Goal: Task Accomplishment & Management: Complete application form

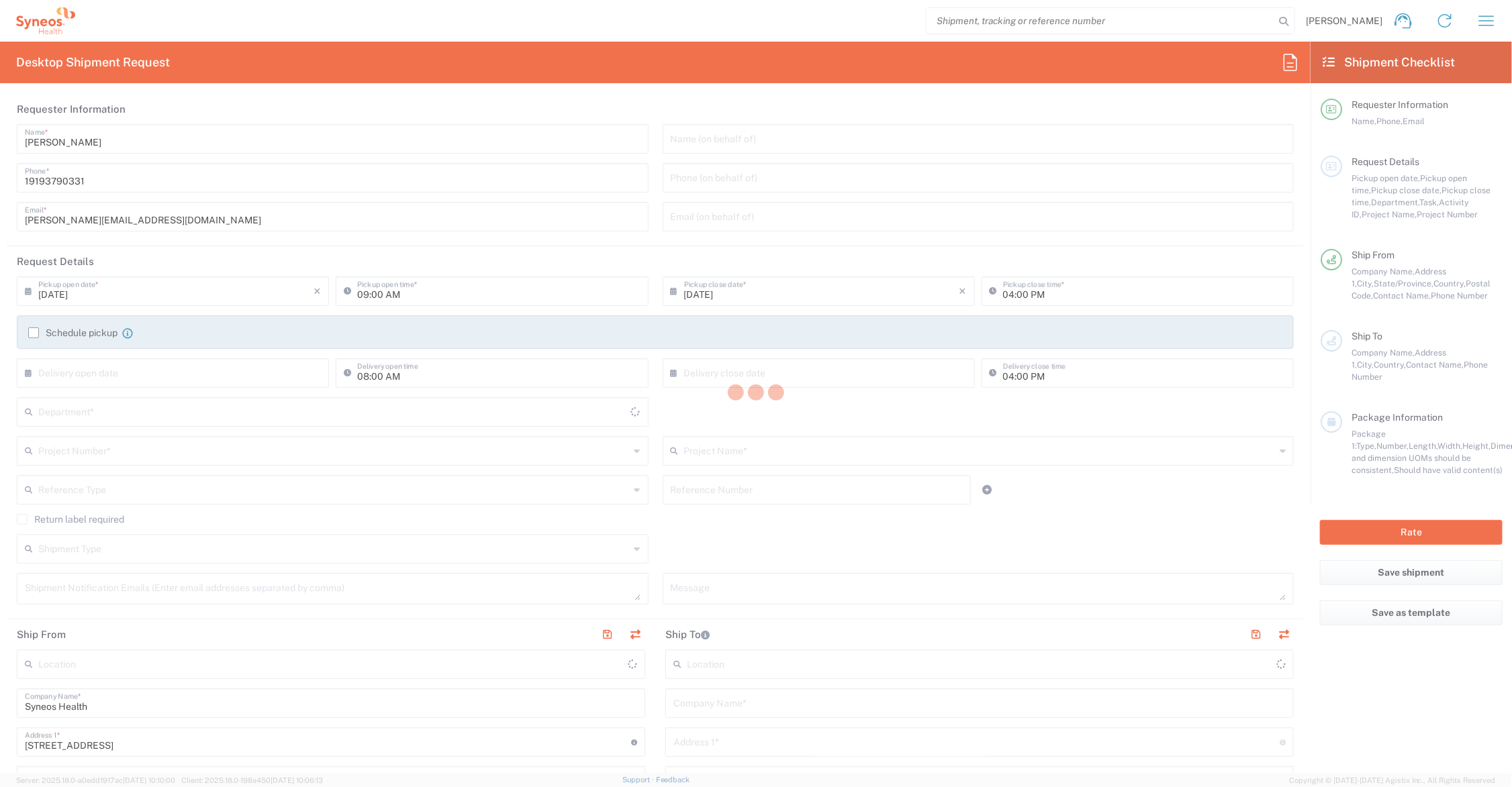
type input "[US_STATE]"
type input "[GEOGRAPHIC_DATA]"
type input "6156"
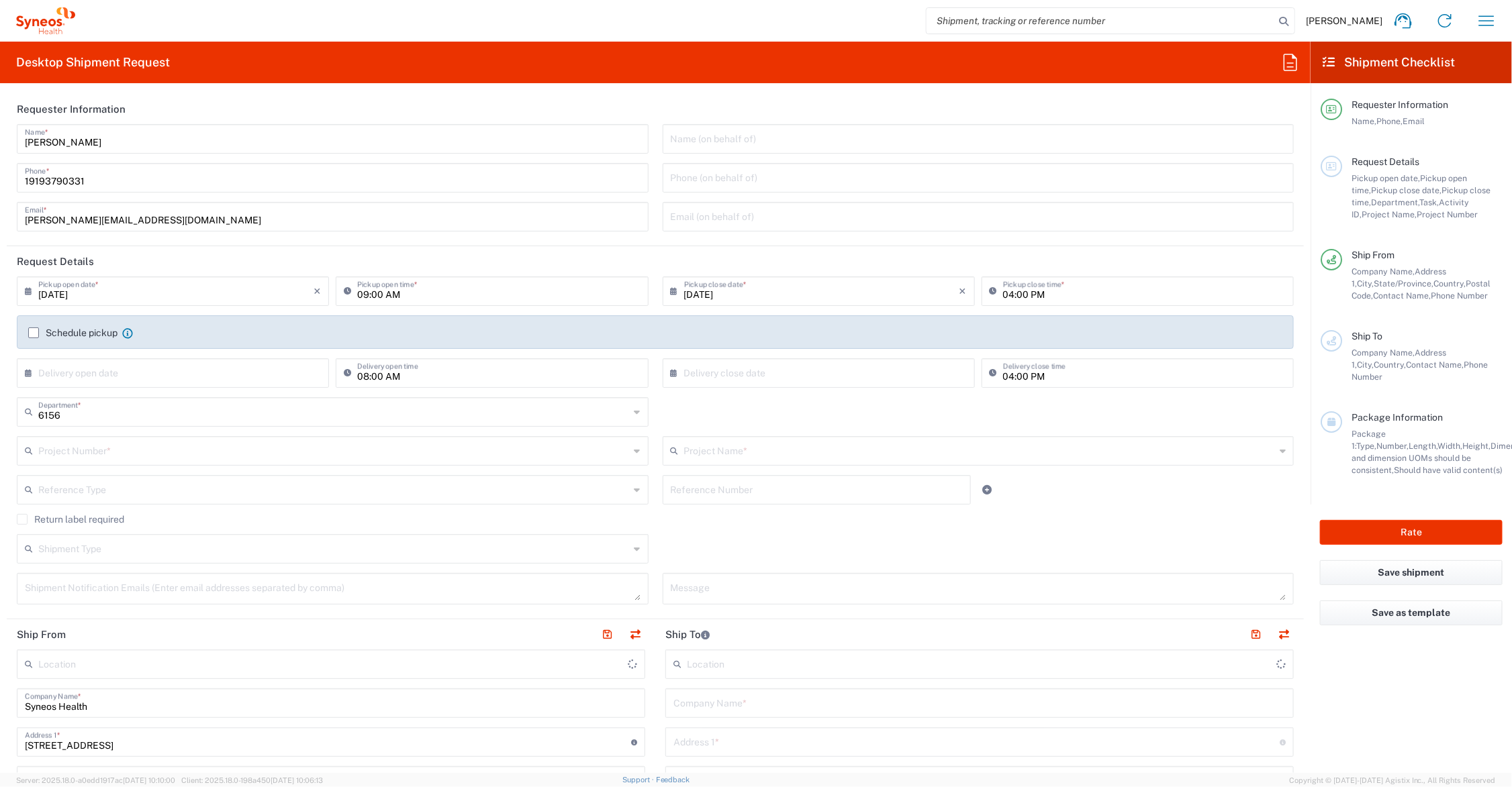
click at [719, 451] on input "text" at bounding box center [980, 449] width 592 height 23
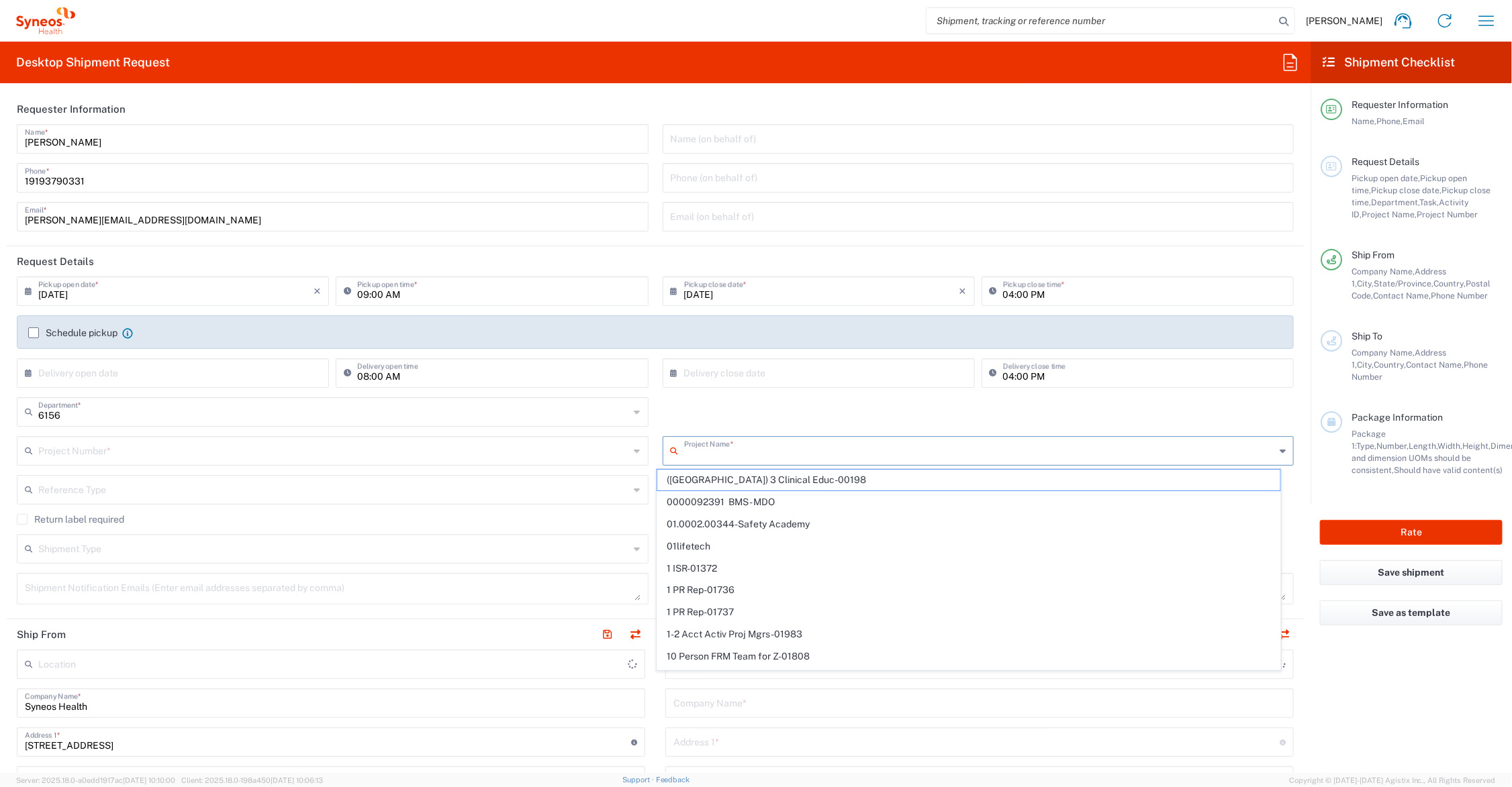
type input "Syneos Health Communications-[GEOGRAPHIC_DATA] [GEOGRAPHIC_DATA]"
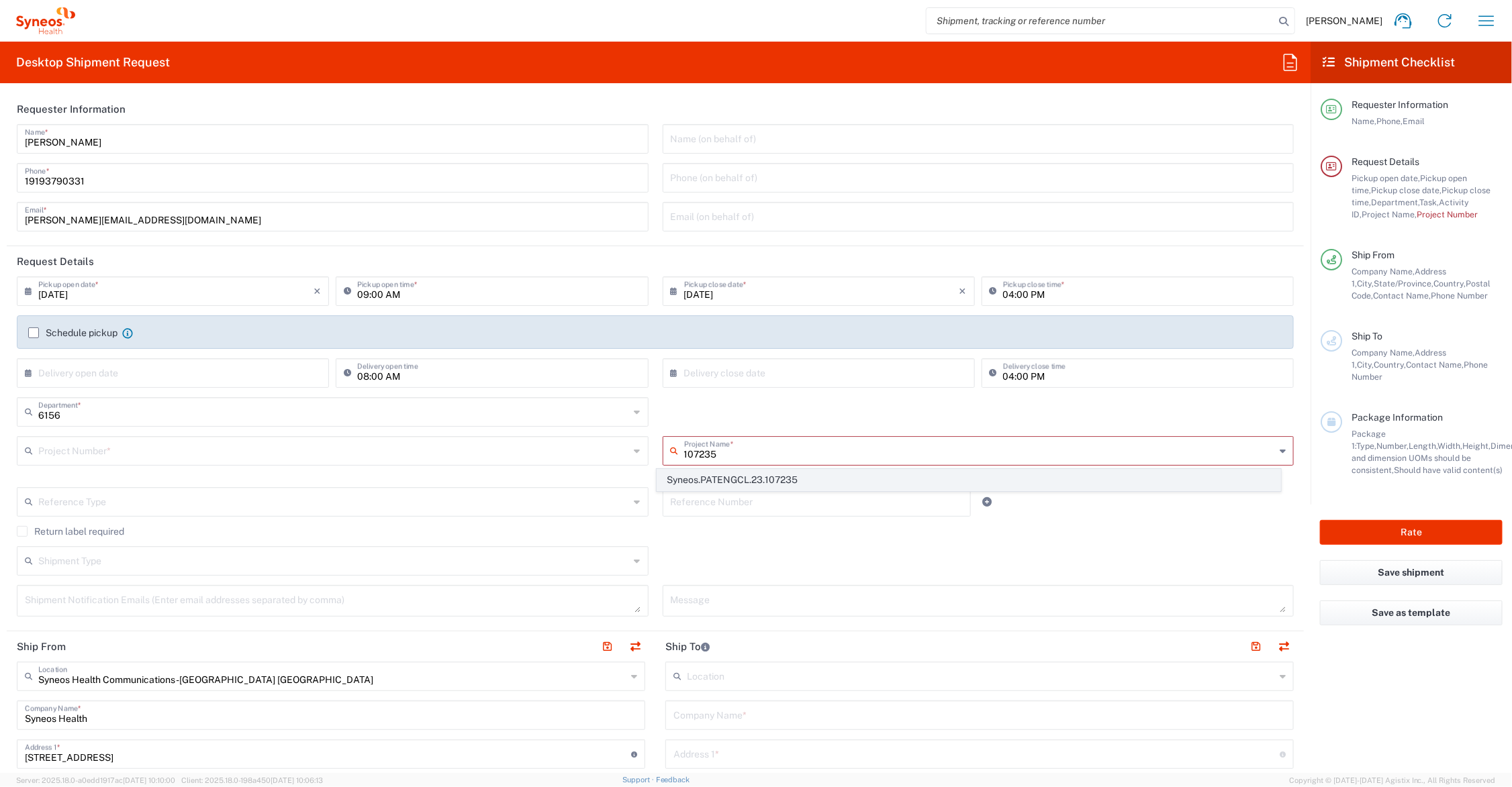
click at [720, 480] on span "Syneos.PATENGCL.23.107235" at bounding box center [968, 480] width 623 height 21
type input "Syneos.PATENGCL.23.107235"
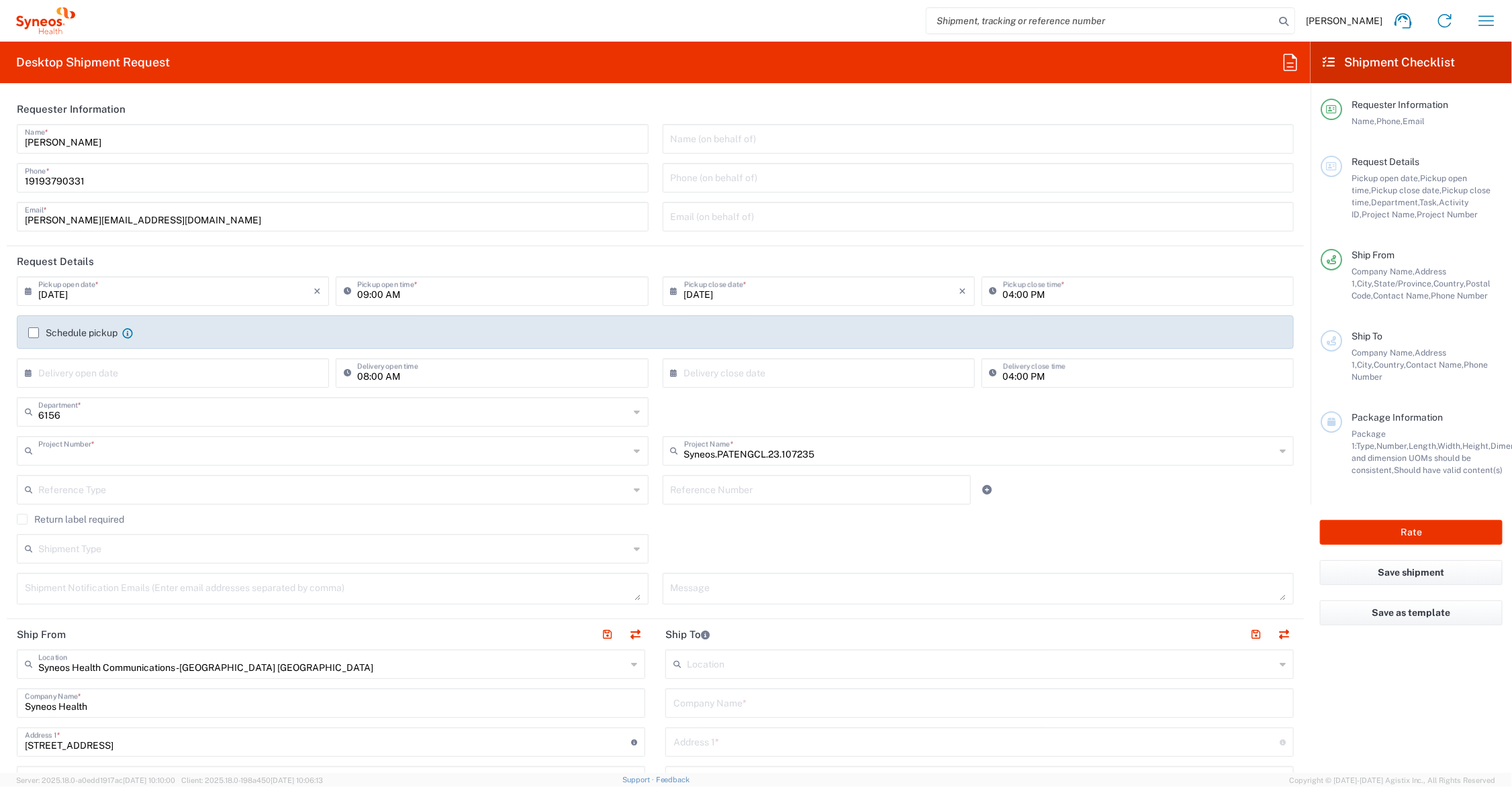
type input "COMM.STUDO.IC.107235"
drag, startPoint x: 89, startPoint y: 219, endPoint x: 5, endPoint y: 219, distance: 84.0
click at [5, 219] on form "Requester Information John Polandick Name * 19193790331 Phone * john.polandick@…" at bounding box center [655, 434] width 1311 height 680
type input "melissa.storer@syneoshealth.com"
click at [101, 589] on textarea at bounding box center [332, 589] width 616 height 23
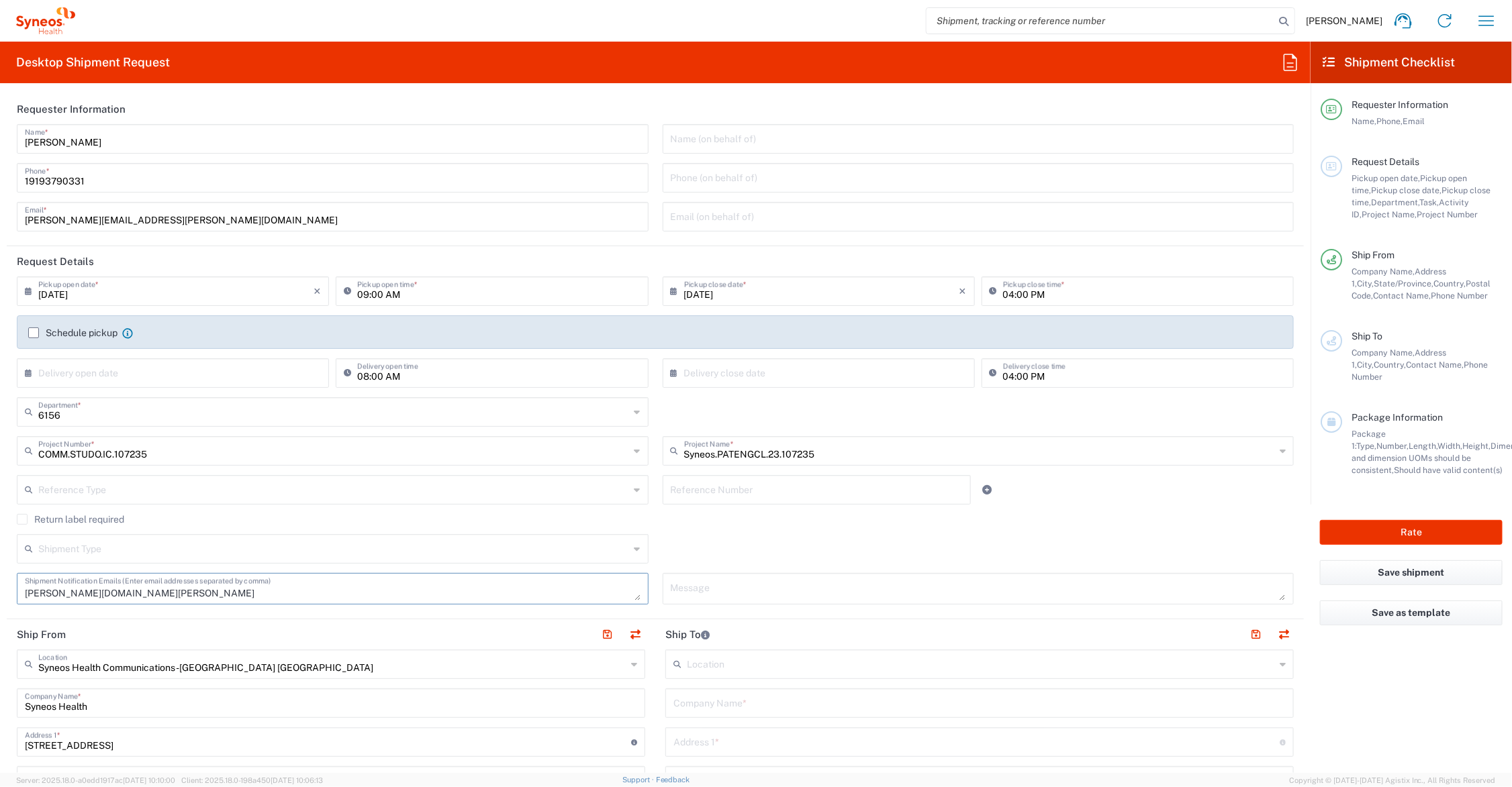
click at [98, 592] on textarea "elena.cappelletti.com" at bounding box center [332, 589] width 616 height 23
type textarea "elena.cappelletti@syneoshealth.com"
click at [712, 586] on textarea at bounding box center [978, 589] width 616 height 23
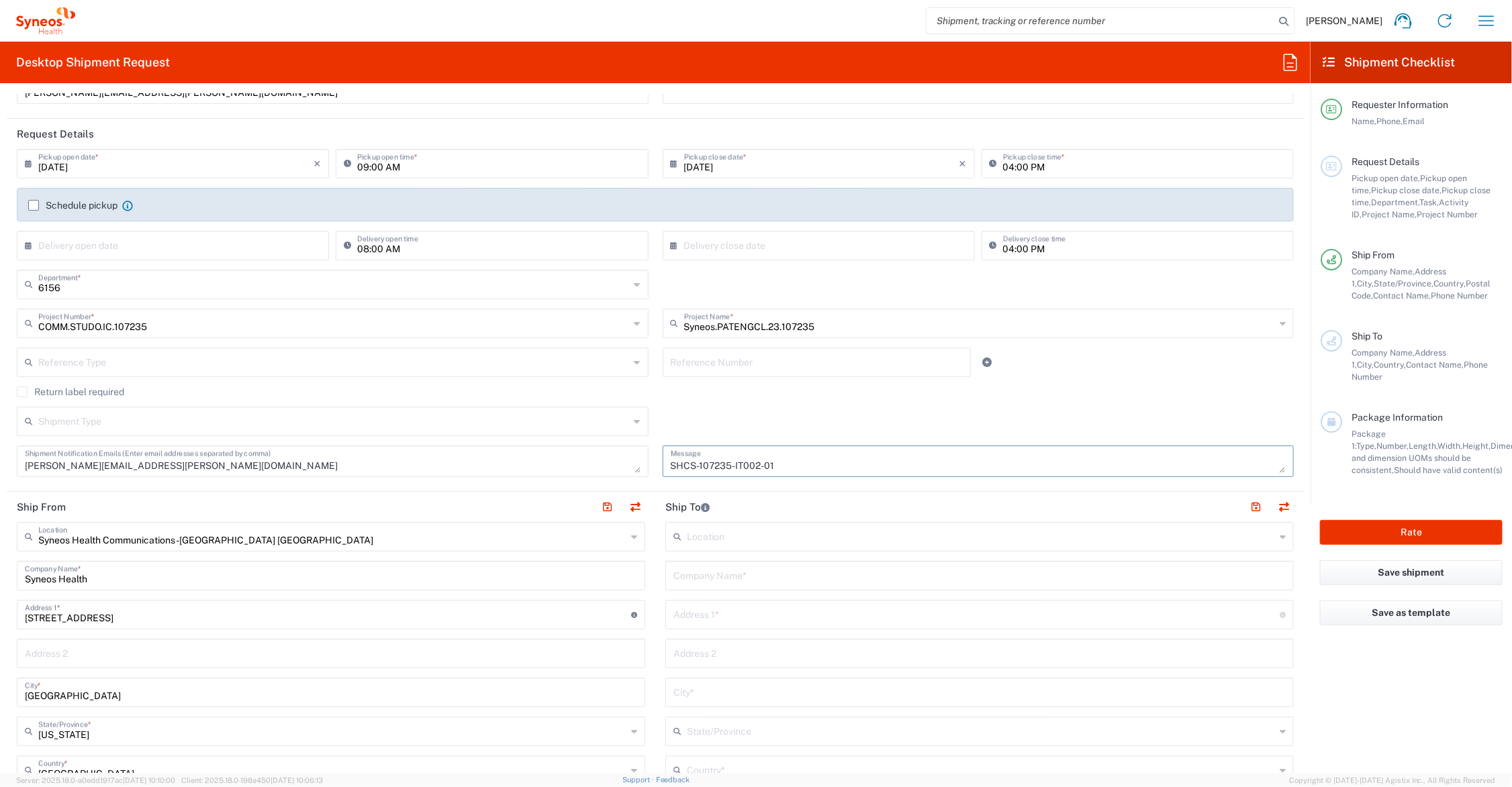
scroll to position [168, 0]
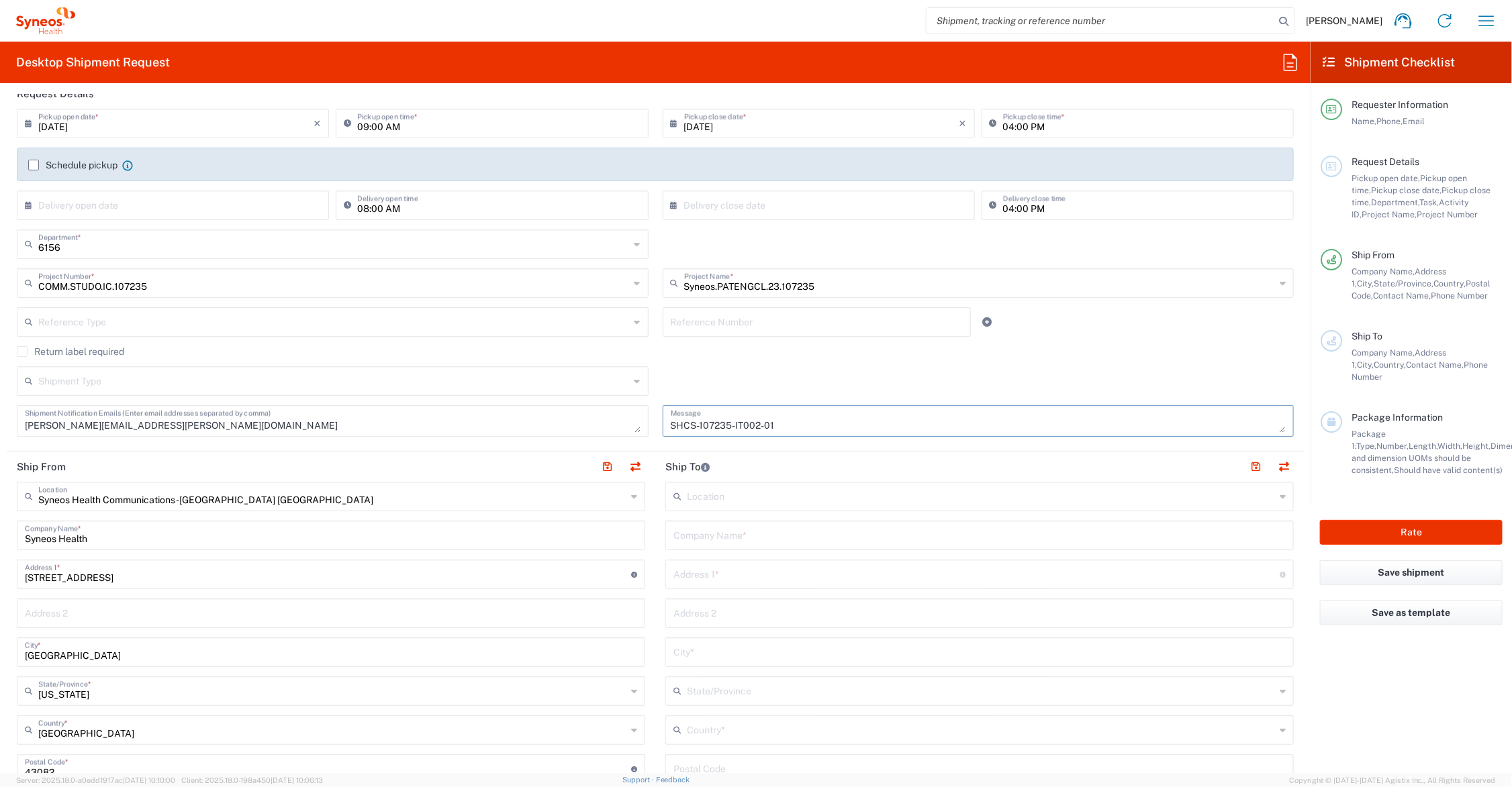
type textarea "SHCS-107235-IT002-01"
click at [745, 535] on input "text" at bounding box center [980, 534] width 612 height 23
type input "Fondazione Policlinico Gemelli IRCCS"
click at [764, 580] on input "5 piano, ala C," at bounding box center [977, 573] width 606 height 23
drag, startPoint x: 826, startPoint y: 574, endPoint x: 732, endPoint y: 578, distance: 94.1
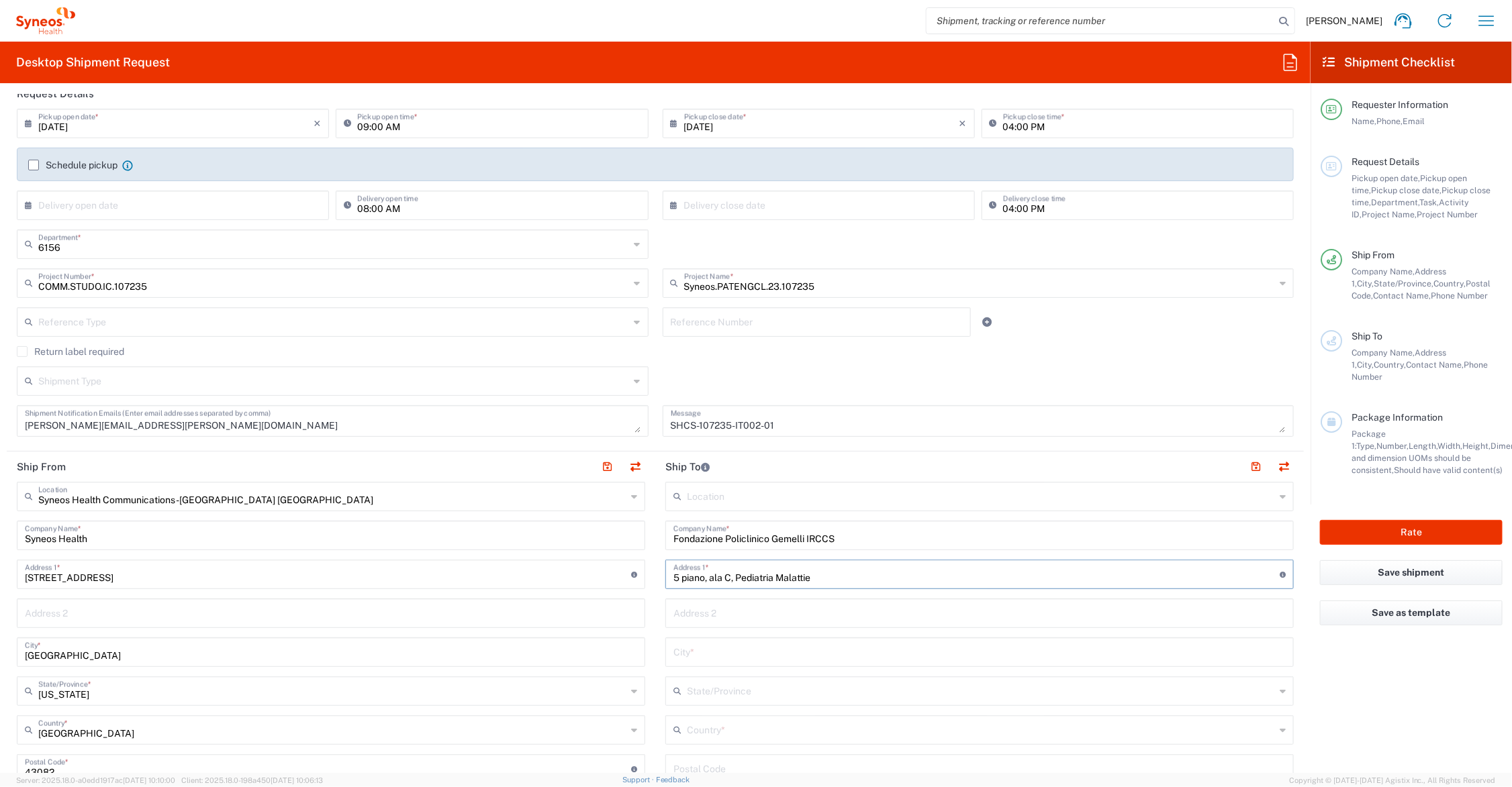
click at [732, 578] on input "5 piano, ala C, Pediatria Malattie" at bounding box center [977, 573] width 606 height 23
click at [693, 615] on input "text" at bounding box center [980, 612] width 612 height 23
click at [693, 613] on input "text" at bounding box center [980, 612] width 612 height 23
click at [692, 612] on input "text" at bounding box center [980, 612] width 612 height 23
click at [1026, 555] on div "Location Addison Whitney LLC-Morrisvile NC US Barcelona-Syneos Health BioSector…" at bounding box center [980, 764] width 629 height 564
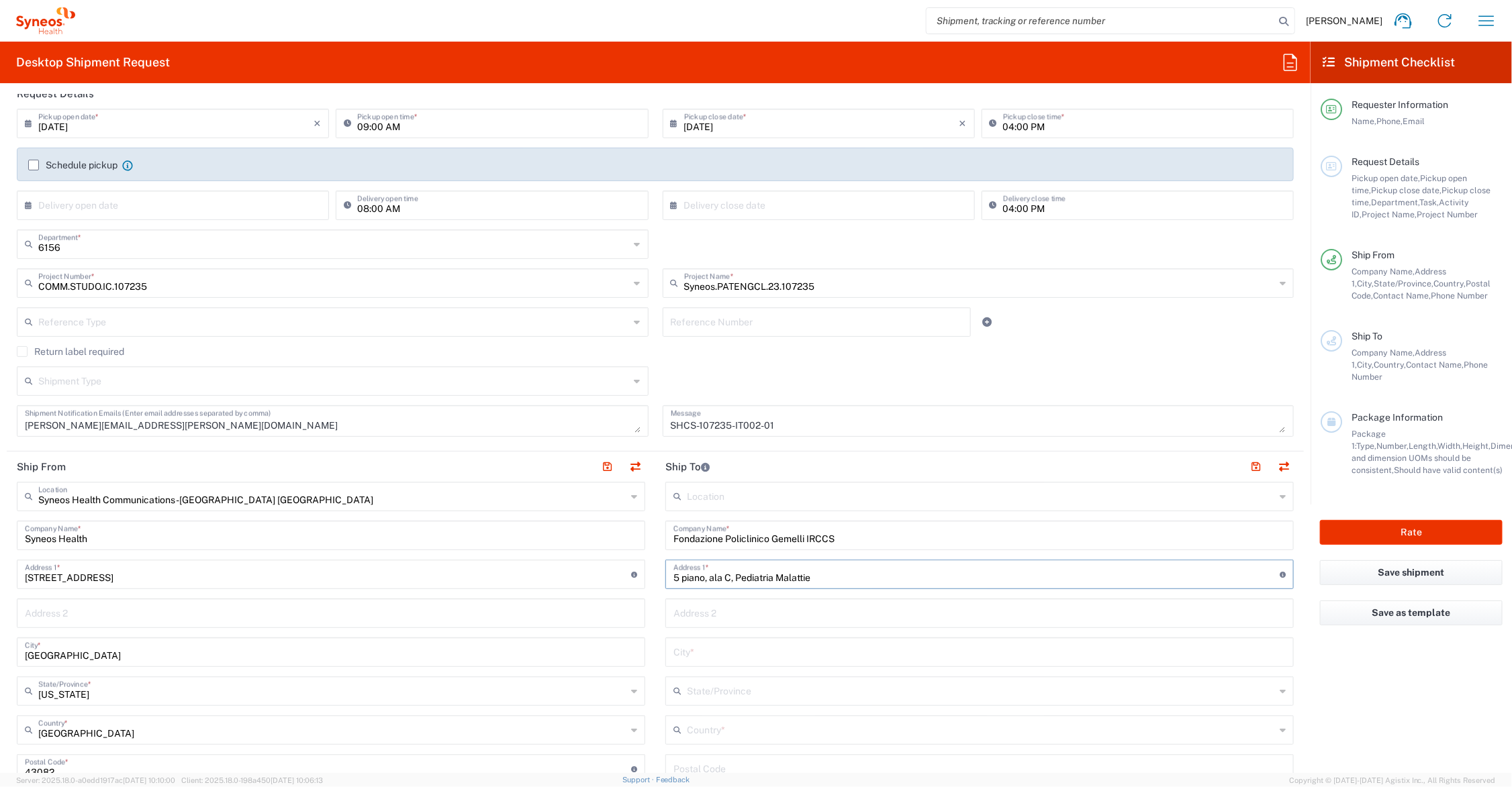
drag, startPoint x: 838, startPoint y: 571, endPoint x: 732, endPoint y: 575, distance: 106.1
click at [732, 575] on input "5 piano, ala C, Pediatria Malattie" at bounding box center [977, 573] width 606 height 23
type input "5 piano, ala C, stanza C502"
type input "Largo Agostino Gemelli 6"
click at [780, 653] on input "text" at bounding box center [980, 651] width 612 height 23
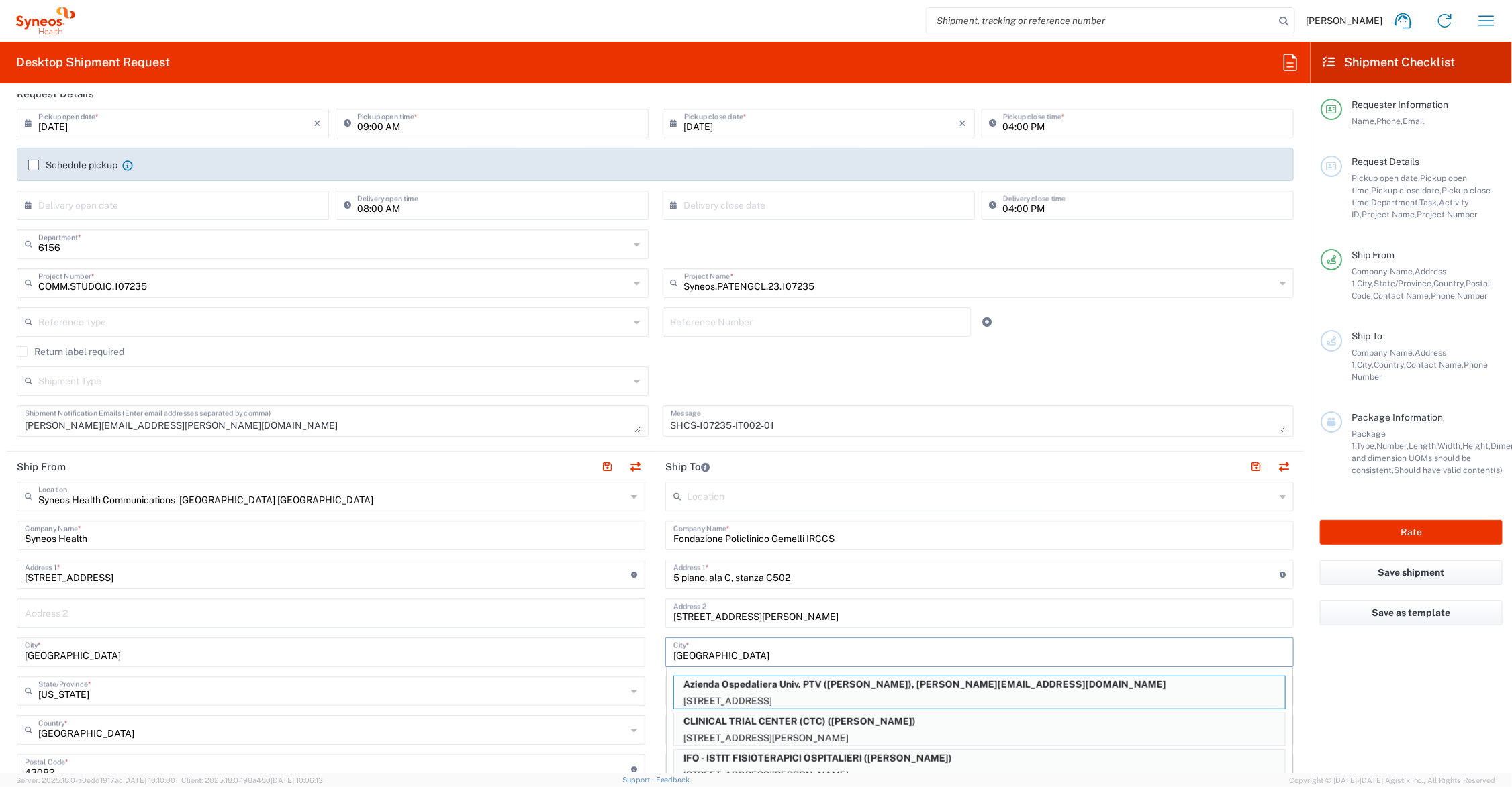
type input "Rome"
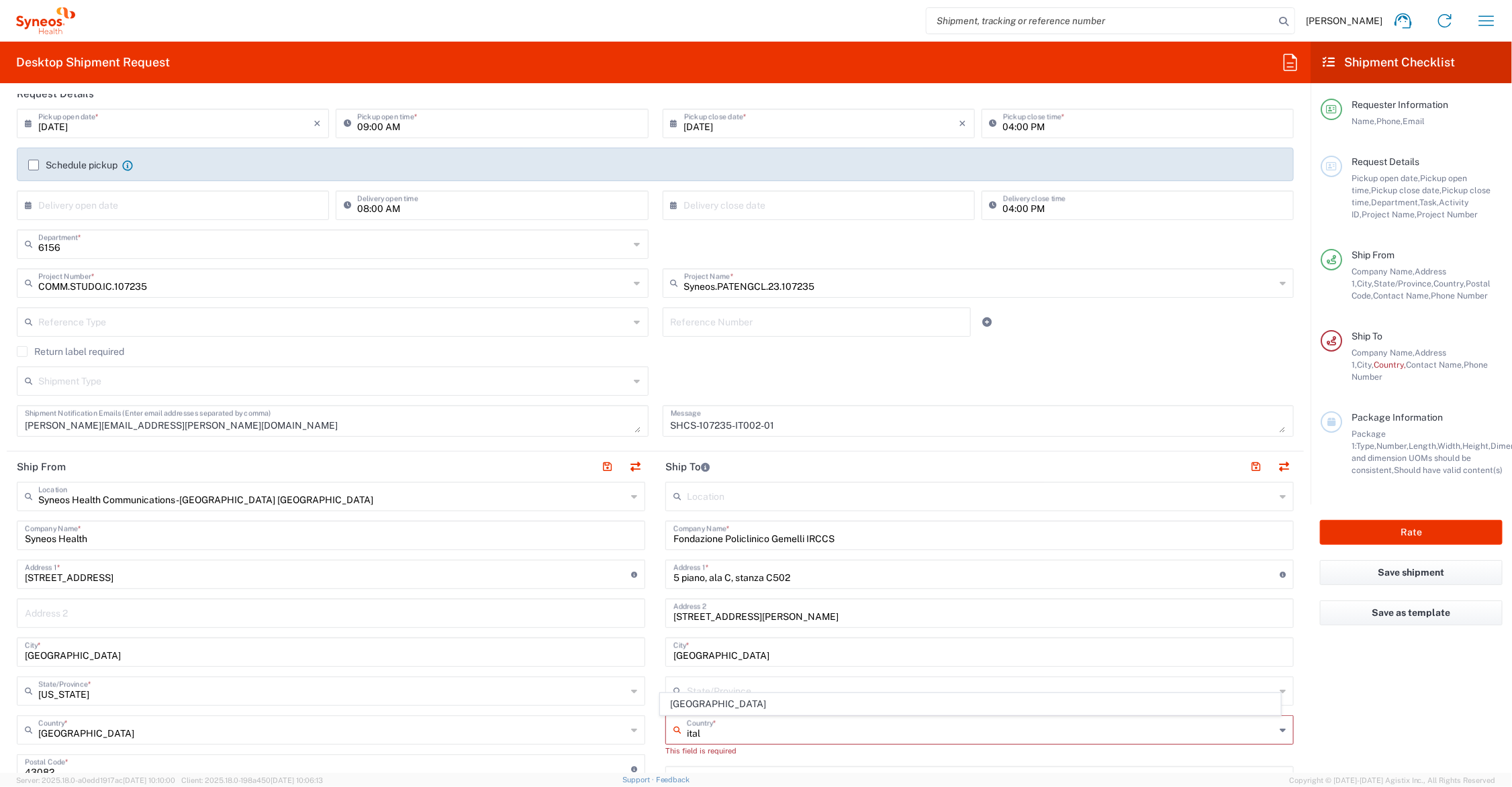
drag, startPoint x: 685, startPoint y: 701, endPoint x: 677, endPoint y: 689, distance: 14.4
click at [685, 701] on span "Italy" at bounding box center [971, 704] width 620 height 21
type input "Italy"
type input "Sender/Shipper"
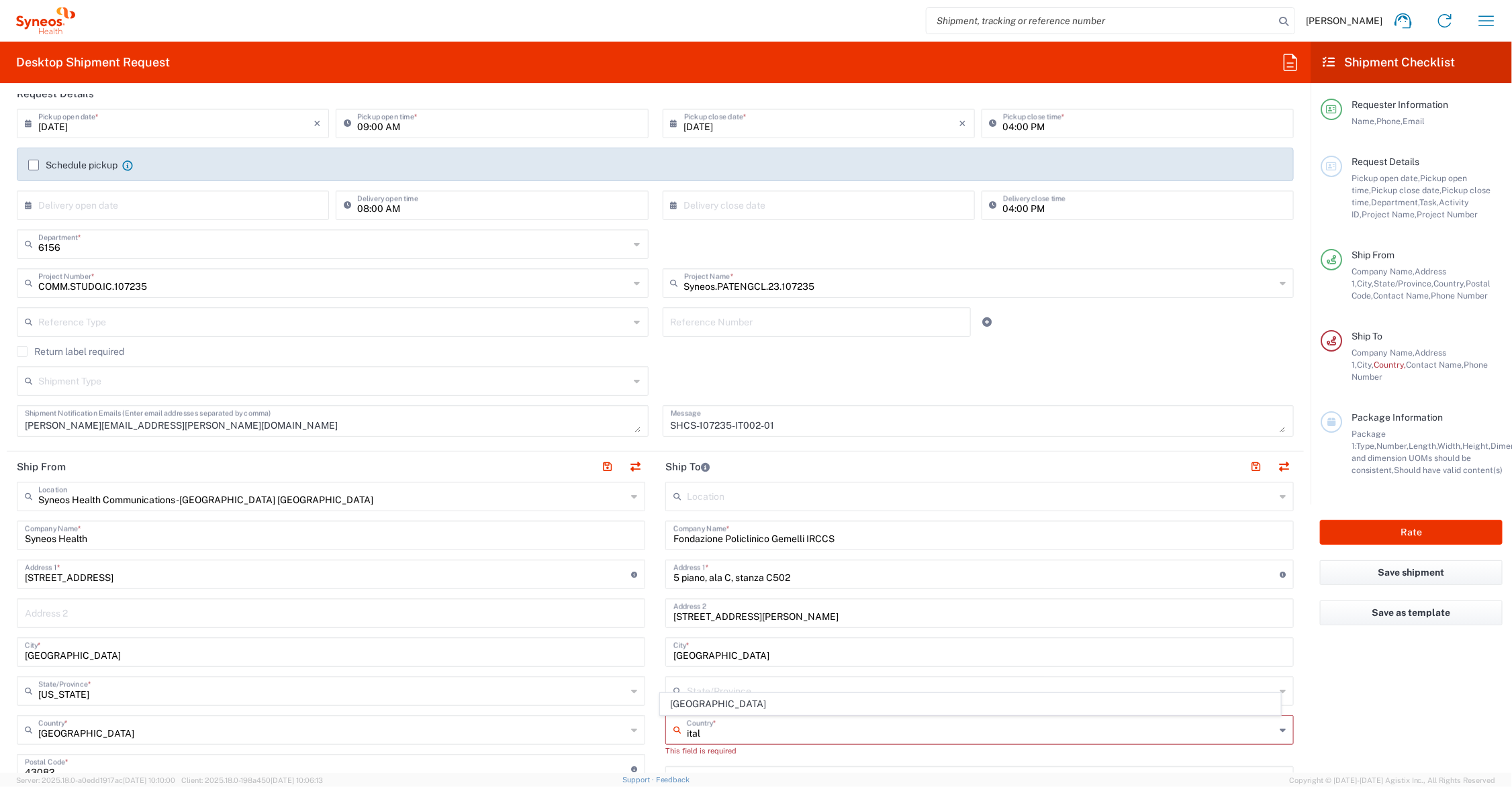
type input "Delivery Duty Paid"
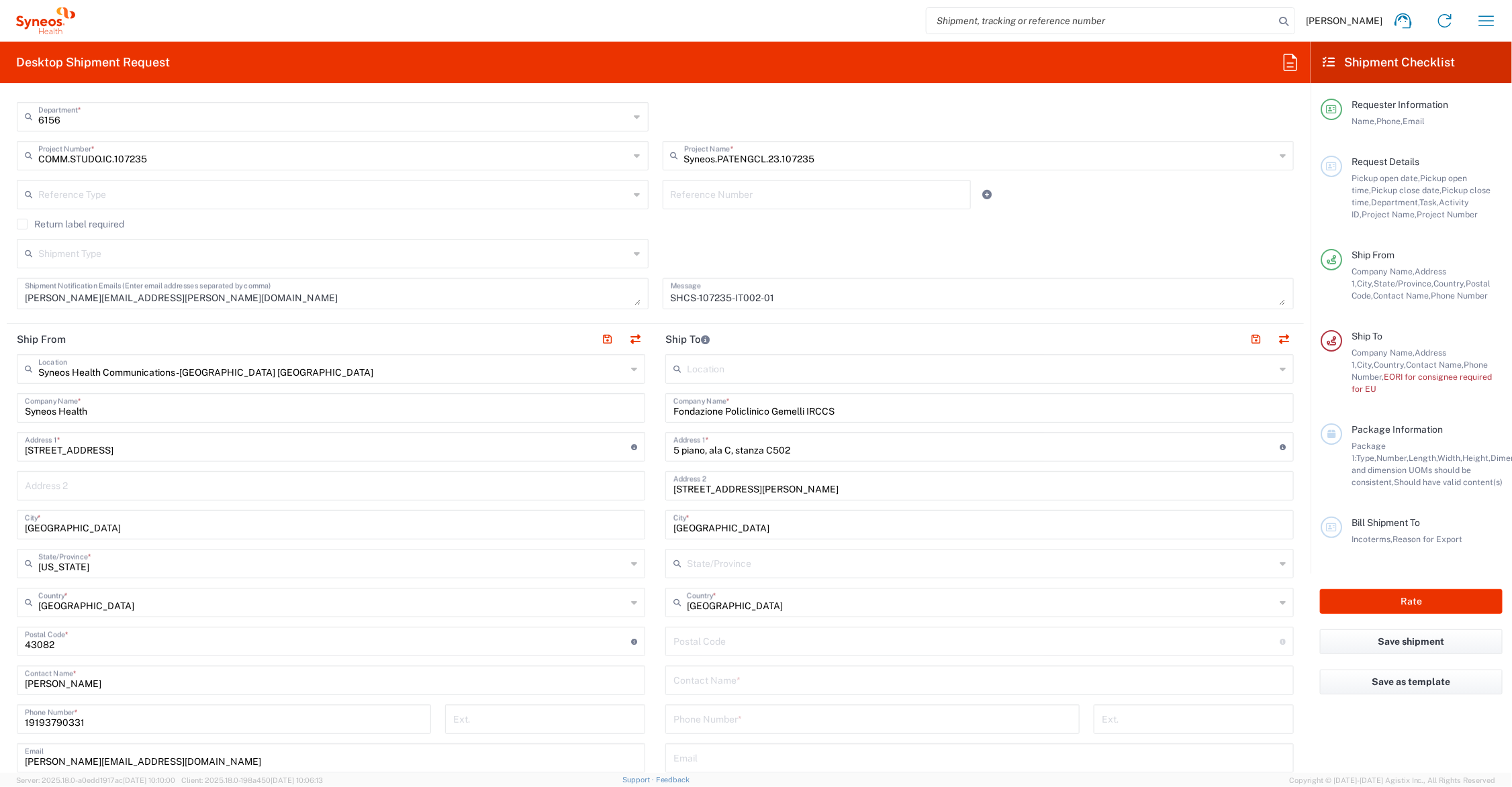
scroll to position [336, 0]
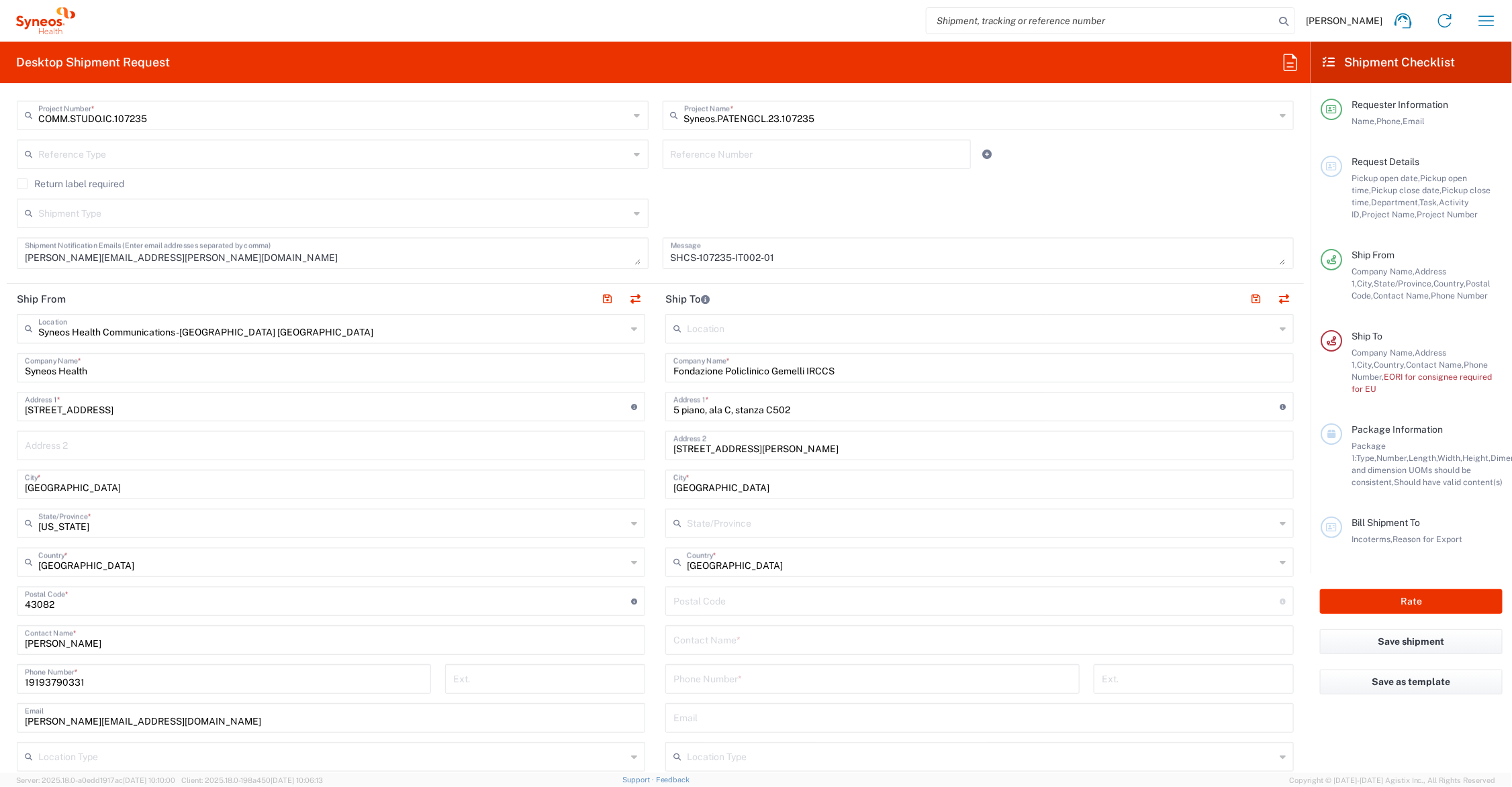
click at [701, 602] on input "undefined" at bounding box center [977, 600] width 606 height 23
type input "00168"
type input "Christina Bellisai"
type input "393281591535"
click at [719, 719] on input "text" at bounding box center [980, 717] width 612 height 23
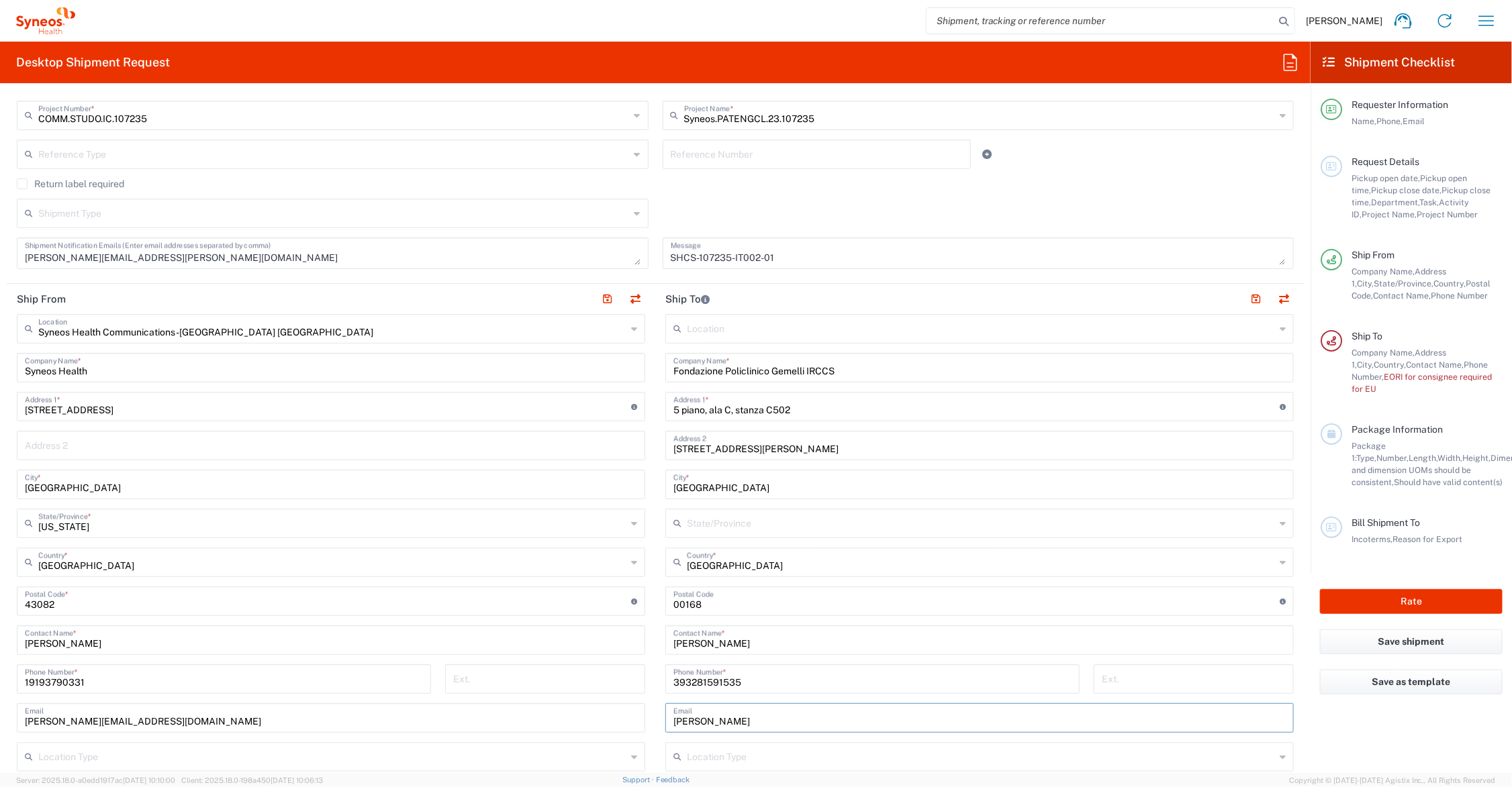
type input "cristina"
click at [679, 643] on input "Christina Bellisai" at bounding box center [980, 639] width 612 height 23
type input "Cristina Bellisai"
click at [734, 717] on input "cristina" at bounding box center [980, 717] width 612 height 23
type input "cristina.bellisai@policlinicogemelli.it"
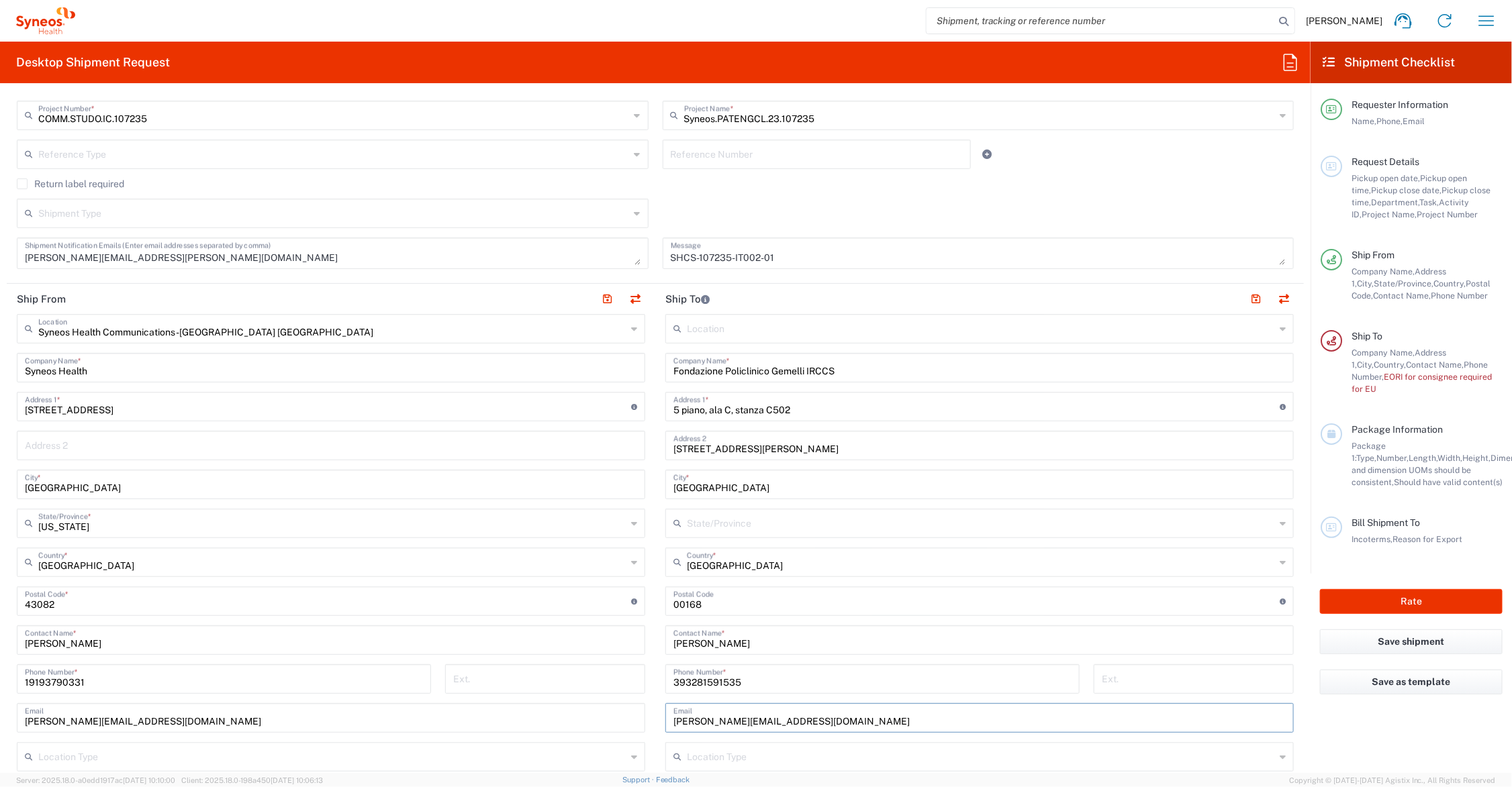
click at [674, 411] on input "5 piano, ala C, stanza C502" at bounding box center [977, 405] width 606 height 23
click at [782, 448] on input "Largo Agostino Gemelli 6" at bounding box center [980, 444] width 612 height 23
type input "Largo Agostino Gemelli, 8"
click at [1247, 298] on button "button" at bounding box center [1256, 299] width 19 height 19
click at [765, 638] on input "Cristina Bellisai" at bounding box center [980, 639] width 612 height 23
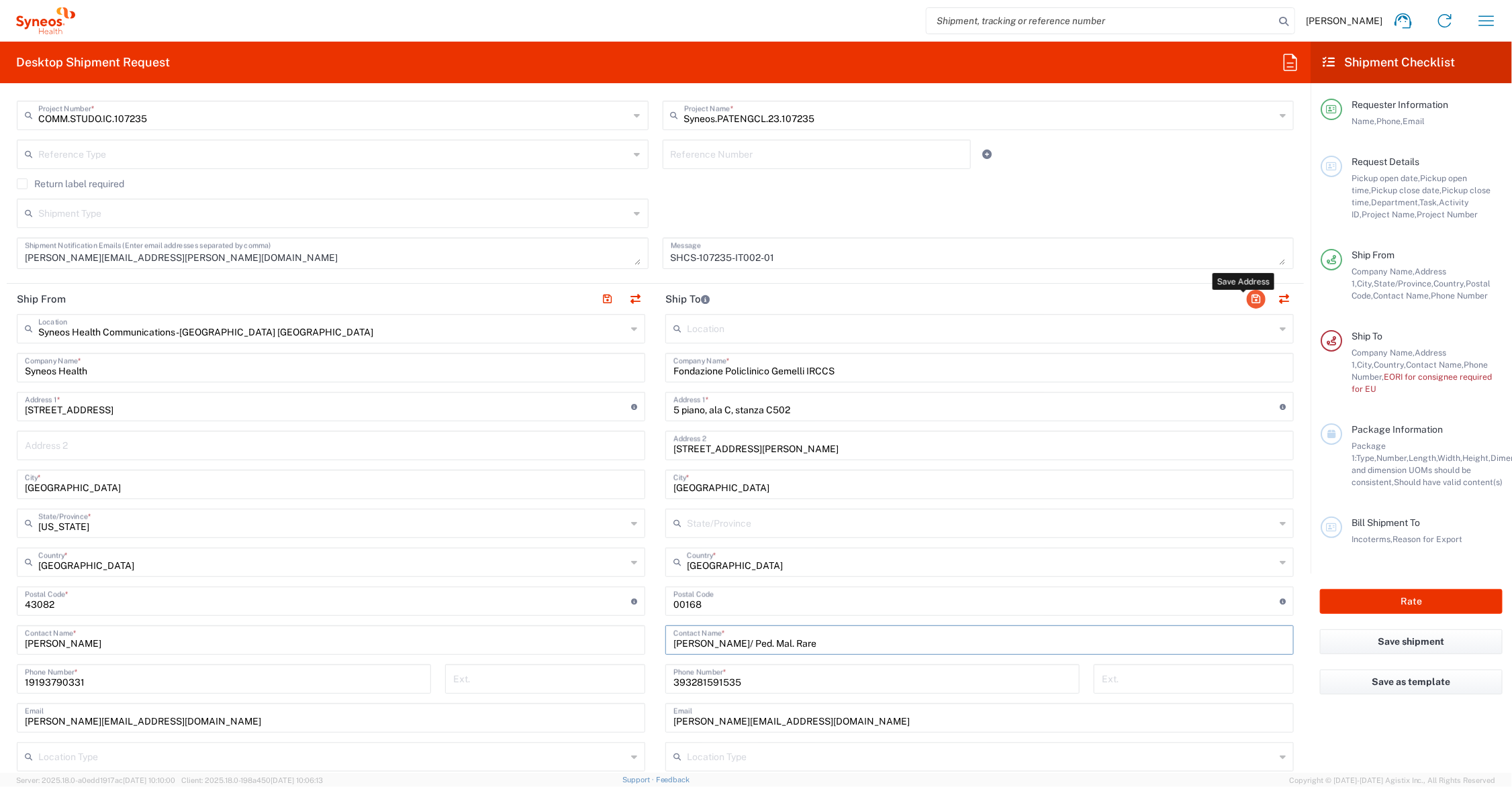
type input "Cristina Bellisai/ Ped. Mal. Rare"
click at [1247, 298] on button "button" at bounding box center [1256, 299] width 19 height 19
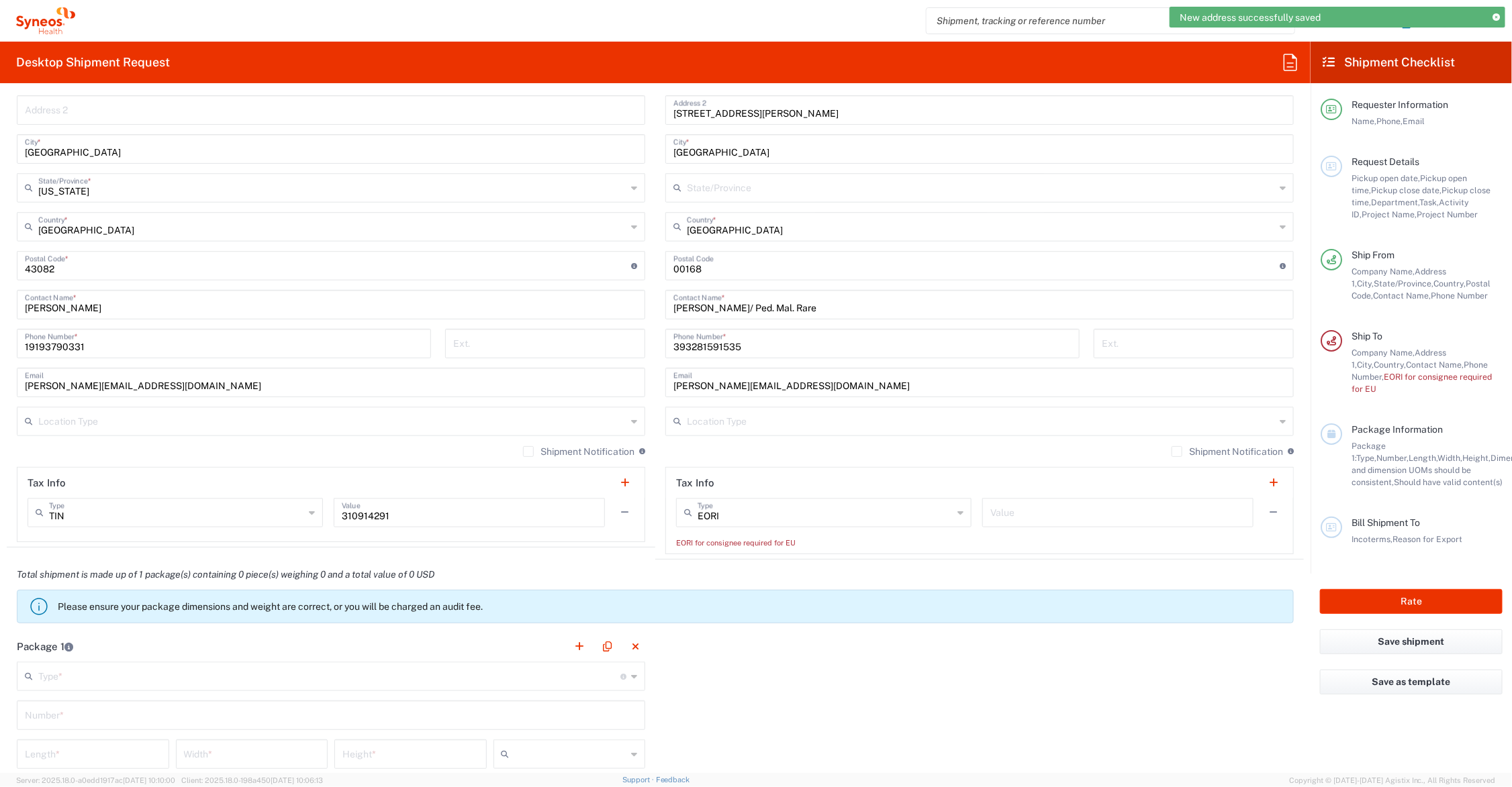
click at [1007, 516] on input "text" at bounding box center [1117, 511] width 255 height 23
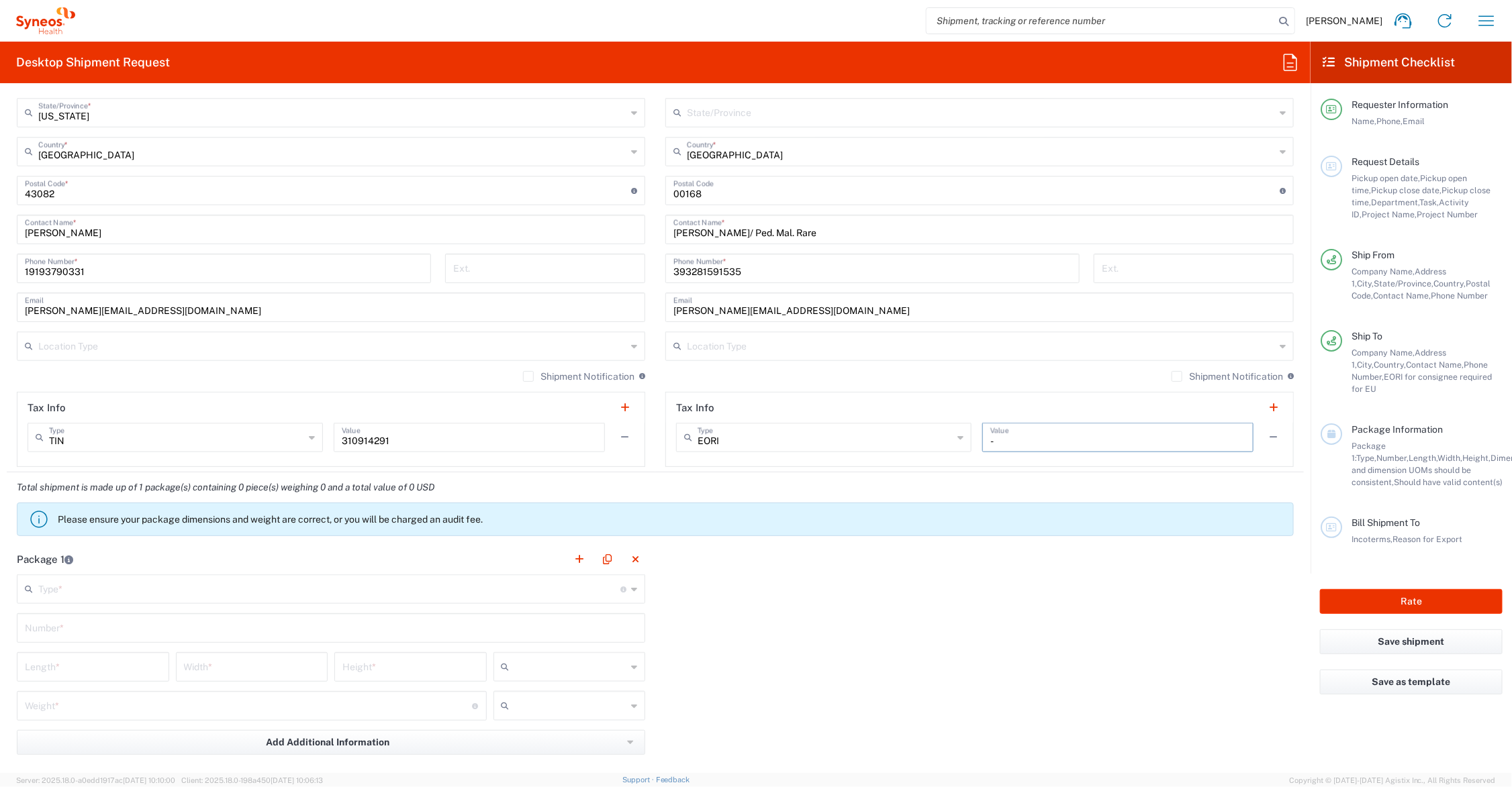
scroll to position [839, 0]
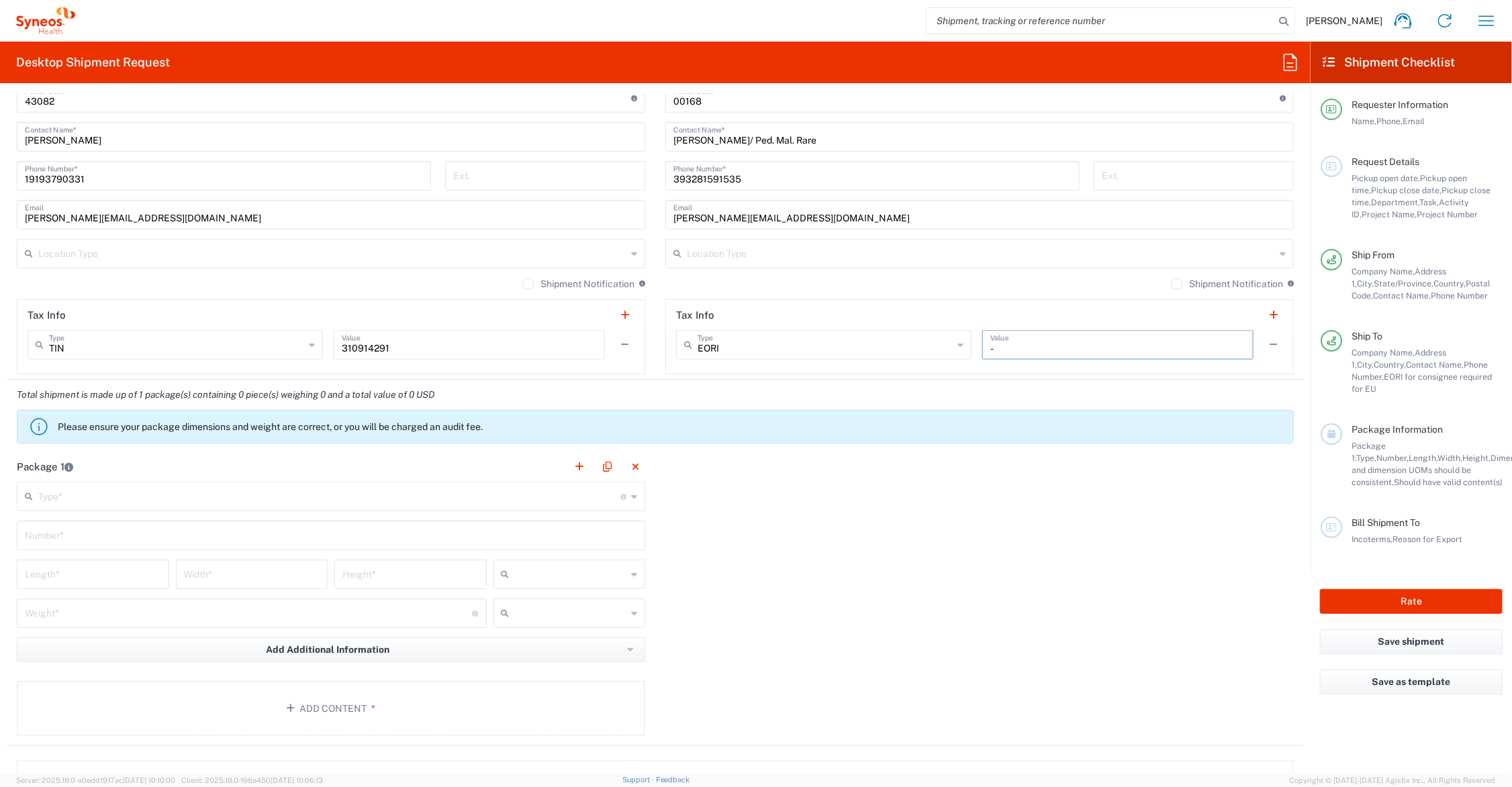
type input "-"
click at [105, 494] on input "text" at bounding box center [329, 495] width 582 height 23
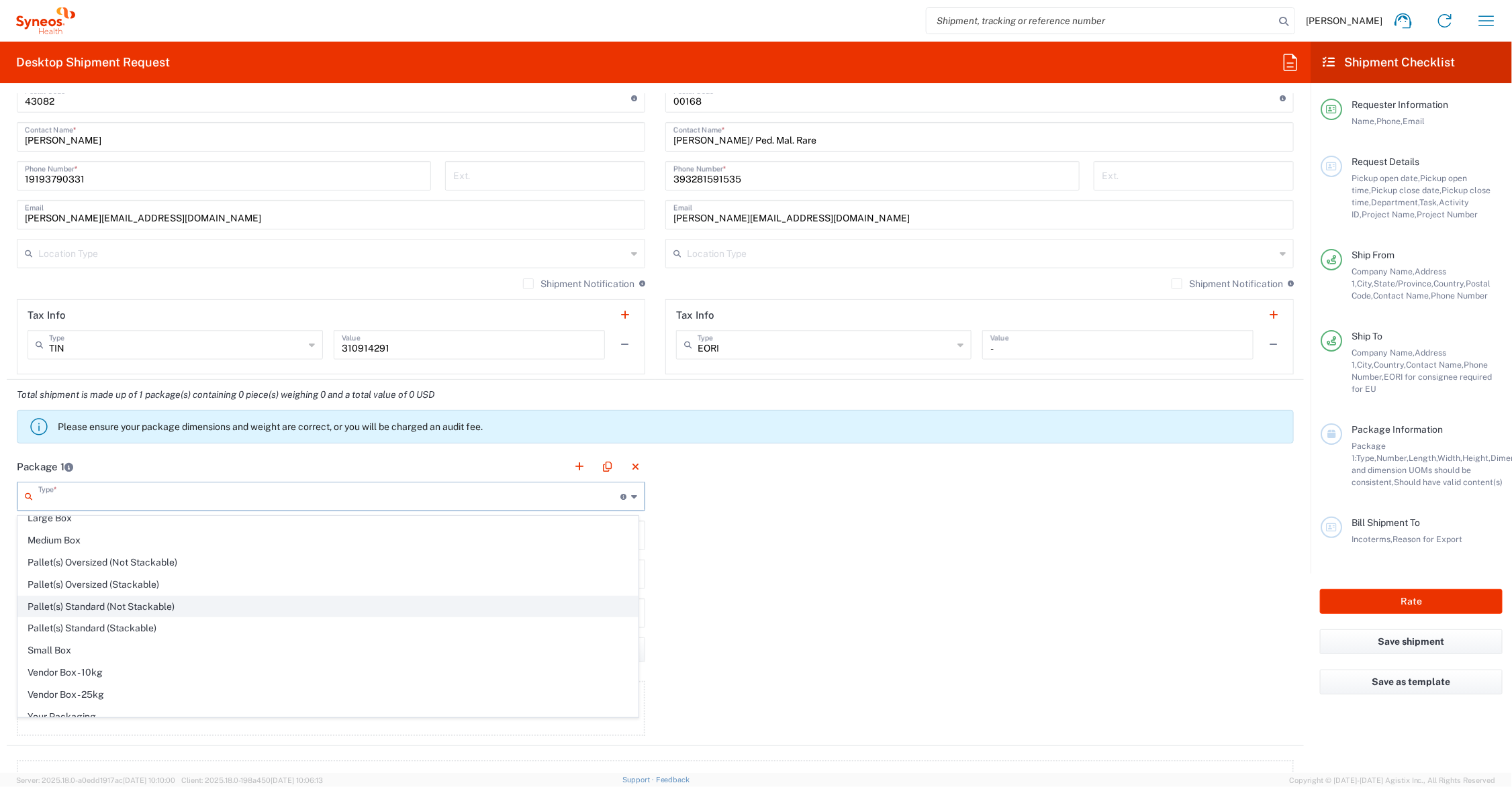
scroll to position [44, 0]
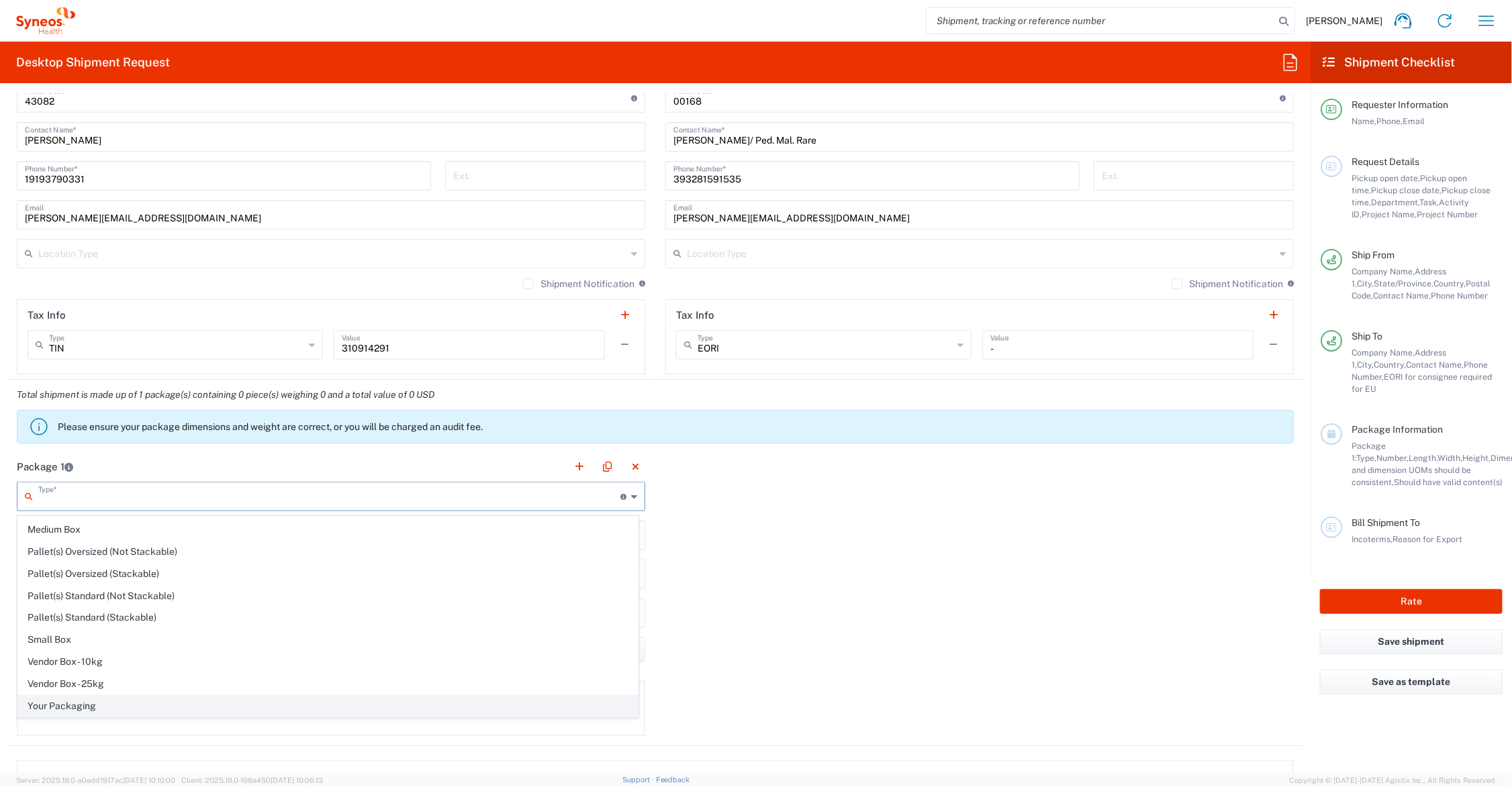
click at [101, 703] on span "Your Packaging" at bounding box center [328, 707] width 620 height 21
type input "Your Packaging"
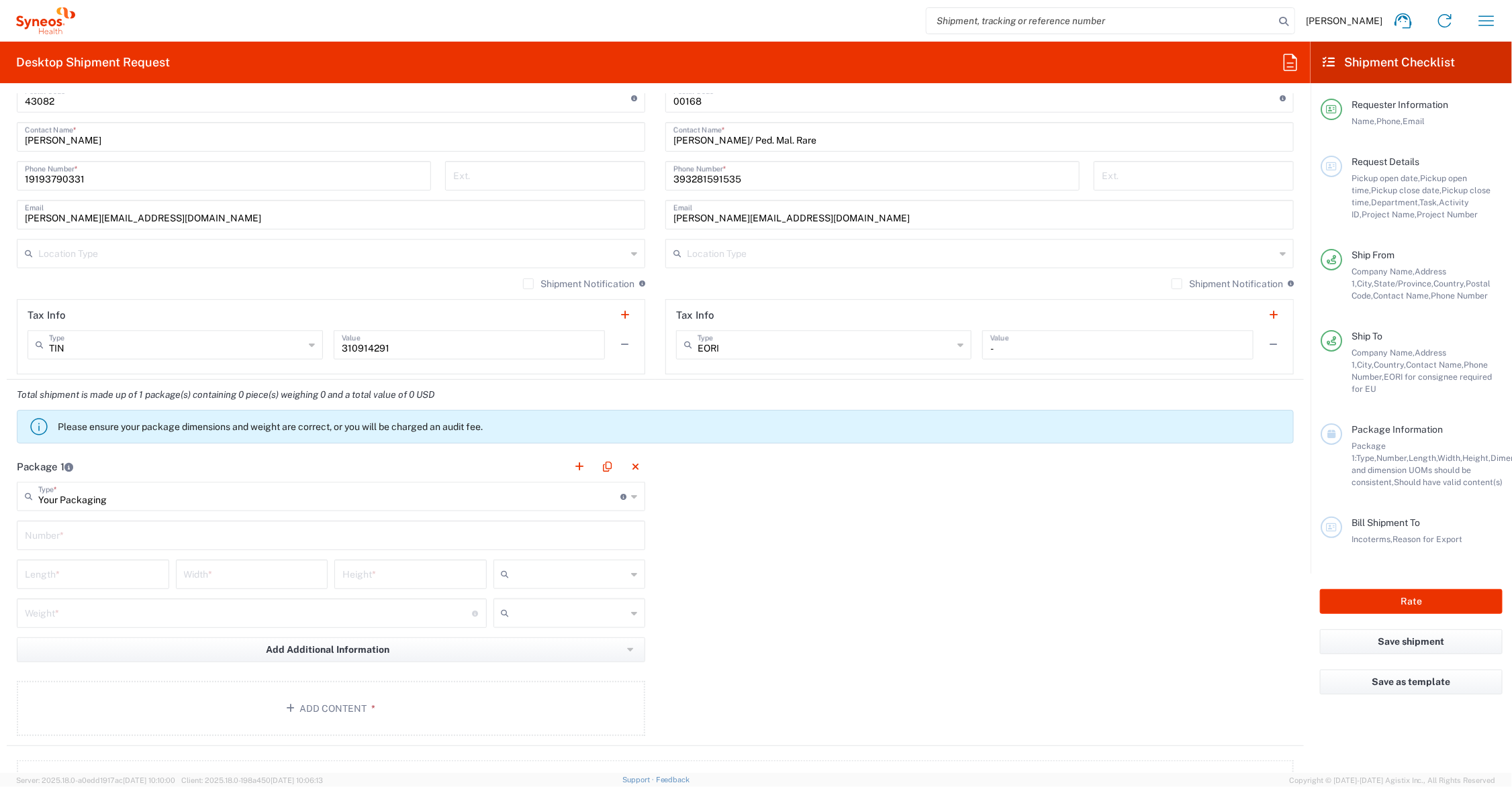
click at [123, 534] on input "text" at bounding box center [331, 534] width 612 height 23
type input "1"
click at [92, 578] on input "number" at bounding box center [92, 573] width 136 height 23
type input "20"
type input "14"
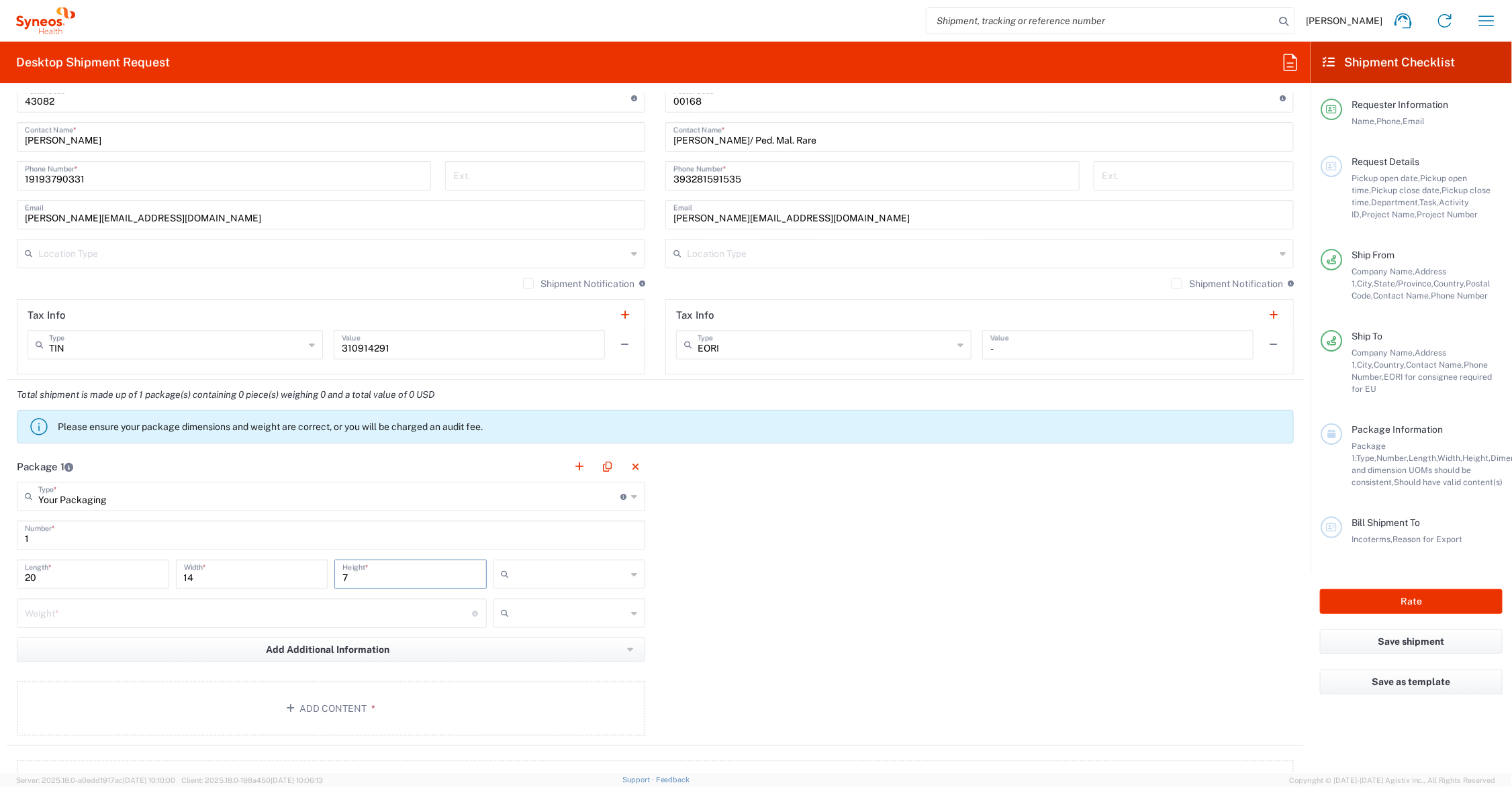
type input "7"
click at [84, 611] on input "number" at bounding box center [249, 612] width 448 height 23
type input "12"
drag, startPoint x: 549, startPoint y: 572, endPoint x: 549, endPoint y: 586, distance: 14.0
click at [549, 572] on input "text" at bounding box center [571, 574] width 112 height 22
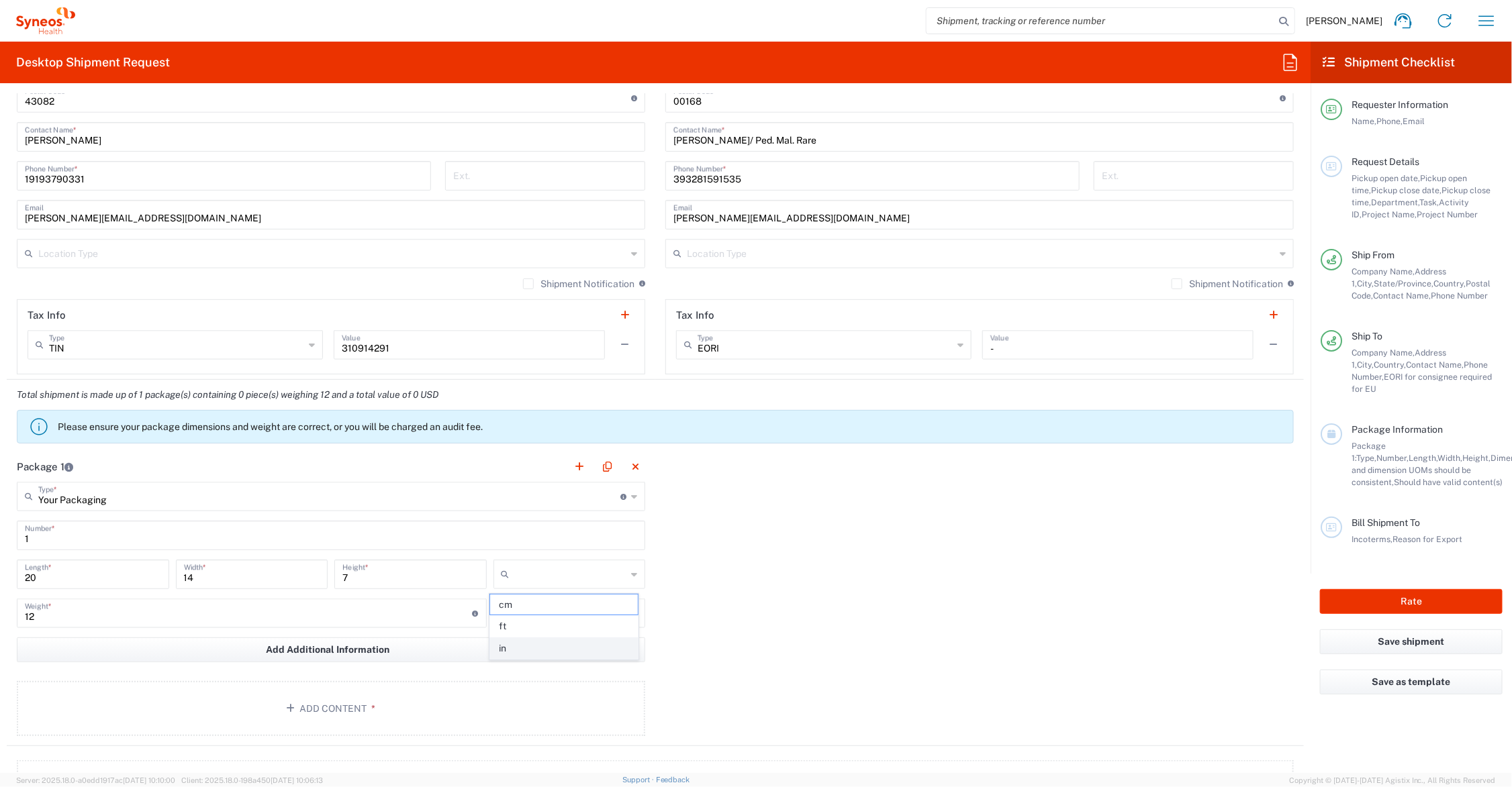
click at [543, 644] on span "in" at bounding box center [564, 649] width 147 height 21
type input "in"
click at [541, 613] on input "text" at bounding box center [571, 613] width 112 height 22
click at [539, 668] on span "lbs" at bounding box center [564, 666] width 147 height 21
type input "lbs"
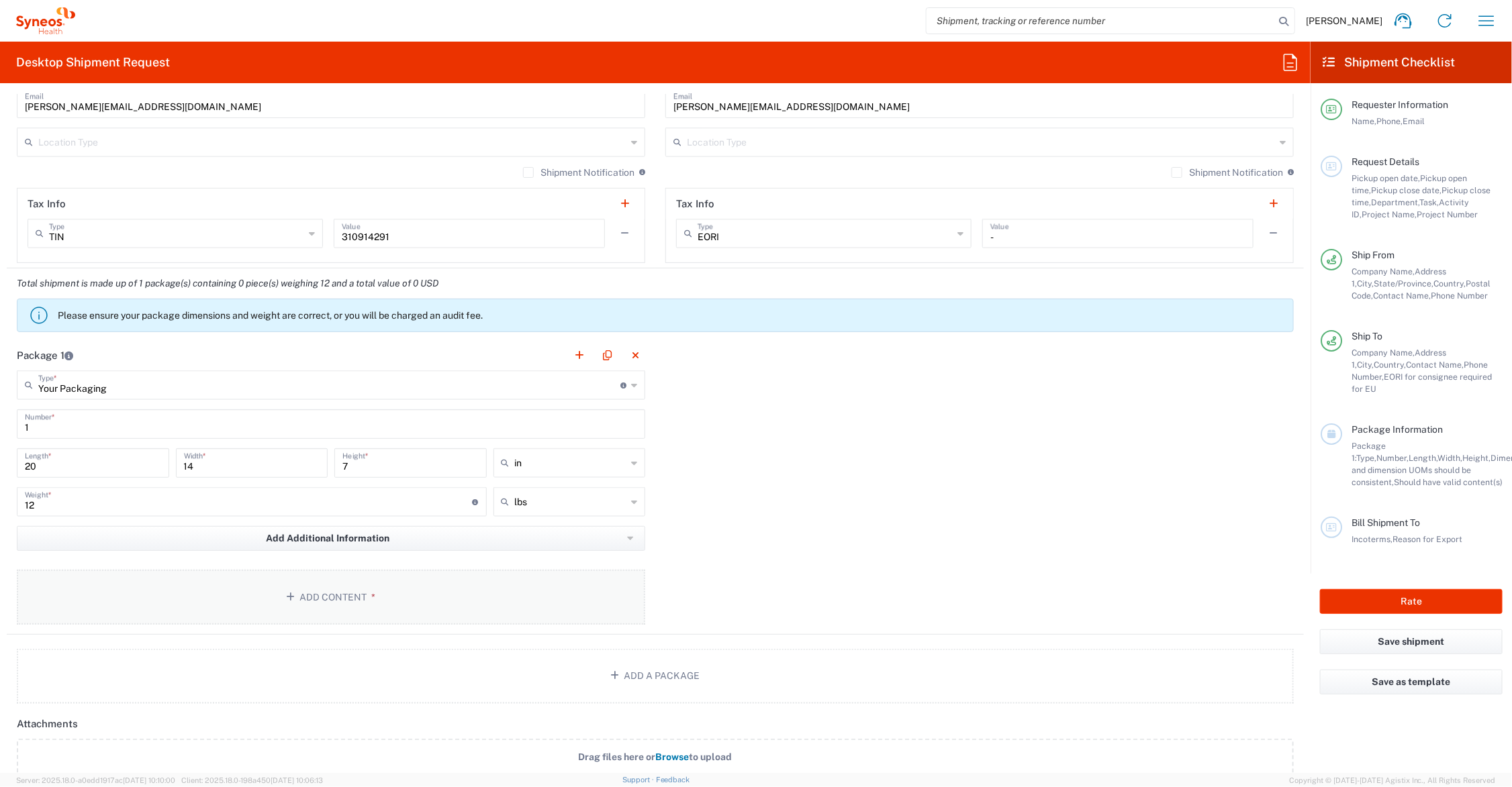
scroll to position [1007, 0]
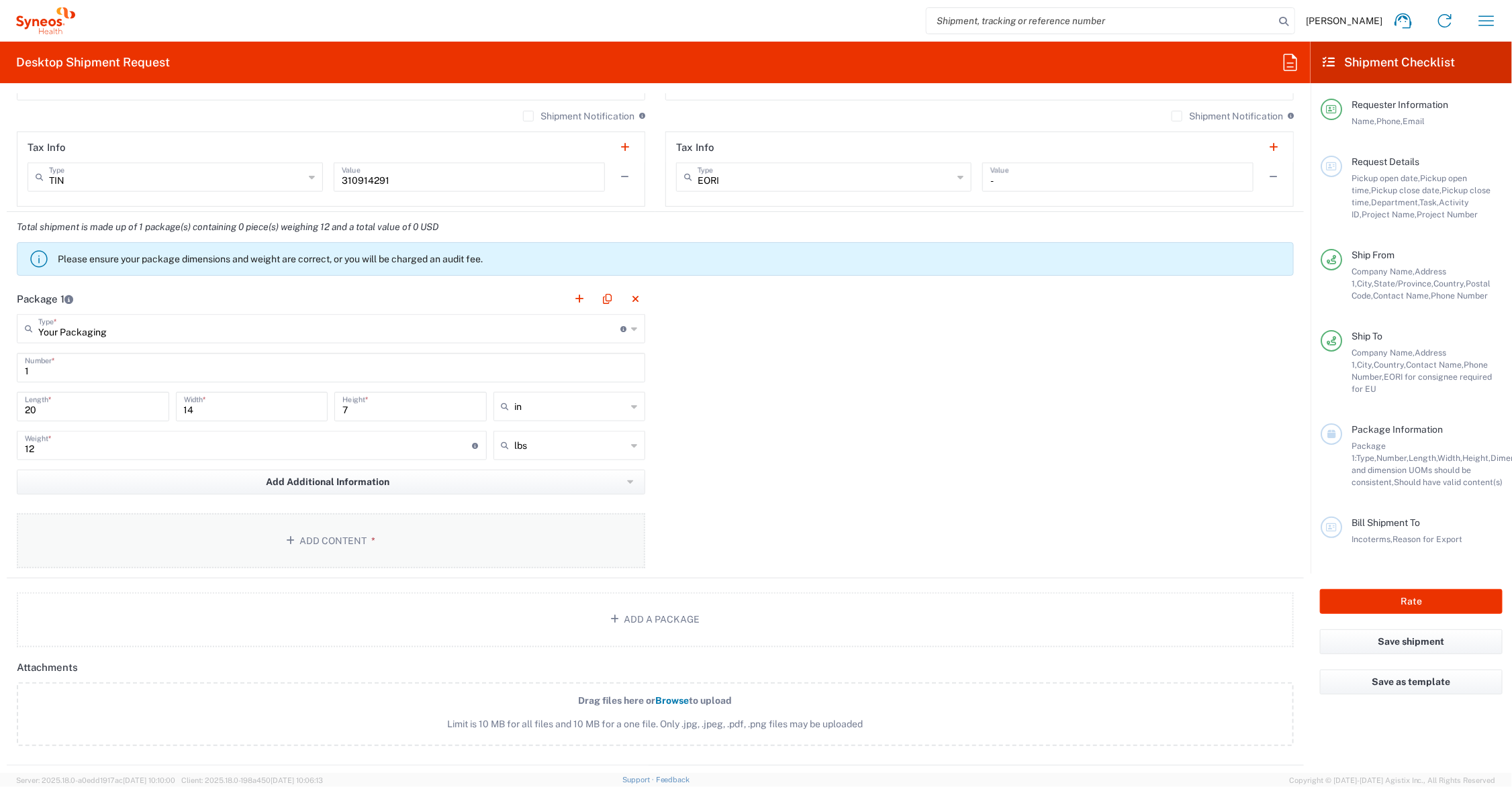
click at [327, 540] on button "Add Content *" at bounding box center [331, 540] width 629 height 55
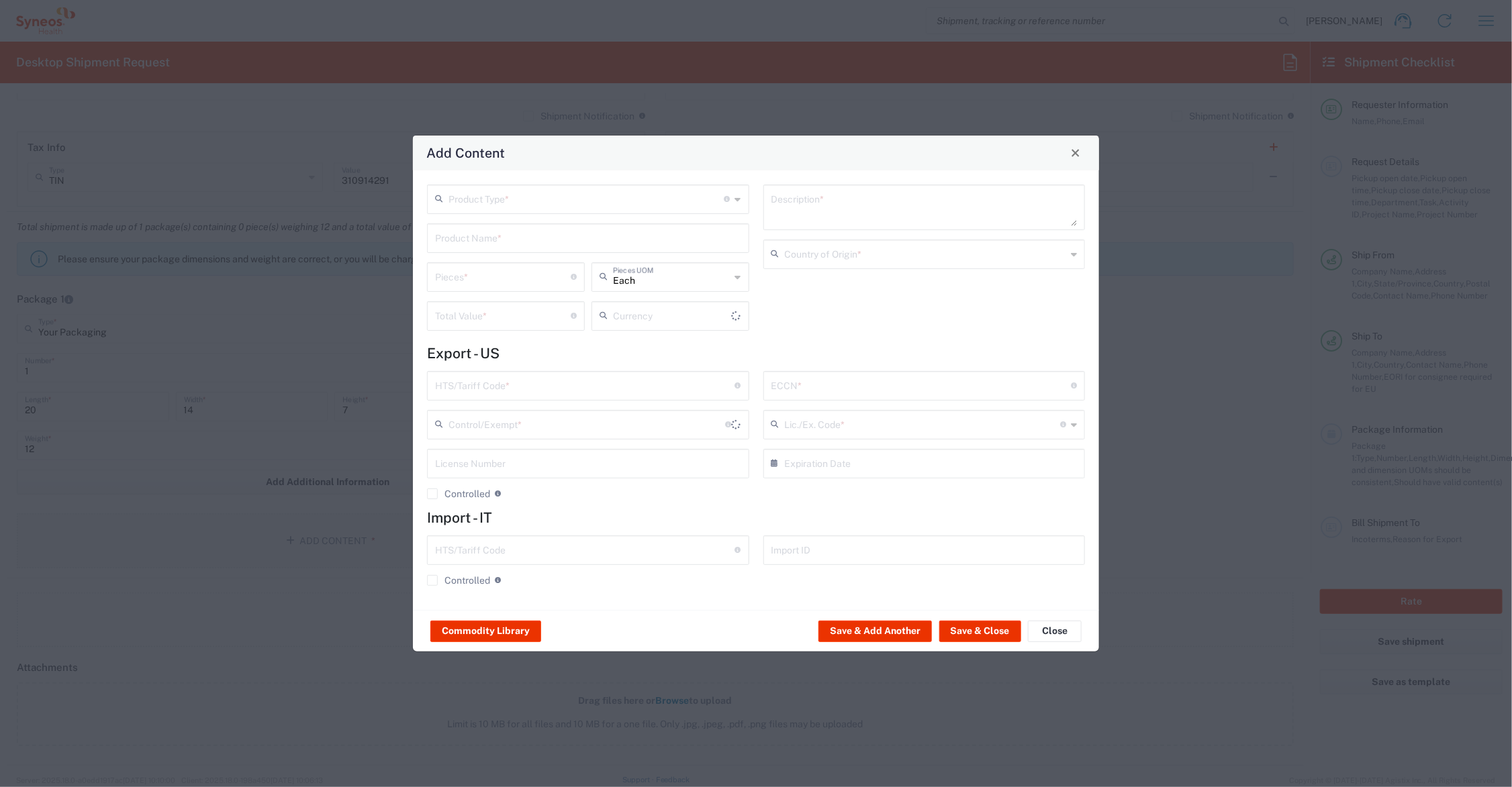
type input "US Dollar"
click at [512, 232] on input "text" at bounding box center [588, 237] width 306 height 23
click at [511, 265] on div "PLASTIC RING BINDER" at bounding box center [588, 270] width 320 height 23
type input "PLASTIC RING BINDER"
type input "1"
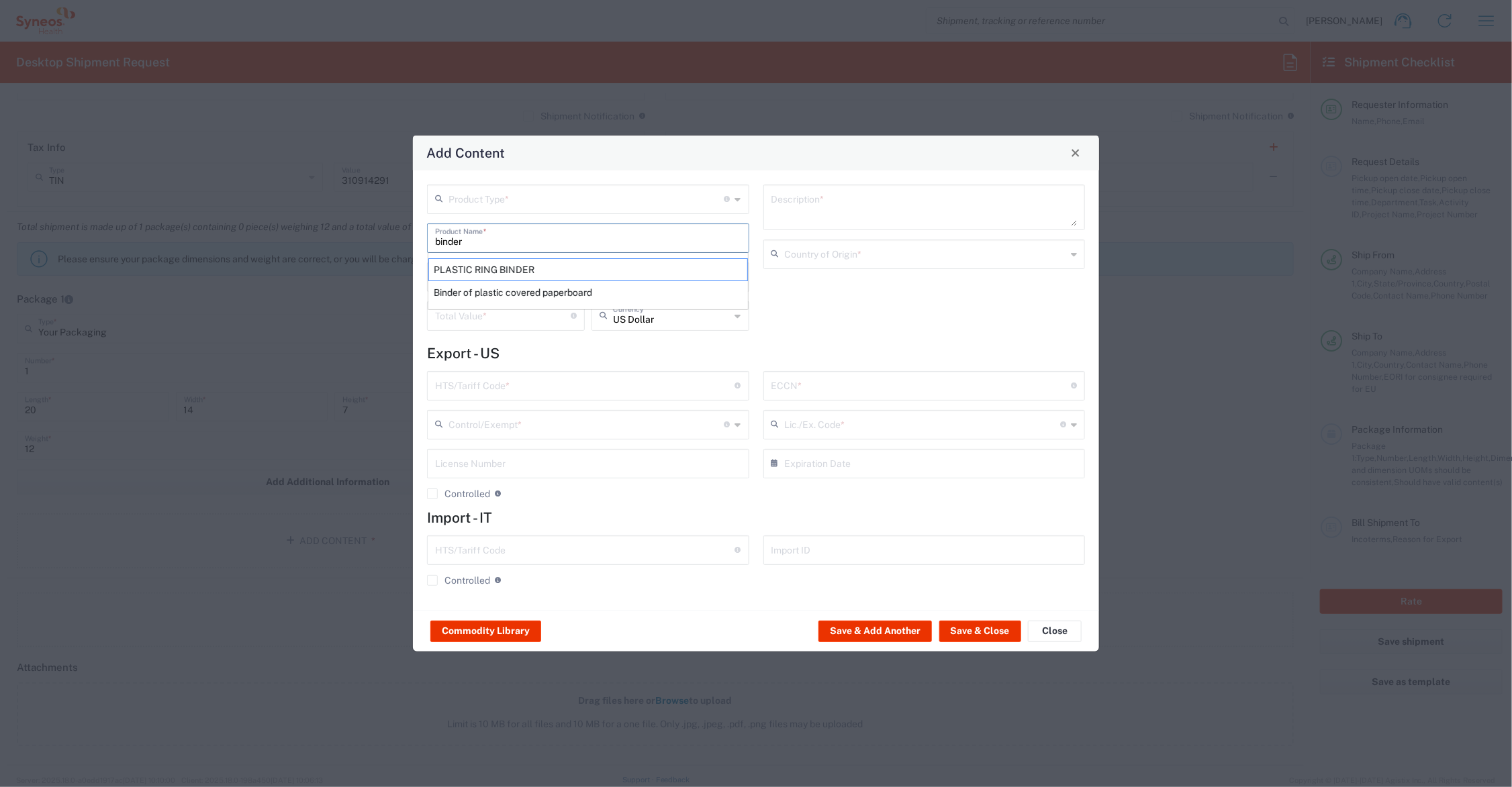
type textarea "PLASTIC RING BINDER"
type input "3926.10.0000"
type input "BIS"
type input "EAR99"
type input "NLR - No License Required"
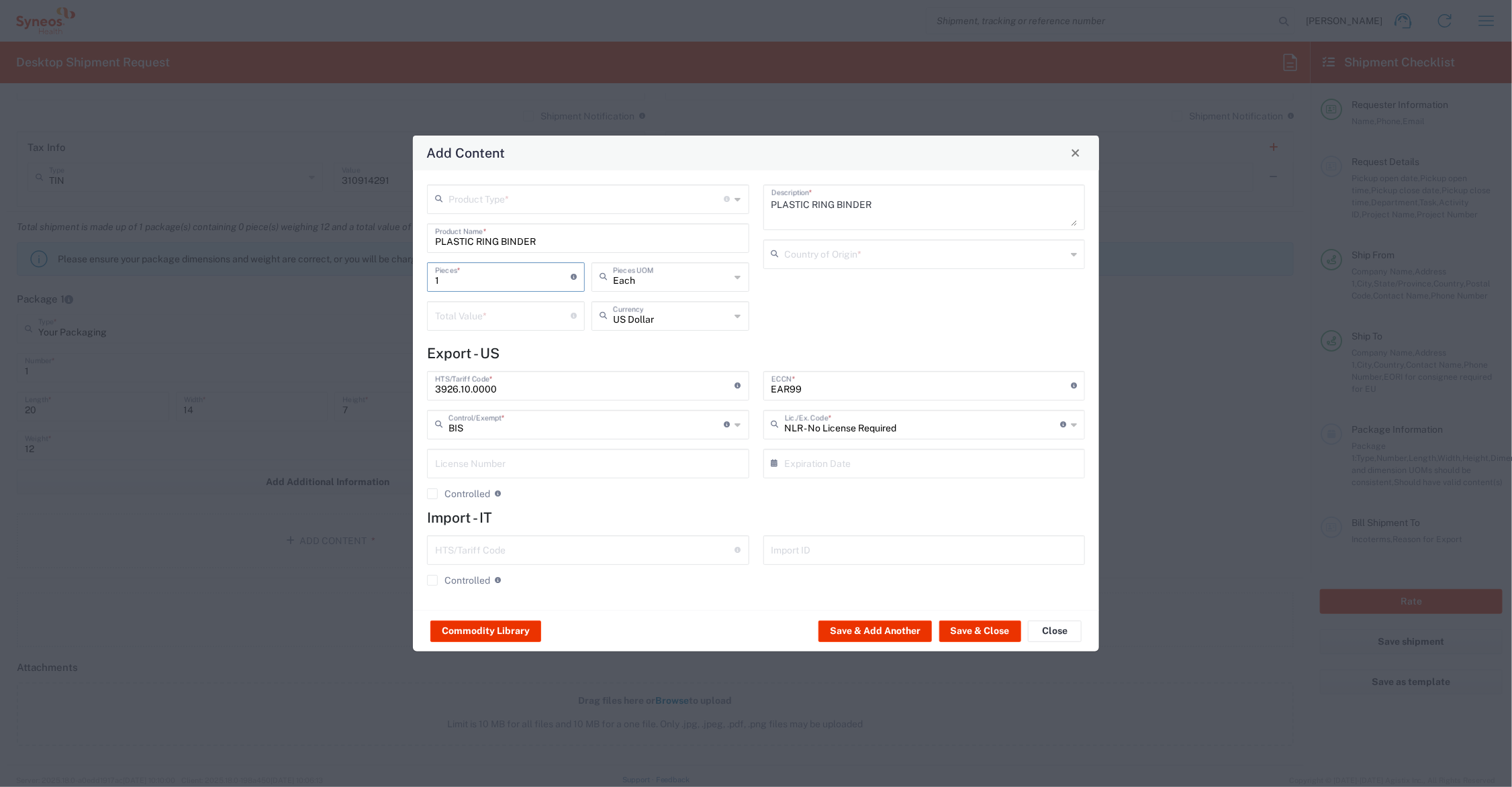
drag, startPoint x: 459, startPoint y: 282, endPoint x: 415, endPoint y: 279, distance: 44.1
click at [417, 283] on div "Product Type * Document: Paper document generated internally by Syneos, a clien…" at bounding box center [756, 390] width 686 height 440
type input "3"
click at [455, 319] on input "number" at bounding box center [503, 315] width 135 height 23
type input "57.00"
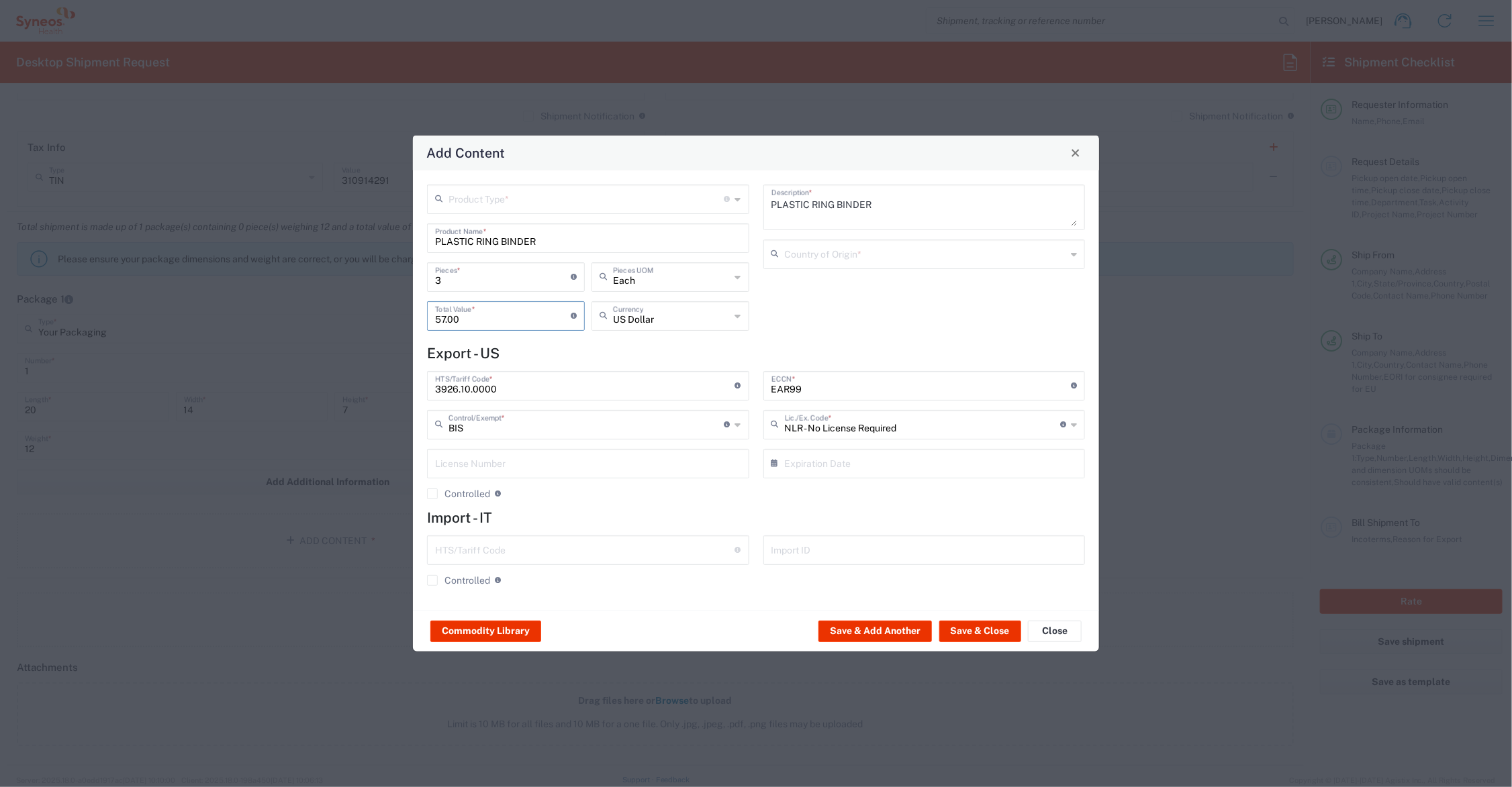
click at [490, 195] on input "text" at bounding box center [586, 198] width 276 height 23
click at [492, 250] on span "General Commodity" at bounding box center [589, 250] width 319 height 21
type input "General Commodity"
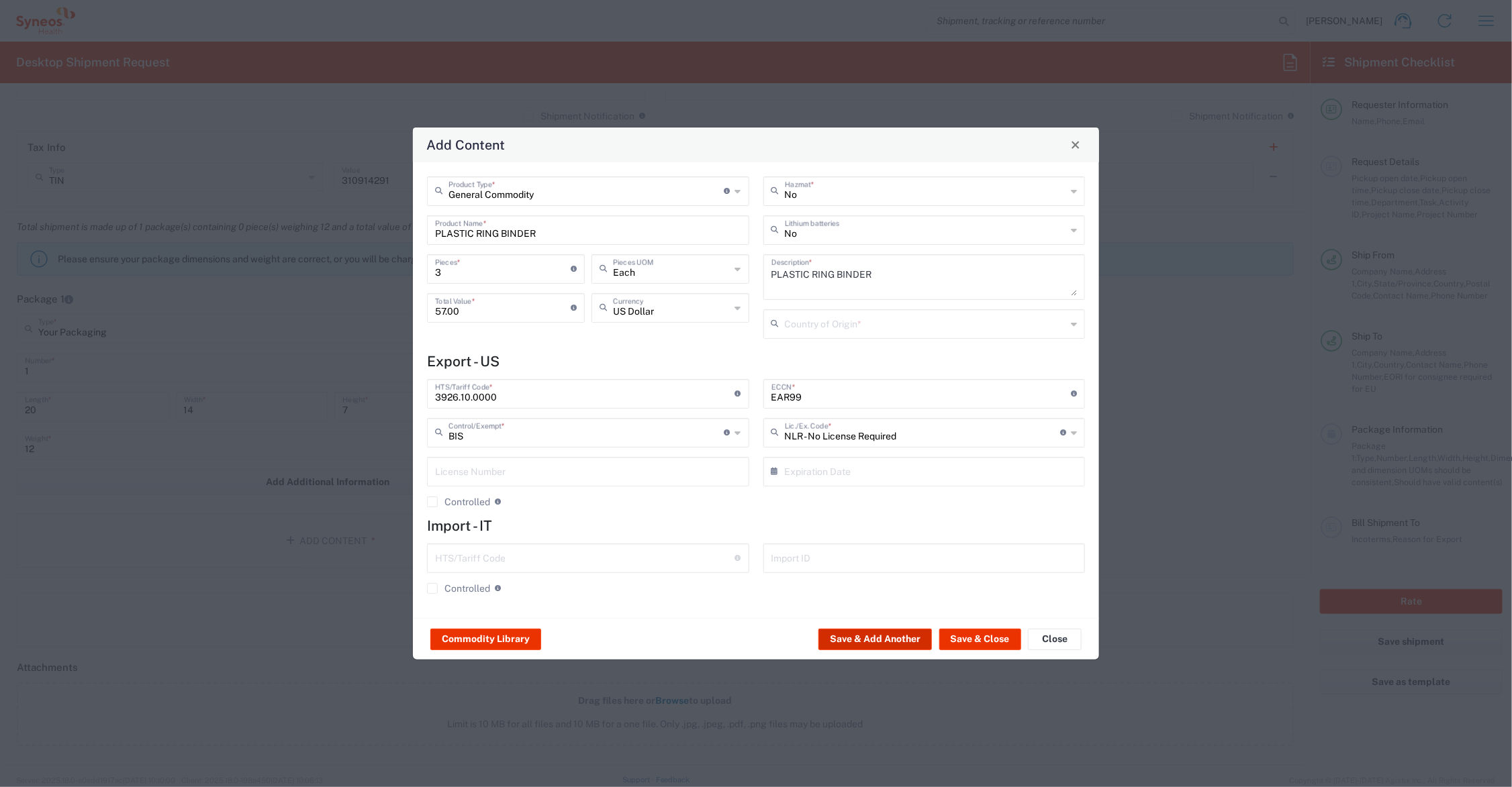
click at [883, 637] on button "Save & Add Another" at bounding box center [875, 640] width 114 height 22
type input "57"
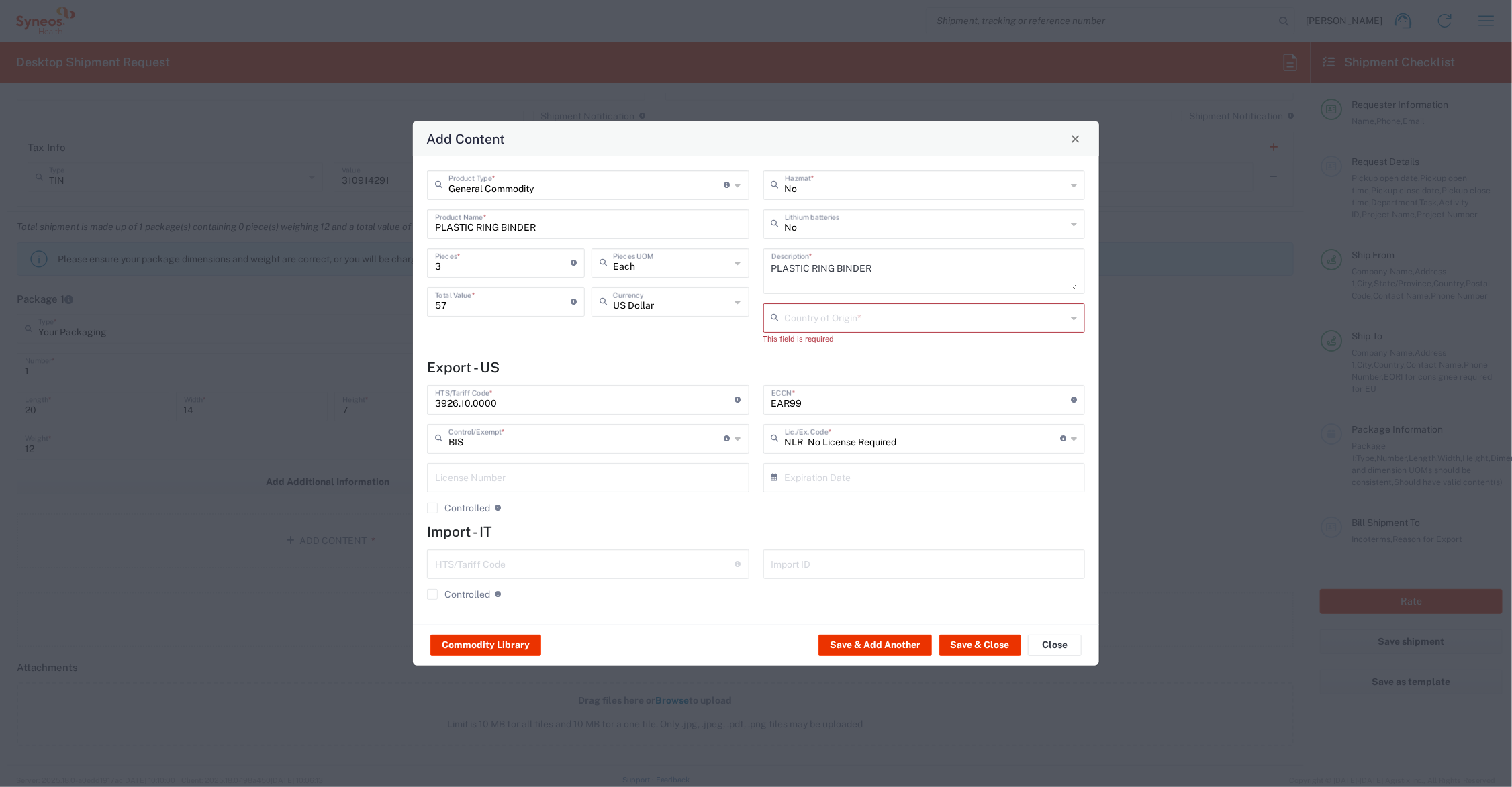
click at [806, 316] on input "text" at bounding box center [926, 316] width 282 height 23
click at [825, 392] on span "United States" at bounding box center [924, 391] width 319 height 21
type input "United States"
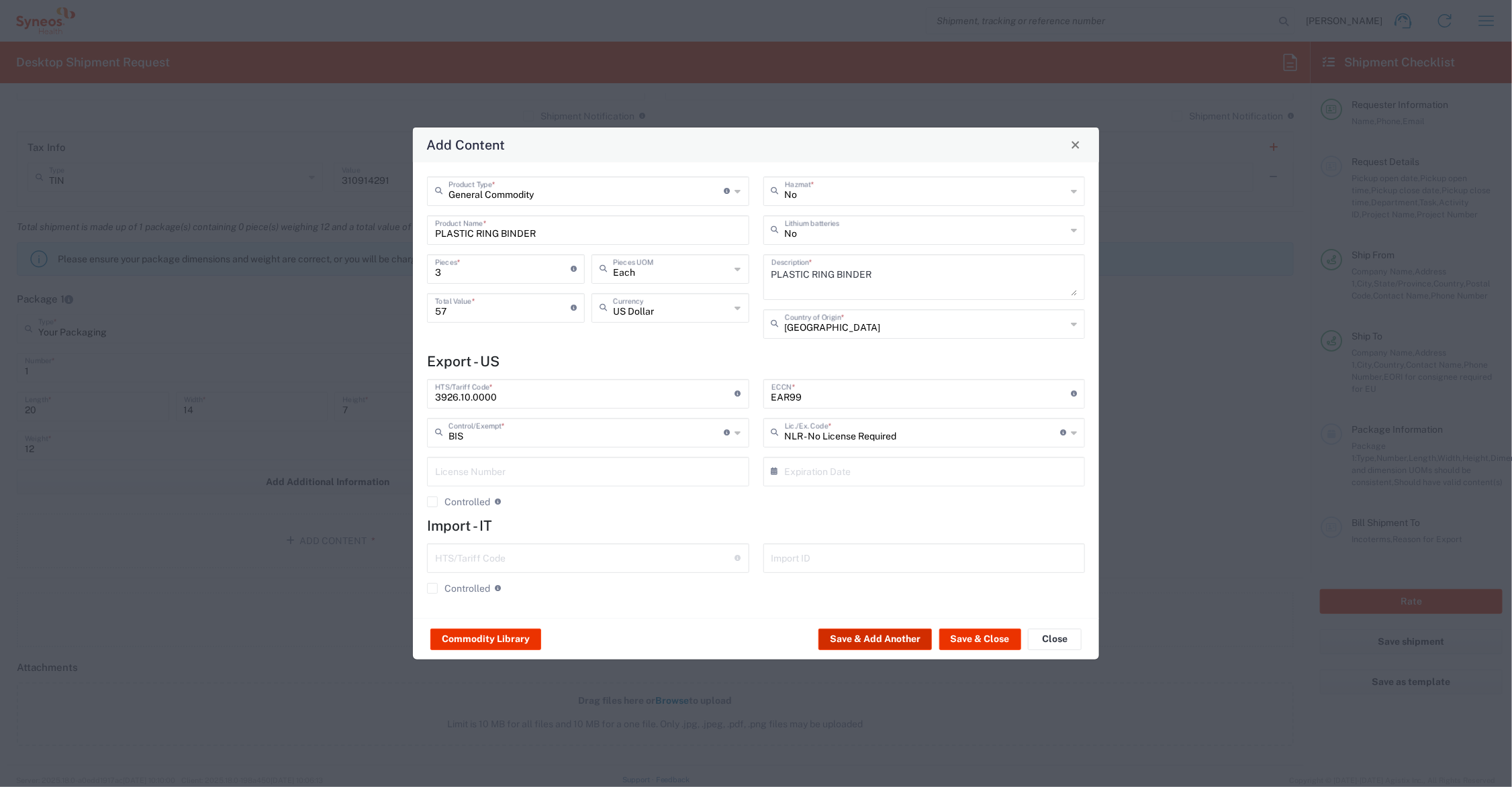
click at [901, 634] on button "Save & Add Another" at bounding box center [875, 640] width 114 height 22
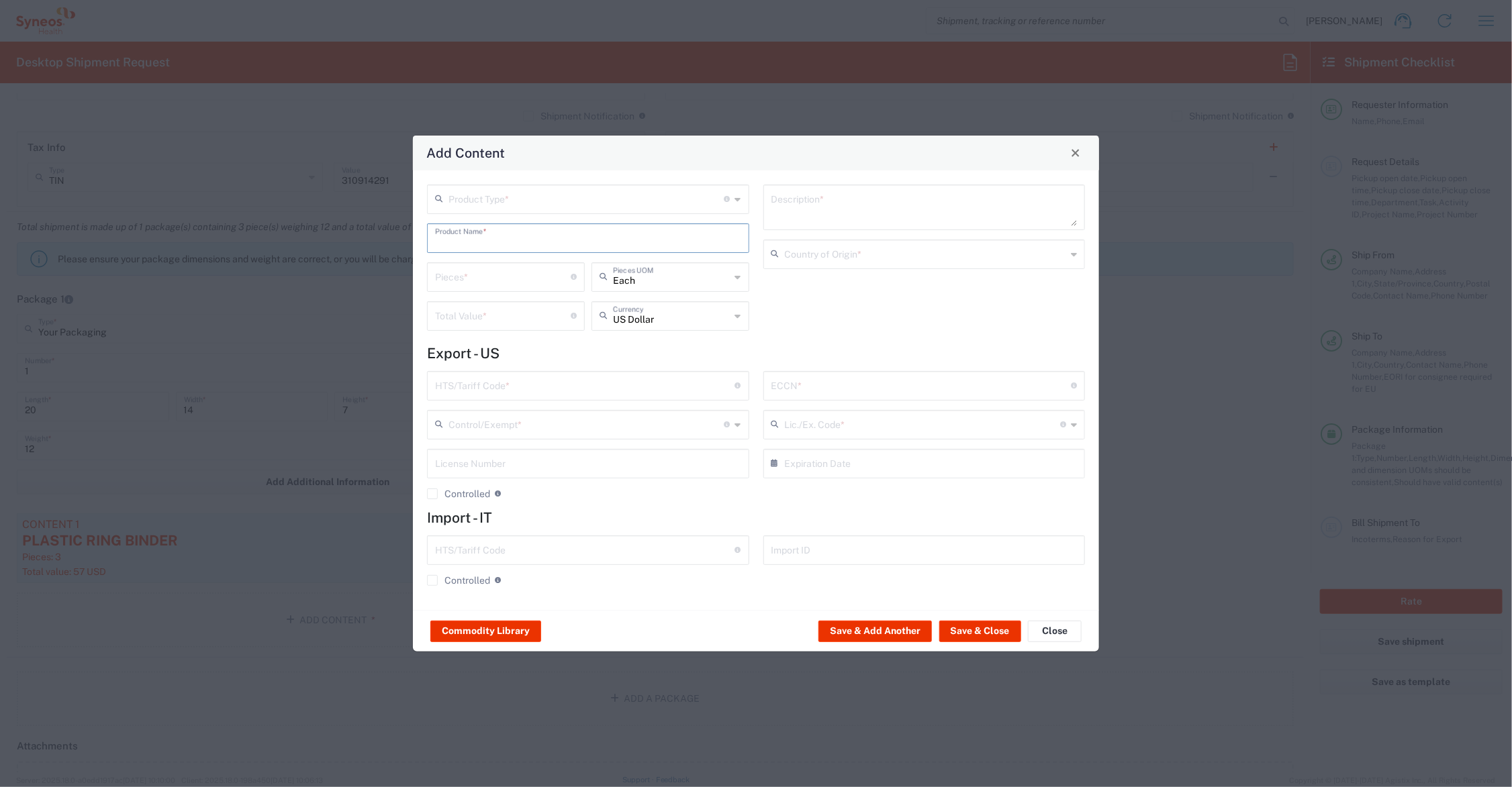
click at [474, 241] on input "text" at bounding box center [588, 237] width 306 height 23
click at [502, 291] on div "Patient diary booklet" at bounding box center [588, 292] width 320 height 23
type input "Patient diary booklet"
type textarea "20 pages"
type input "4820.10.2010"
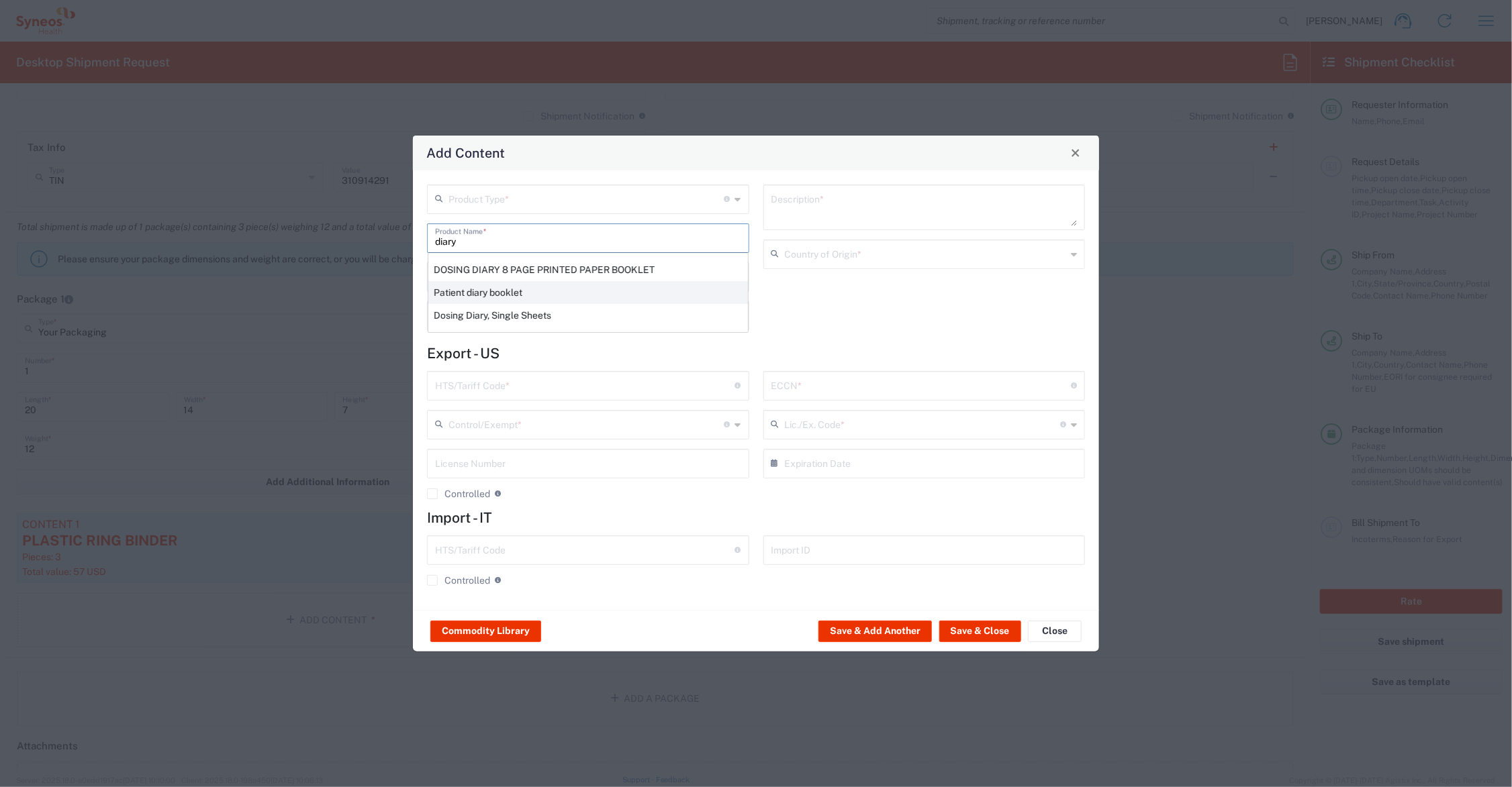
type input "BIS"
type input "EAR99"
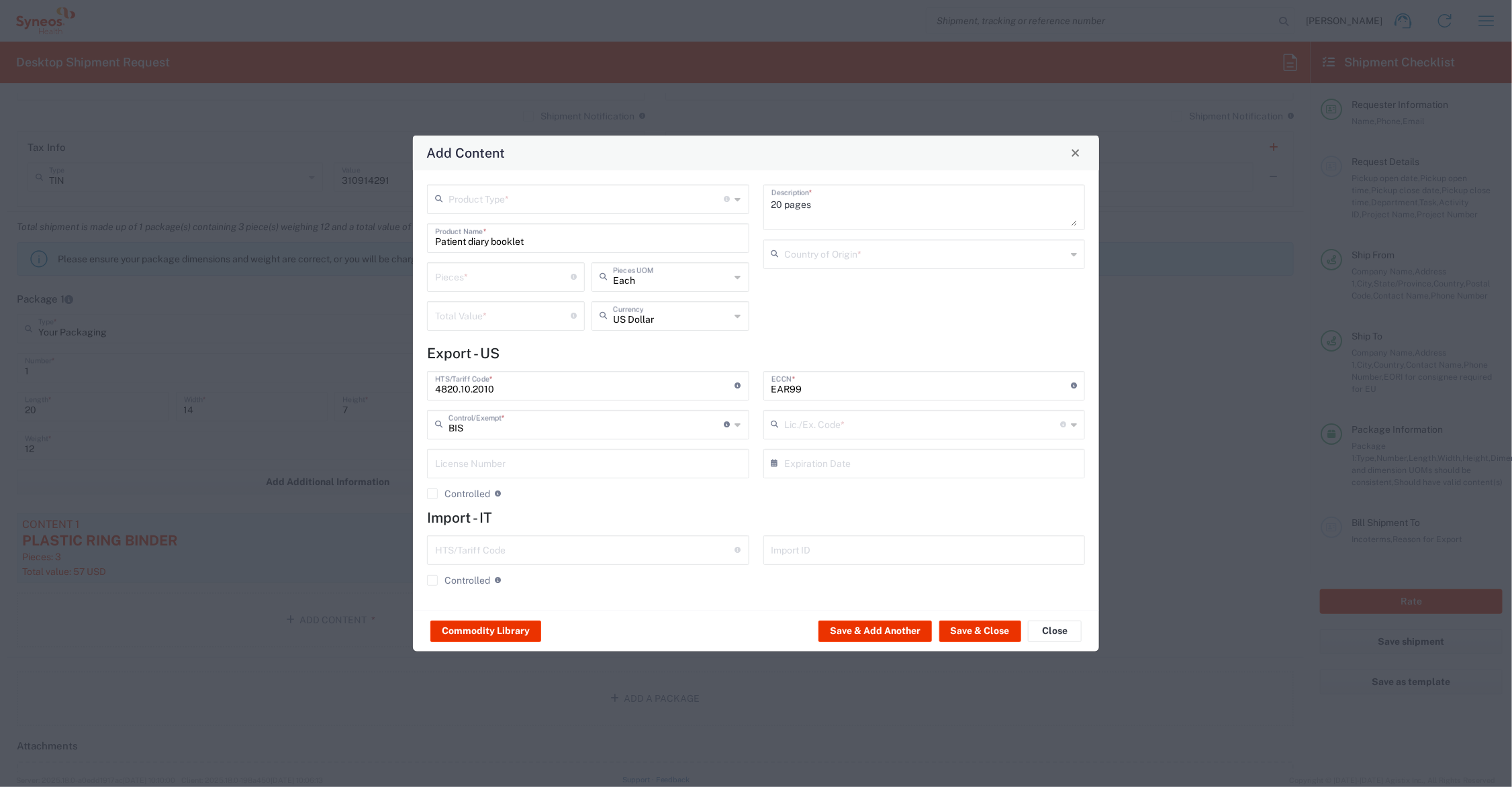
click at [502, 291] on div "Pieces * Number of pieces inside all the packages" at bounding box center [506, 277] width 158 height 29
type input "NLR - No License Required"
drag, startPoint x: 480, startPoint y: 273, endPoint x: 401, endPoint y: 273, distance: 79.0
click at [401, 273] on div "Add Content Product Type * Document: Paper document generated internally by Syn…" at bounding box center [756, 393] width 1512 height 787
type input "24"
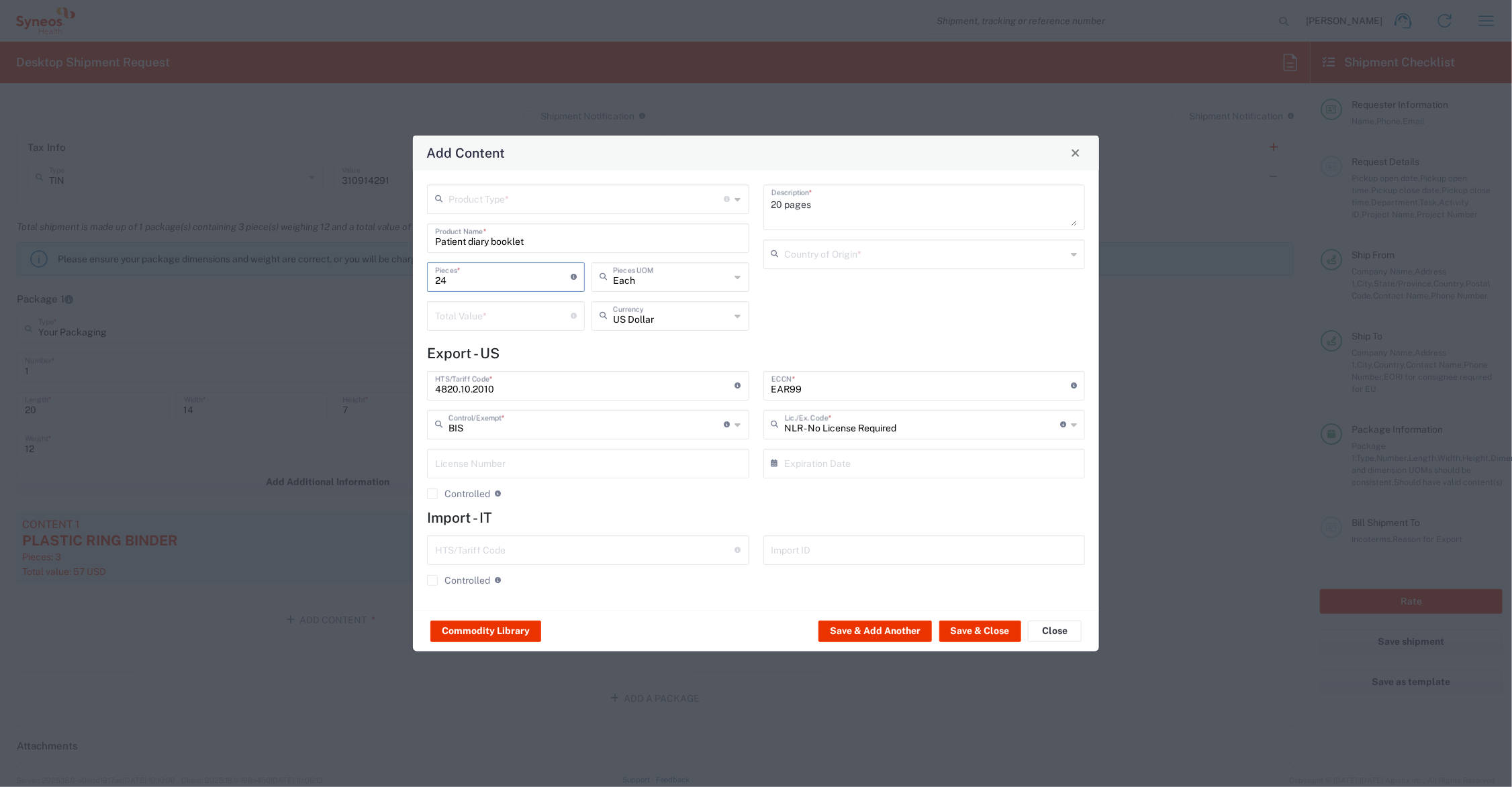
click at [502, 312] on input "number" at bounding box center [503, 315] width 135 height 23
type input "72.00"
click at [495, 196] on input "text" at bounding box center [586, 198] width 276 height 23
click at [508, 249] on span "General Commodity" at bounding box center [589, 250] width 319 height 21
type input "General Commodity"
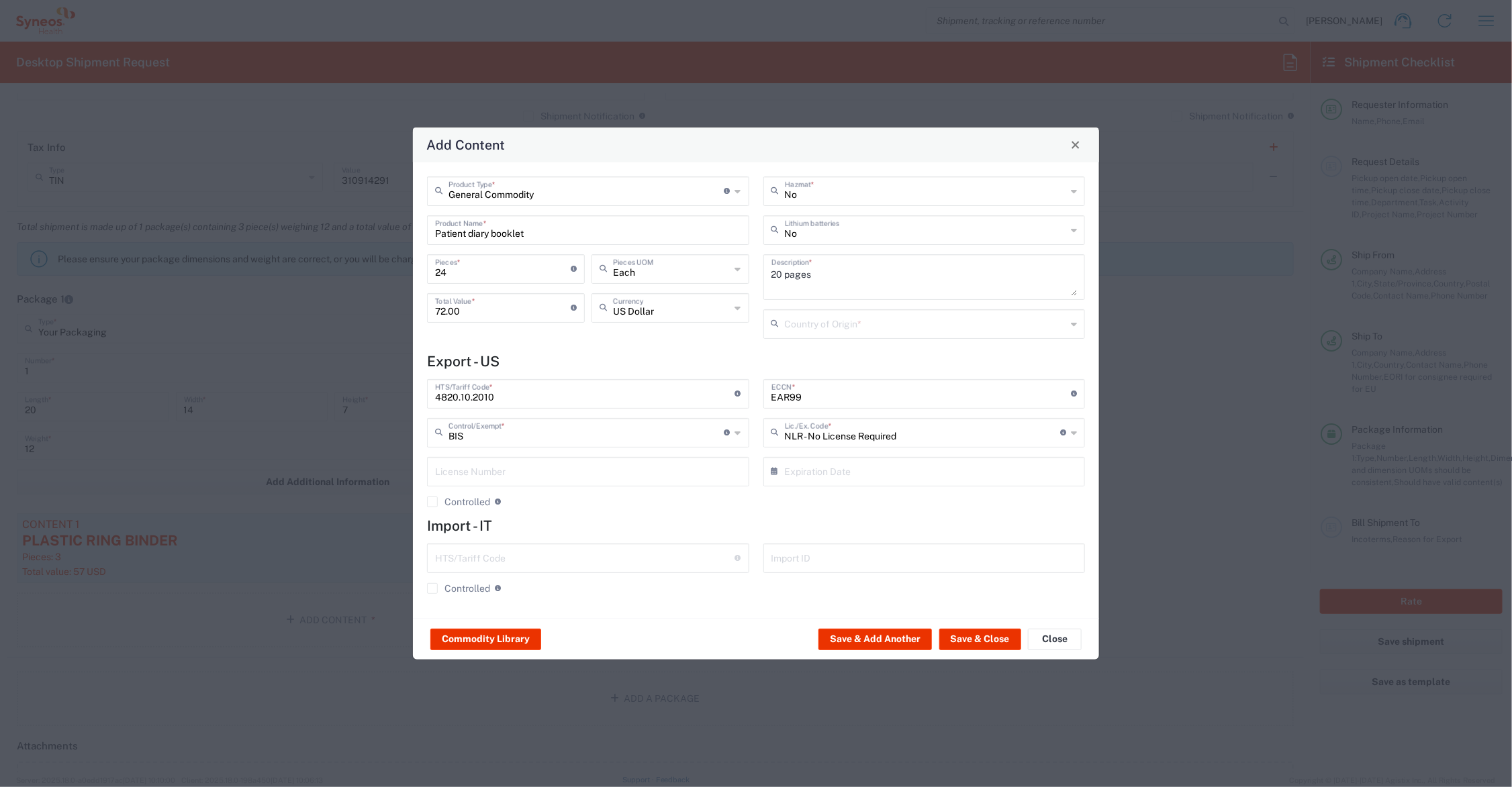
click at [836, 324] on input "text" at bounding box center [926, 322] width 282 height 23
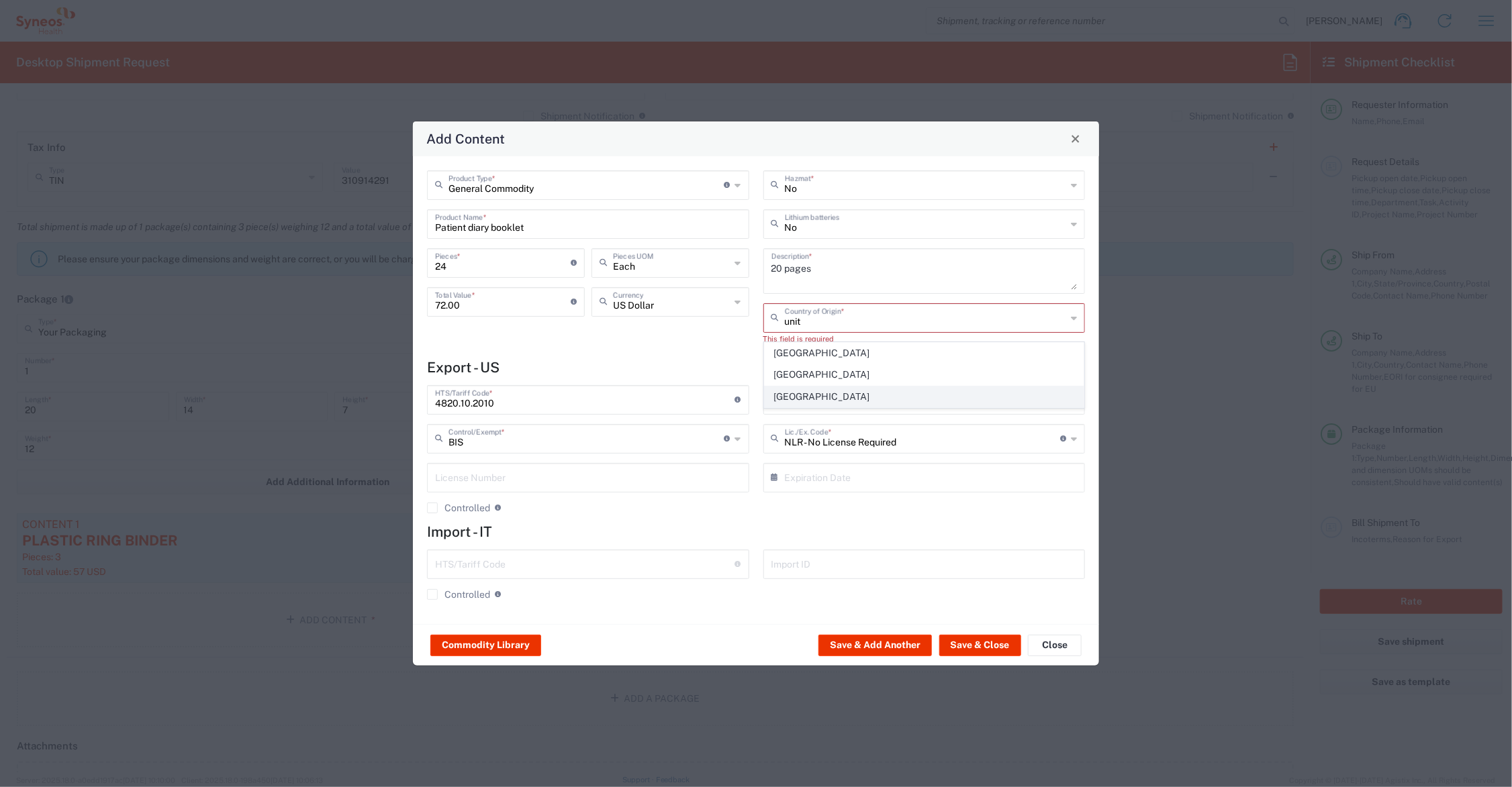
click at [829, 397] on span "United States" at bounding box center [924, 397] width 319 height 21
type input "United States"
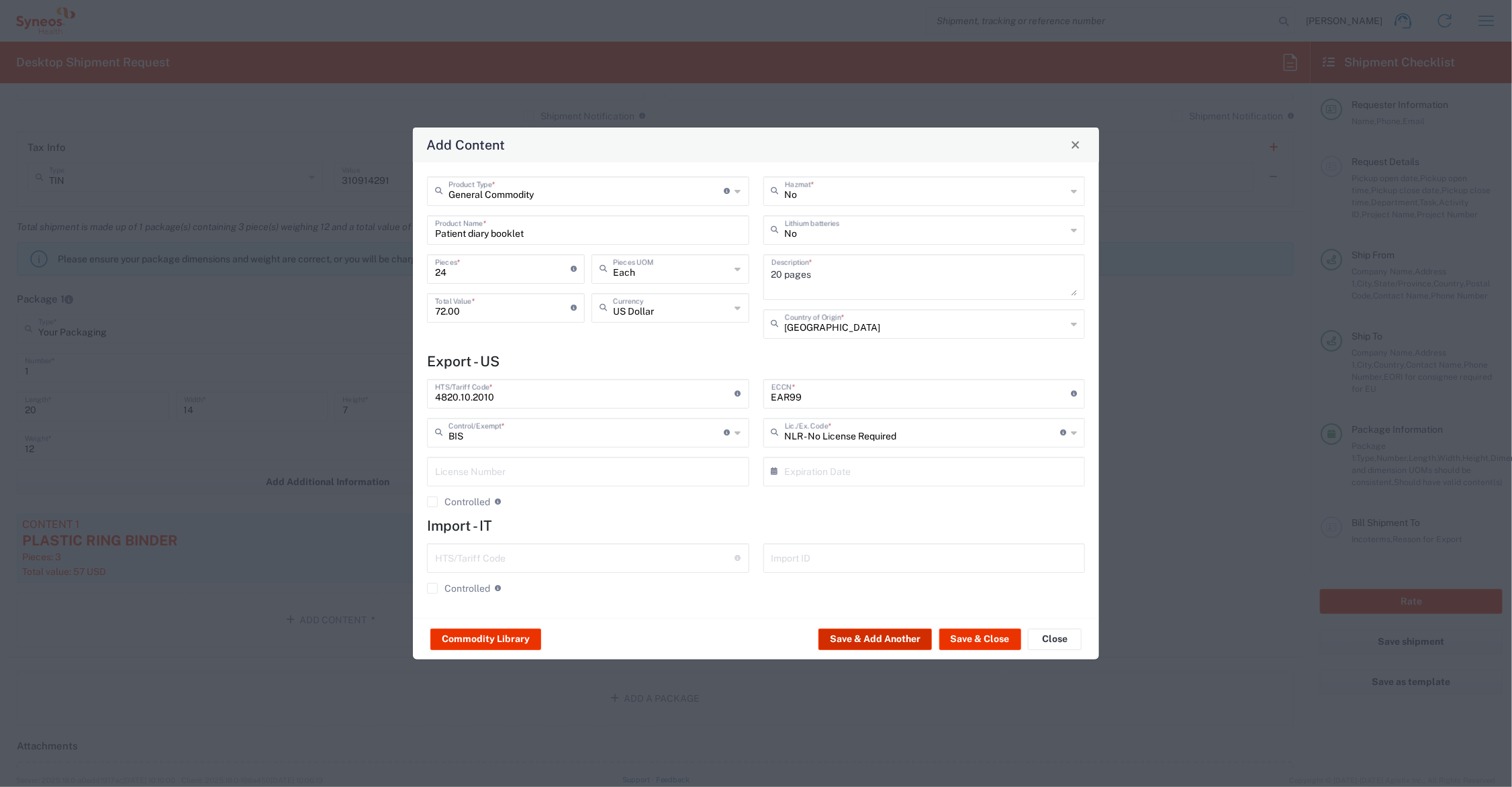
click at [880, 637] on button "Save & Add Another" at bounding box center [875, 640] width 114 height 22
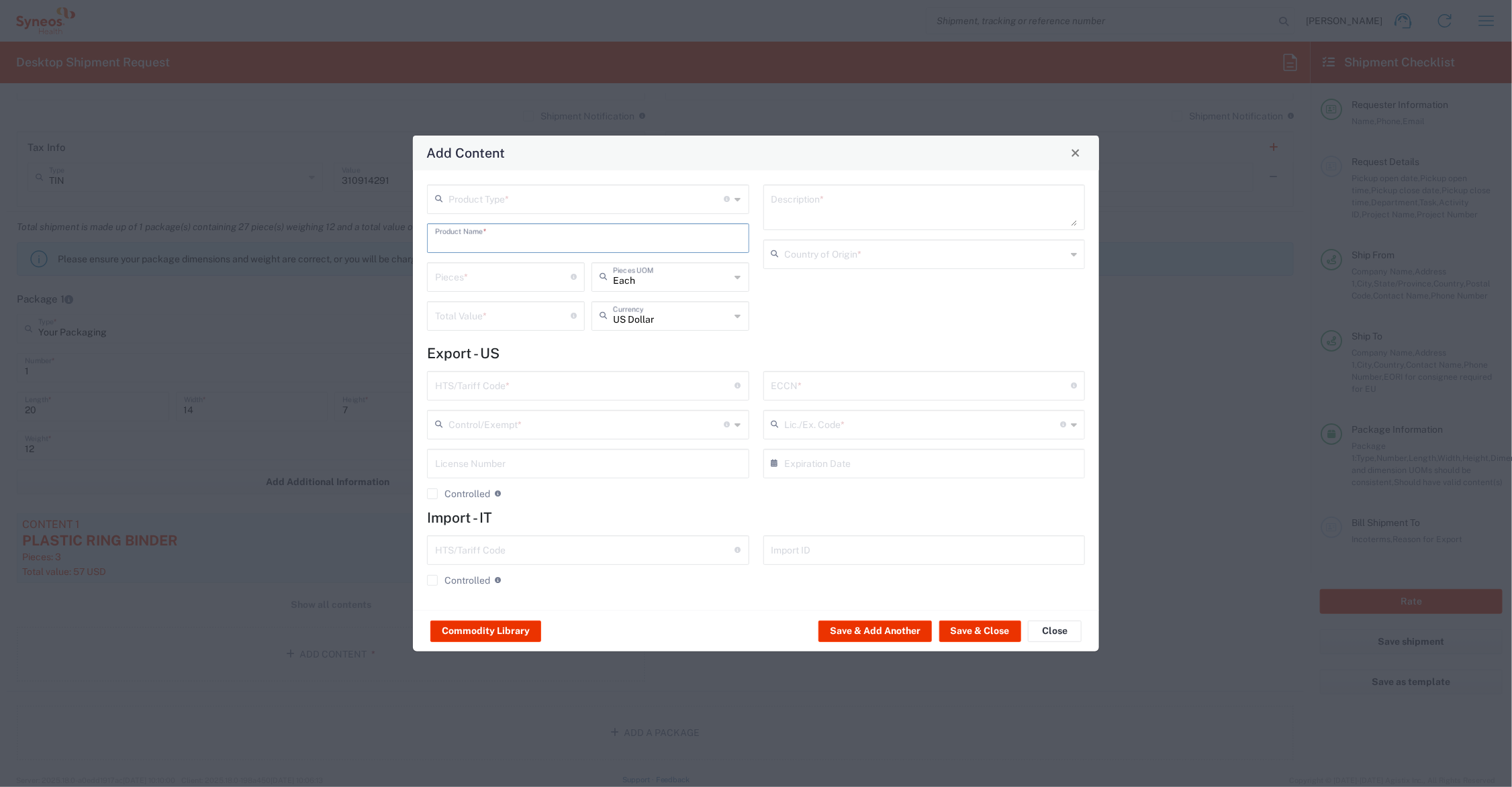
click at [517, 236] on input "text" at bounding box center [588, 237] width 306 height 23
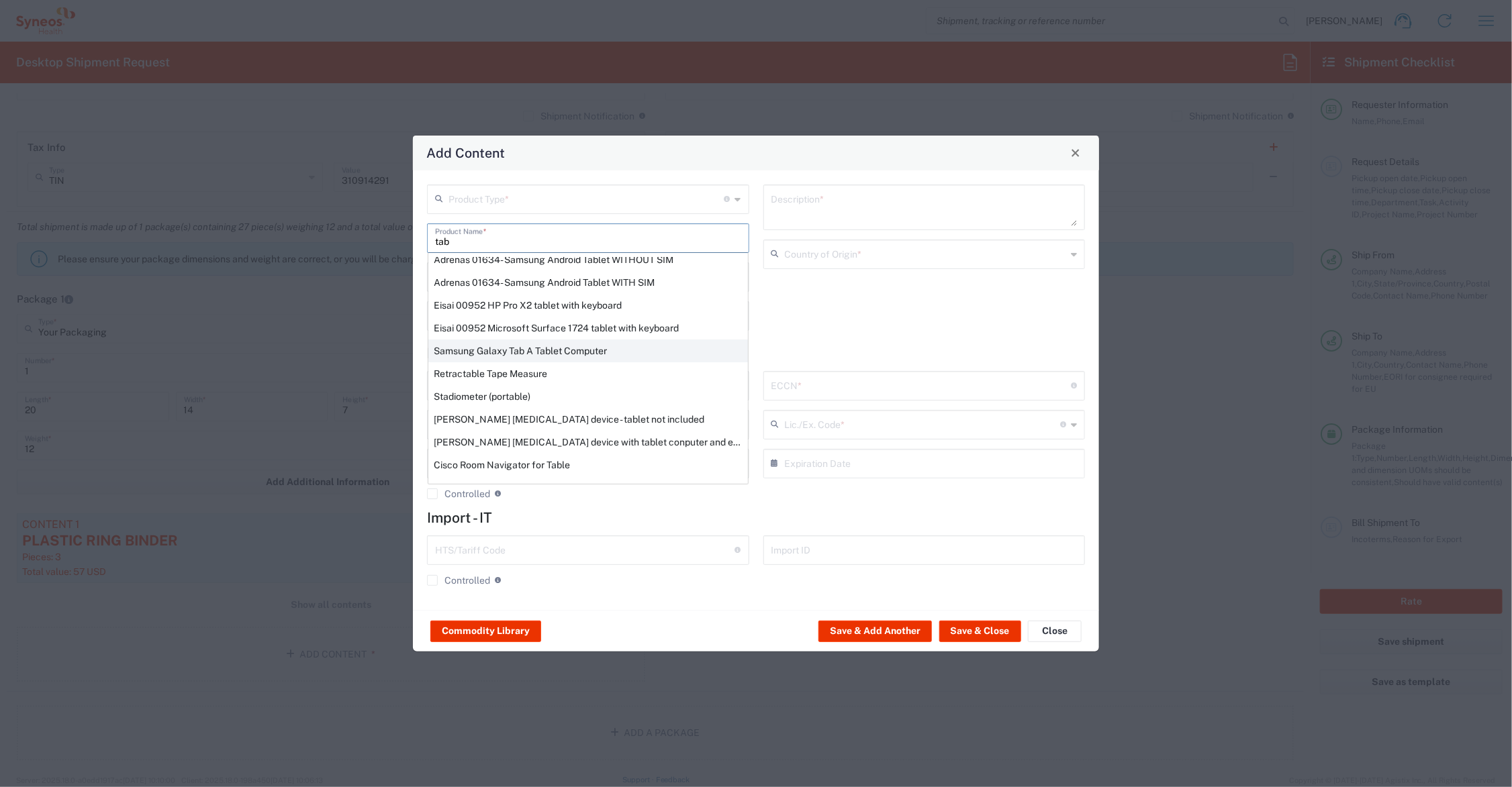
scroll to position [196, 0]
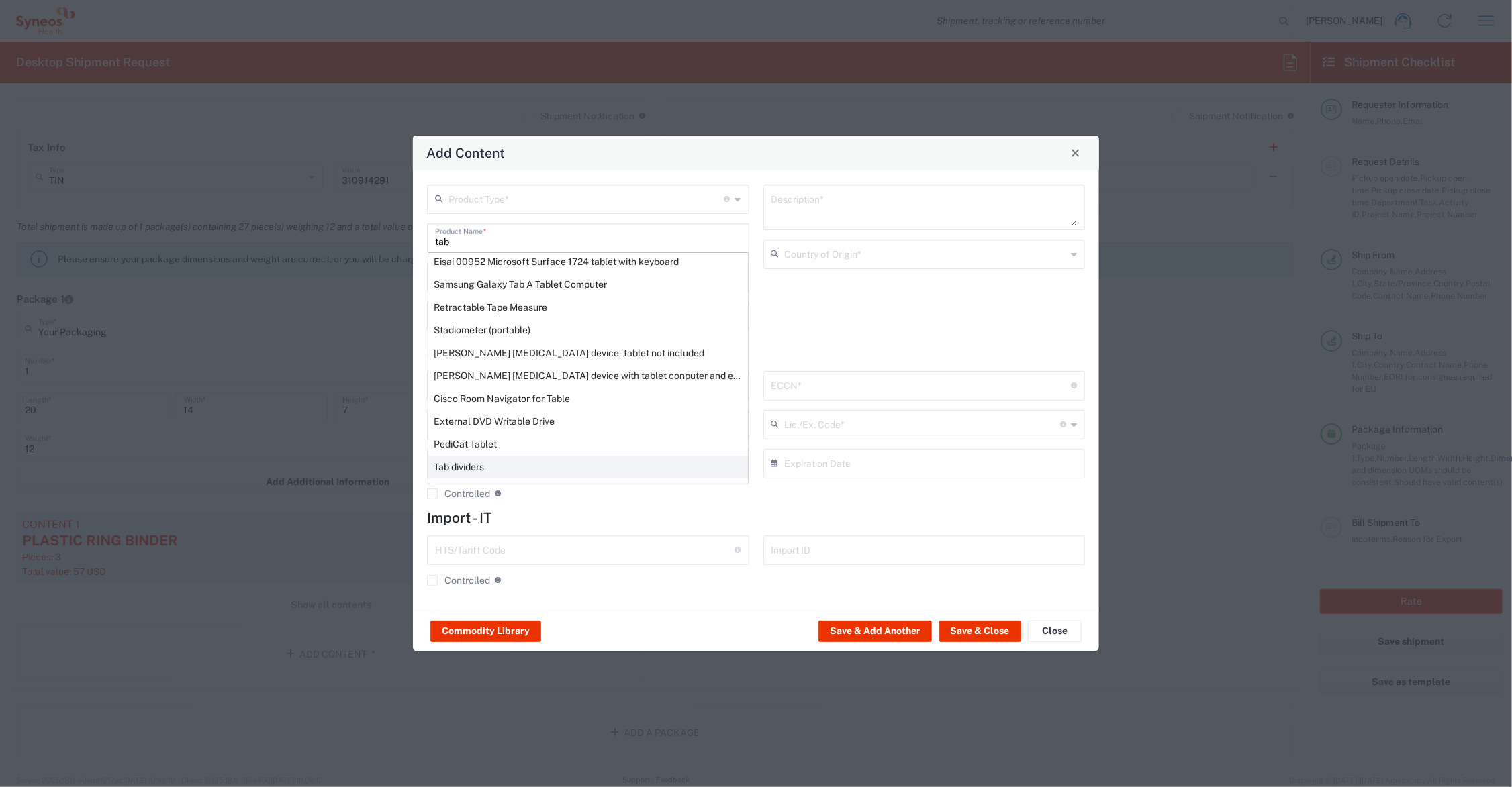
click at [508, 463] on div "Tab dividers" at bounding box center [588, 467] width 320 height 23
type input "Tab dividers"
type textarea "For binders, of paper"
type input "4820.30.0040"
type input "BIS"
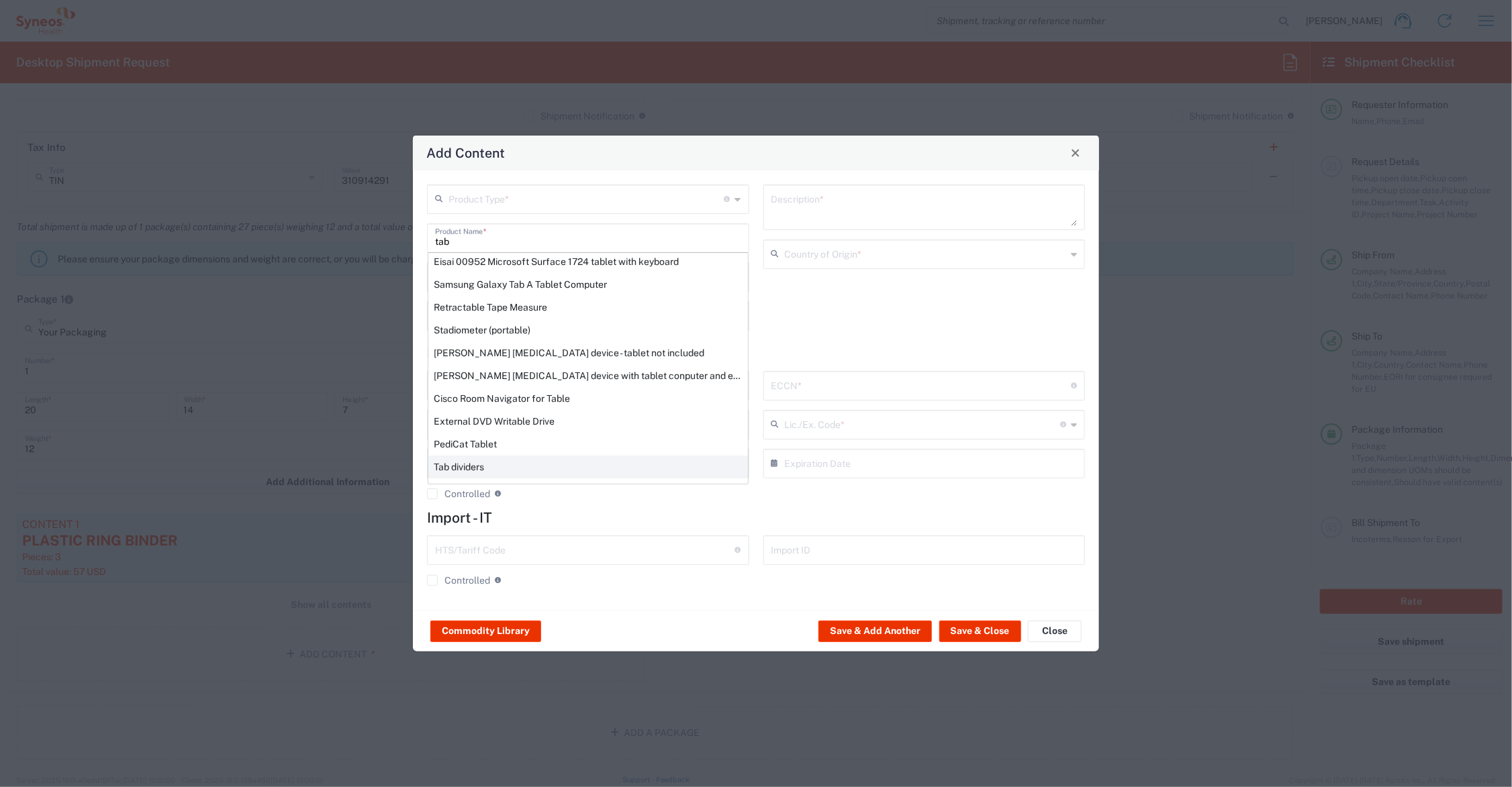
type input "EAR99"
type input "NLR - No License Required"
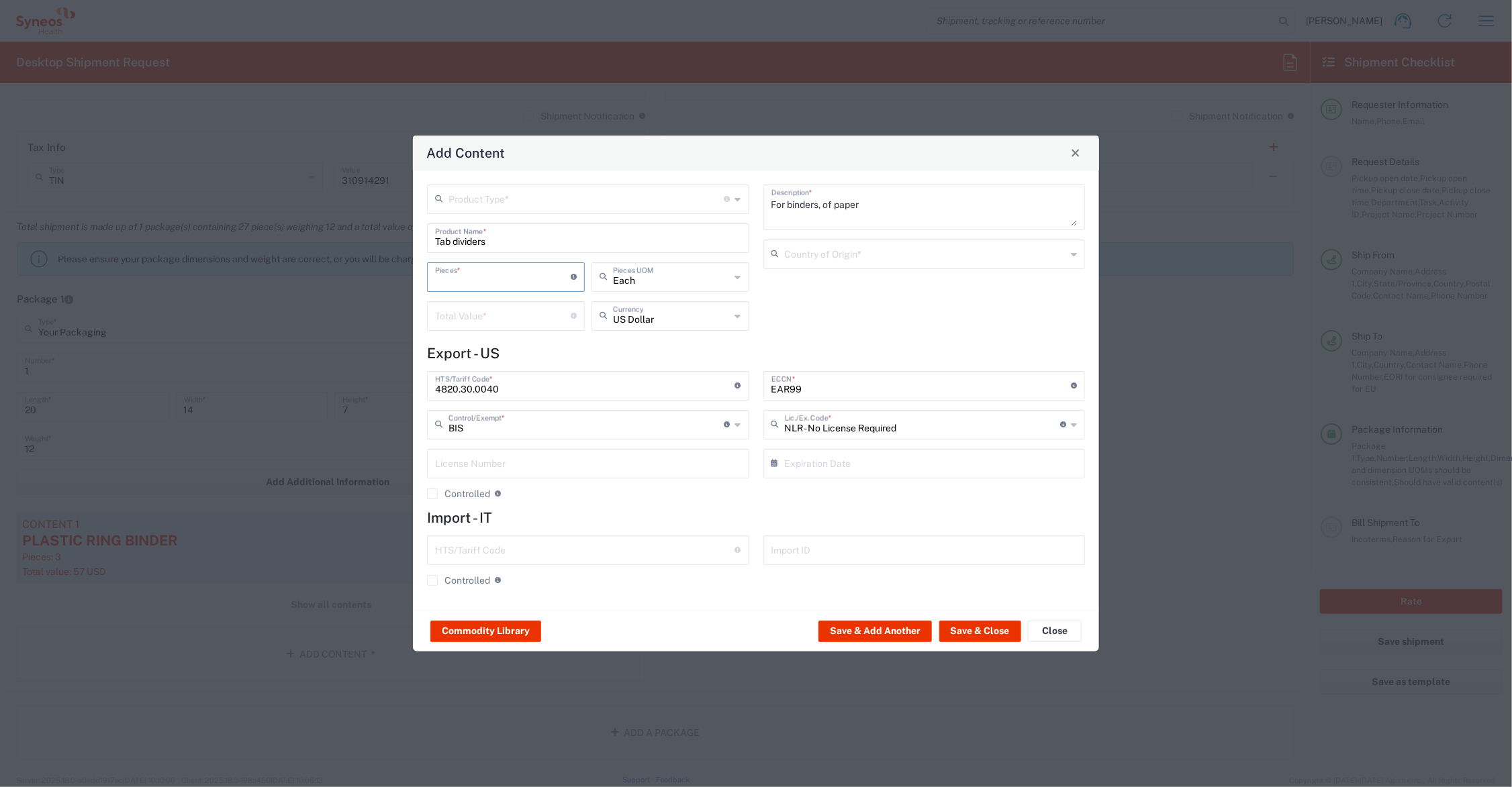
click at [493, 277] on input "number" at bounding box center [503, 276] width 135 height 23
type input "24"
click at [489, 307] on input "number" at bounding box center [503, 315] width 135 height 23
type input "7.20"
click at [485, 198] on input "text" at bounding box center [586, 198] width 276 height 23
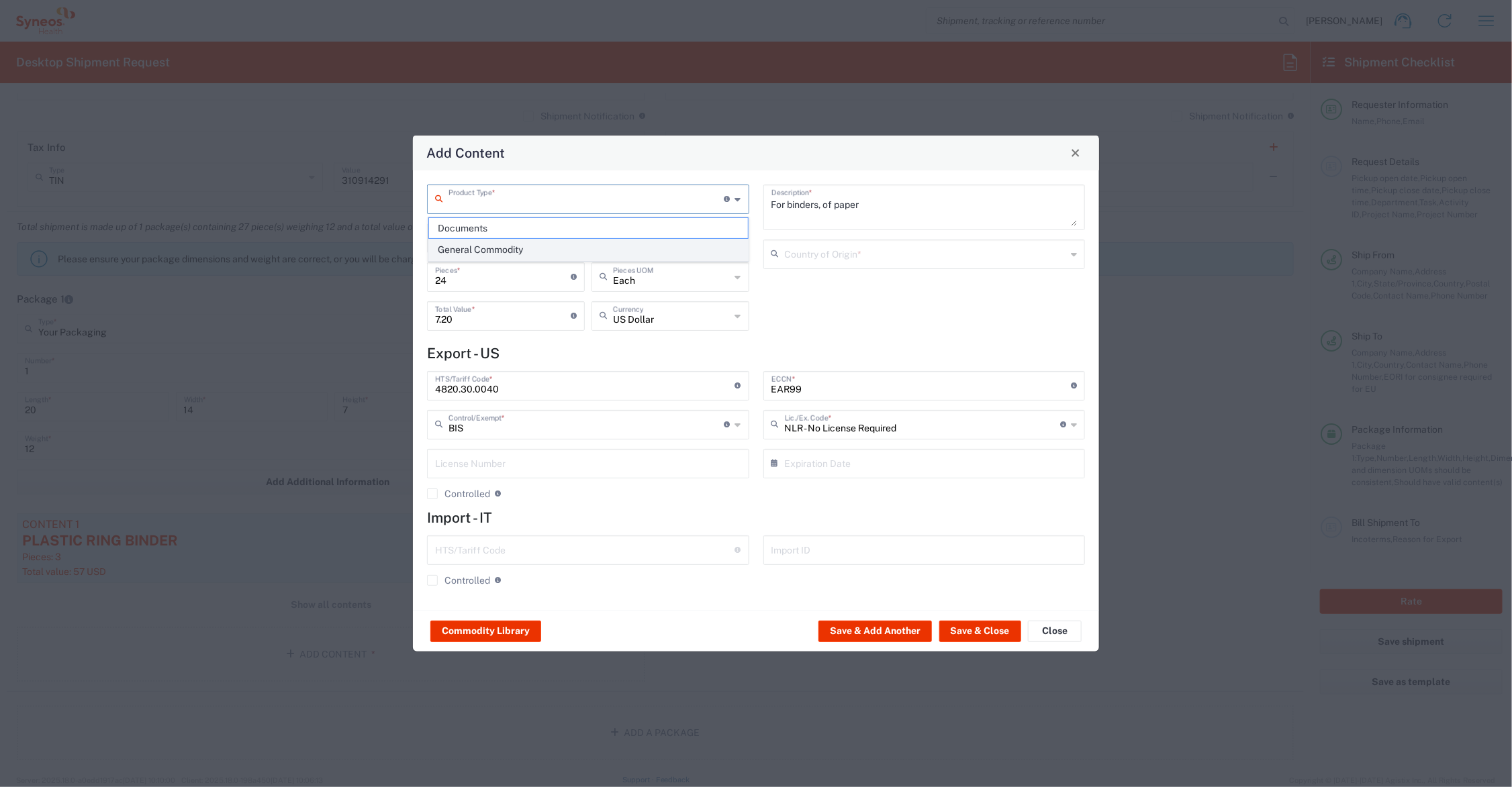
click at [539, 248] on span "General Commodity" at bounding box center [589, 250] width 319 height 21
type input "General Commodity"
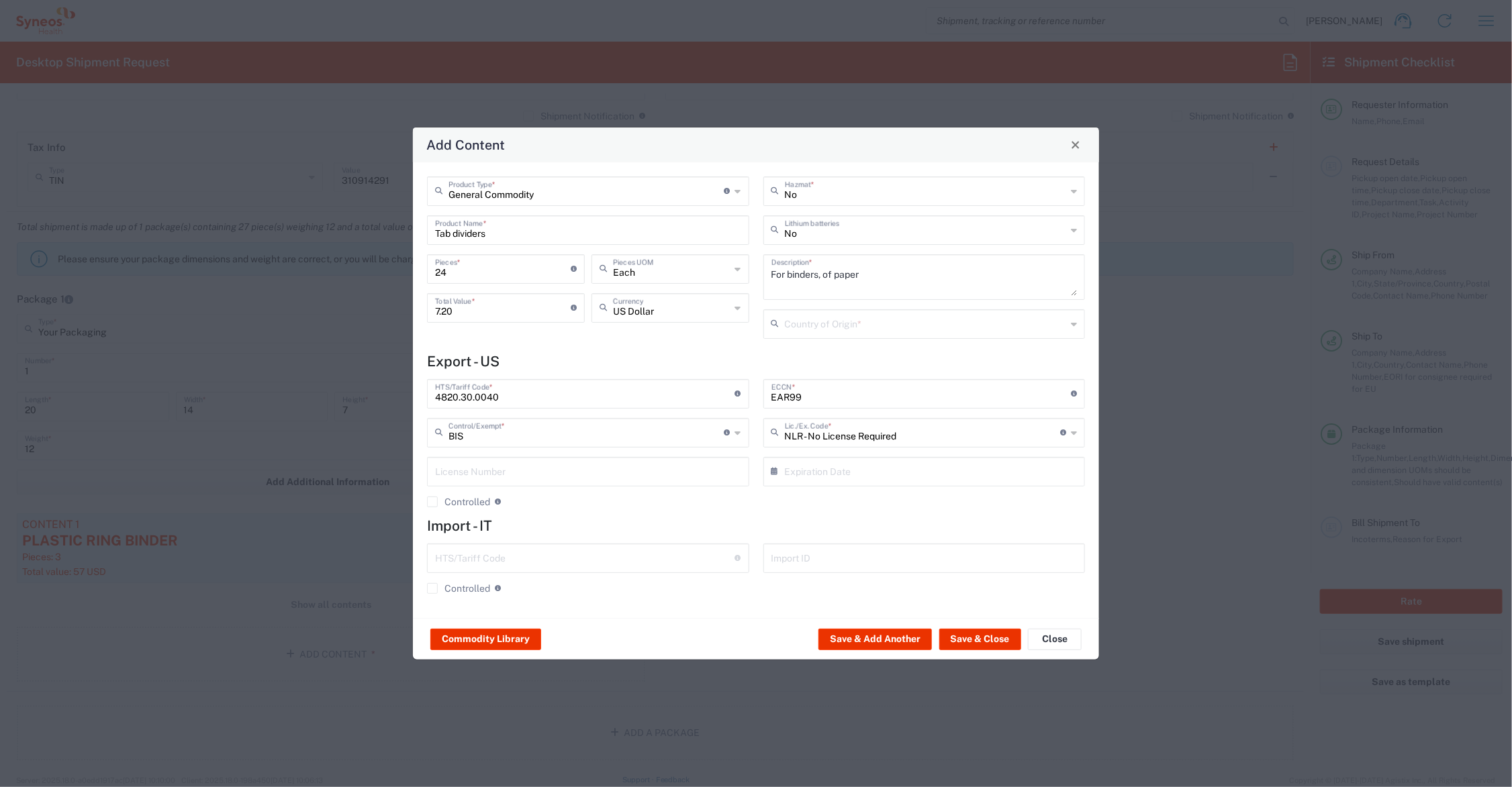
click at [588, 252] on div "General Commodity Product Type * Document: Paper document generated internally …" at bounding box center [588, 262] width 336 height 172
click at [811, 322] on input "text" at bounding box center [926, 322] width 282 height 23
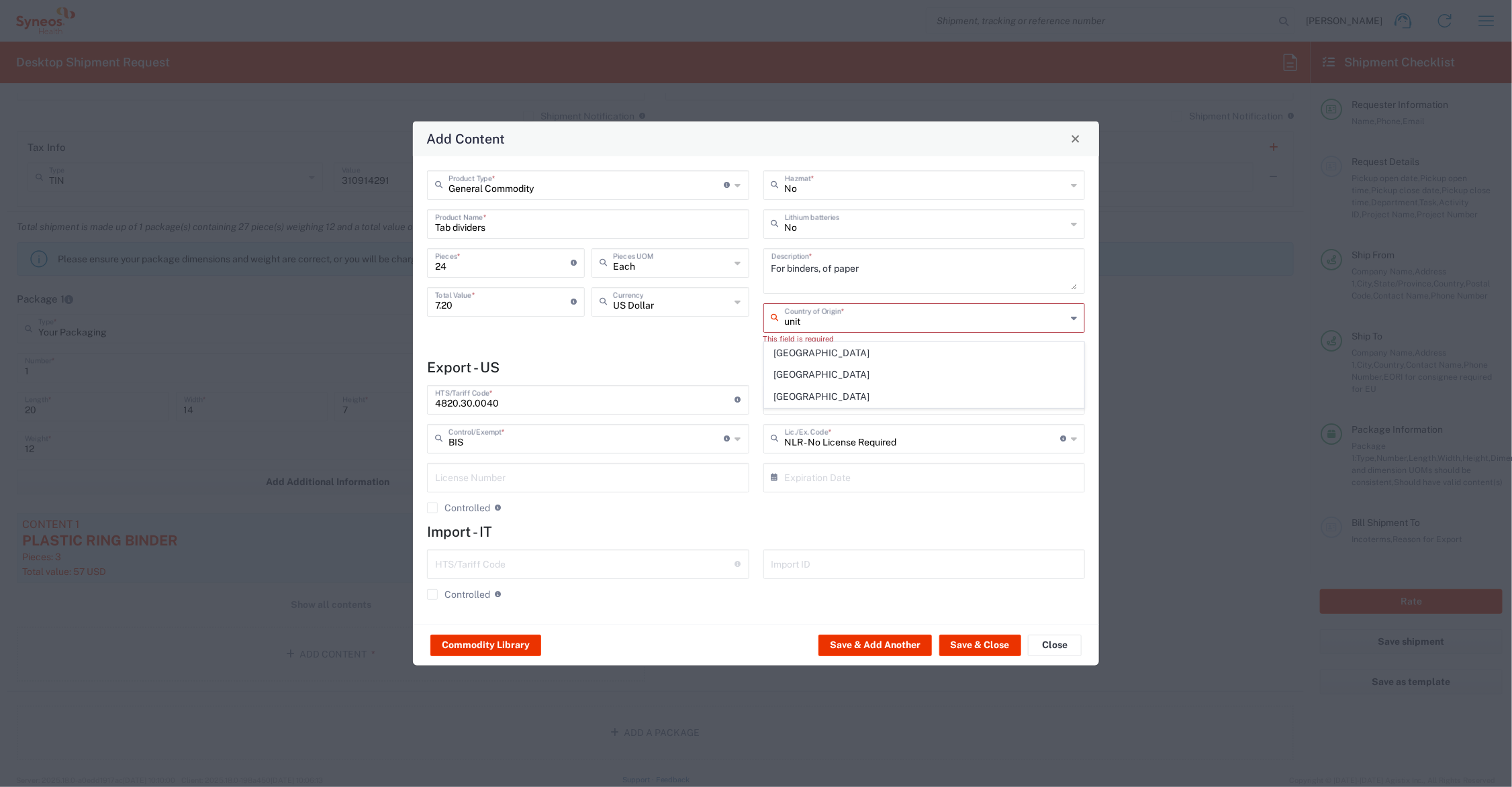
click at [794, 391] on span "United States" at bounding box center [924, 397] width 319 height 21
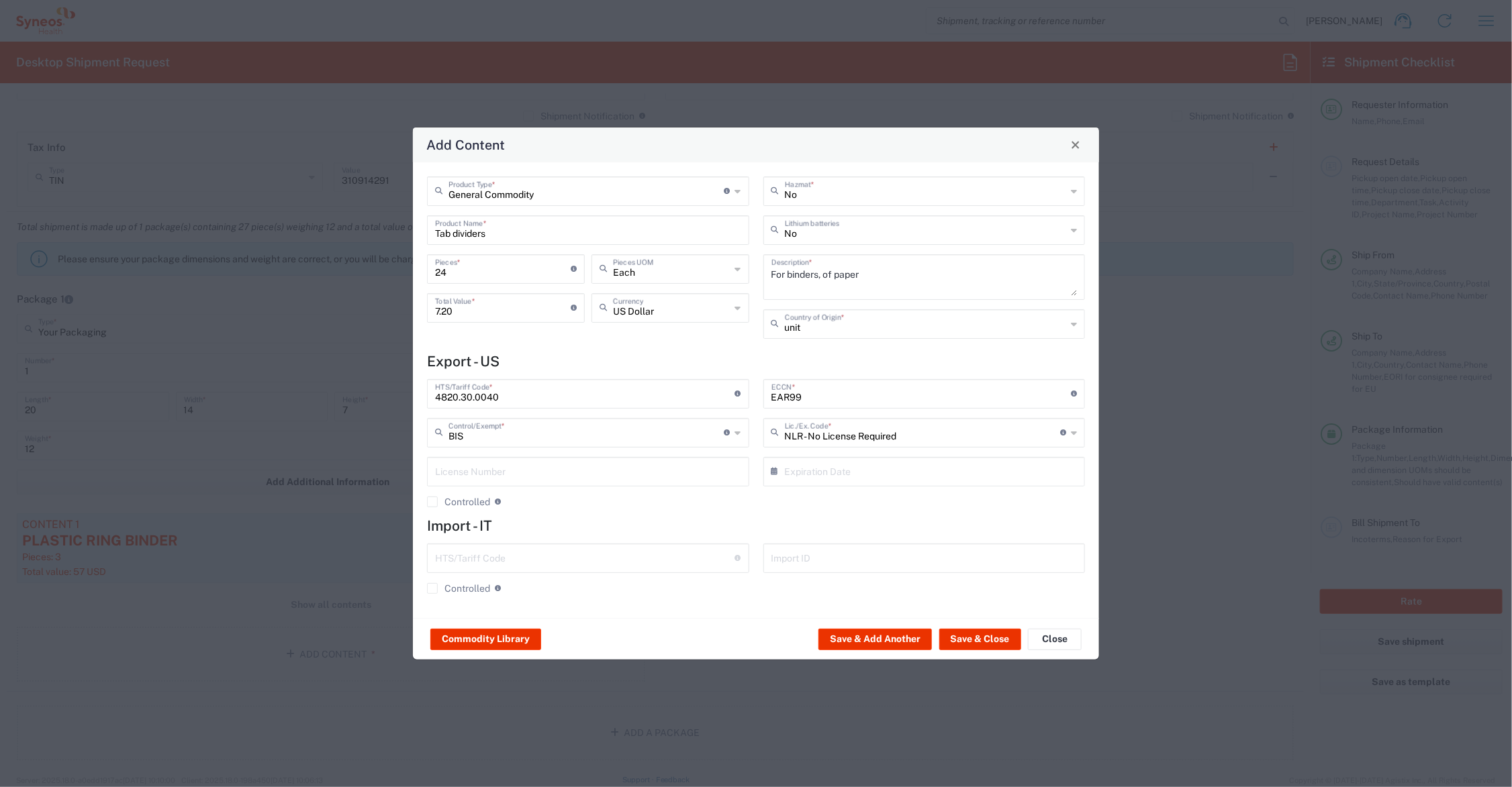
type input "United States"
click at [977, 637] on button "Save & Close" at bounding box center [980, 640] width 82 height 22
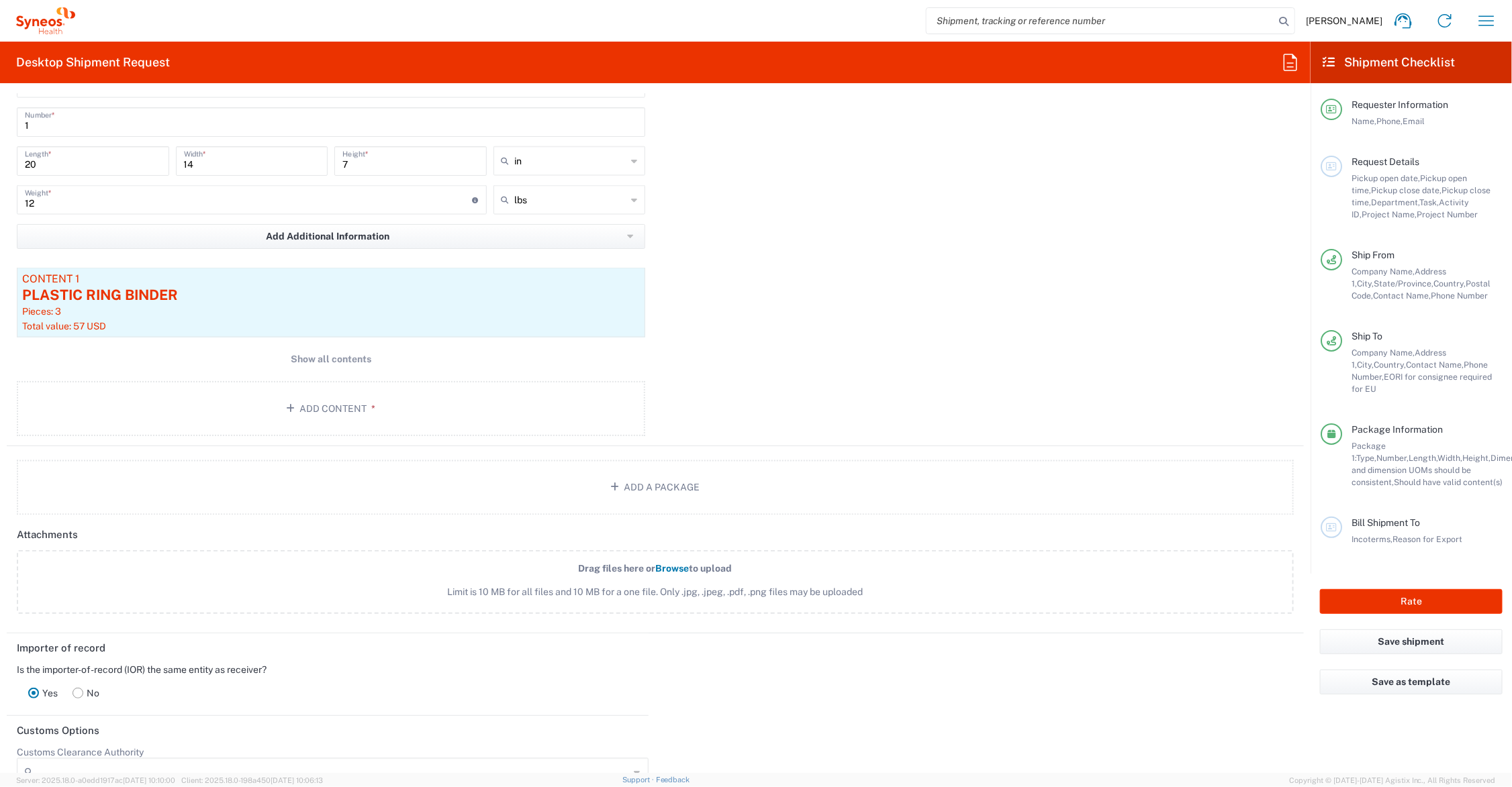
scroll to position [1510, 0]
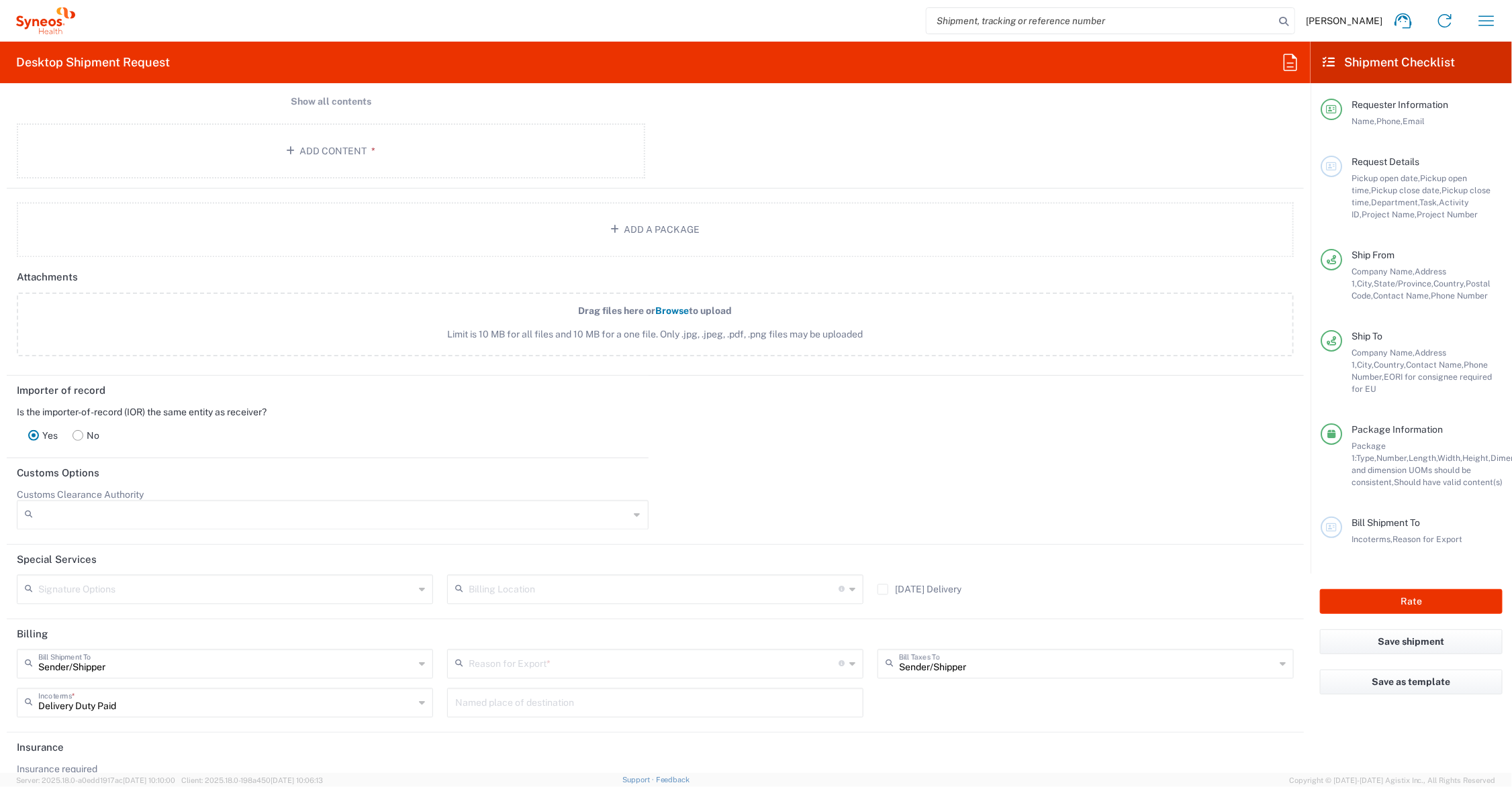
click at [850, 662] on icon at bounding box center [853, 664] width 6 height 22
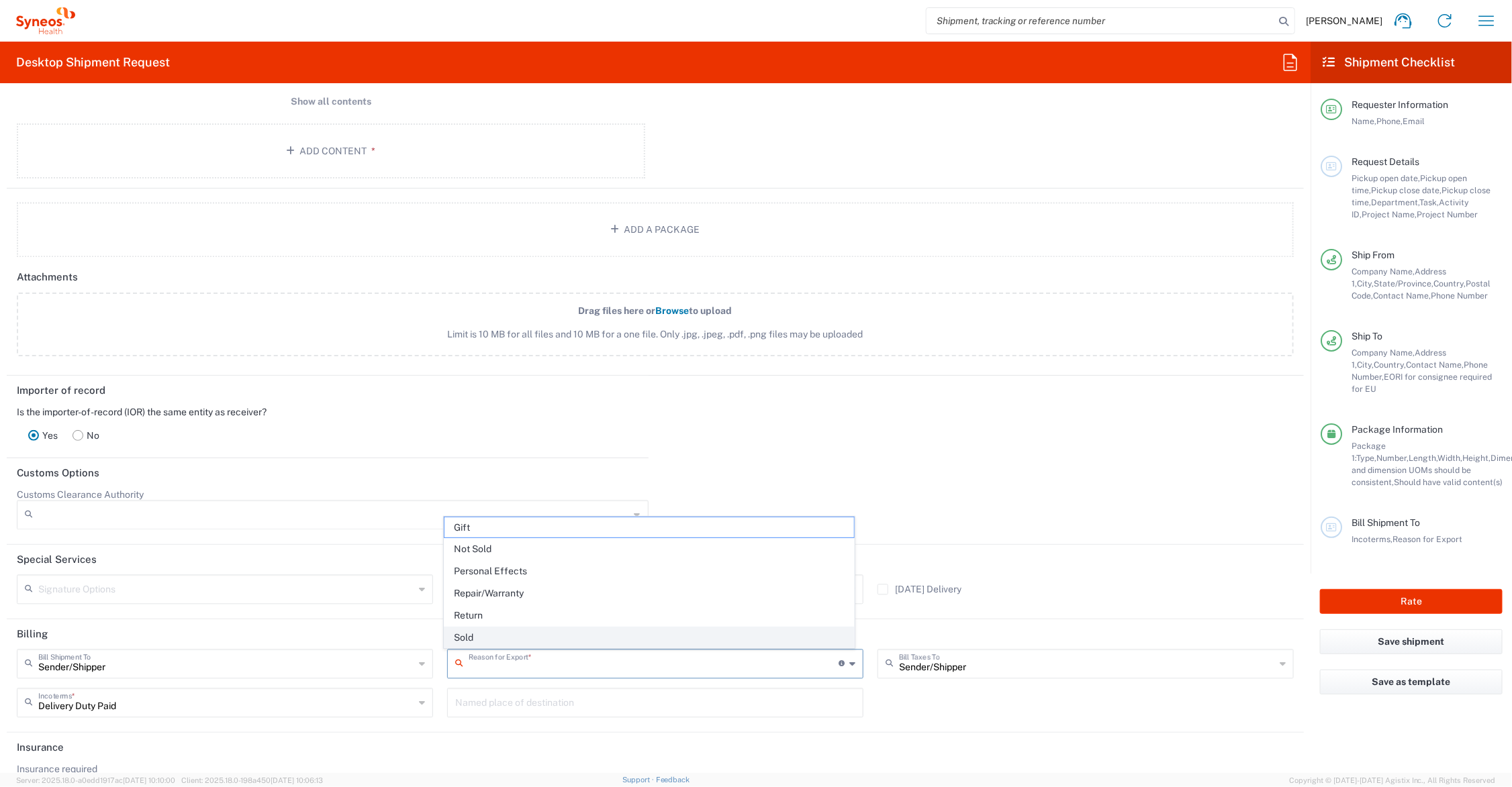
click at [624, 634] on span "Sold" at bounding box center [649, 638] width 410 height 21
type input "Sold"
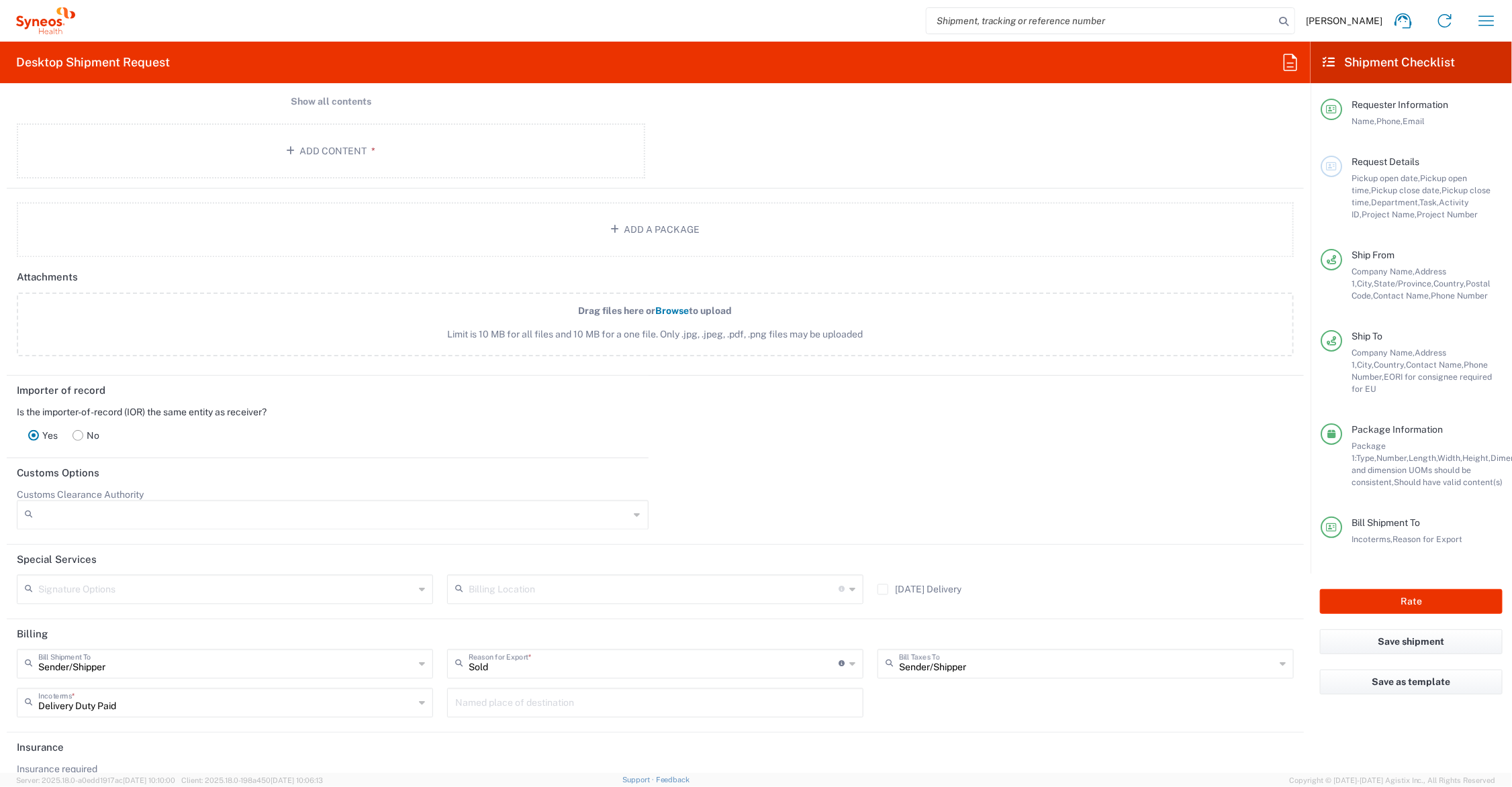
click at [74, 434] on rect at bounding box center [77, 434] width 10 height 10
click at [138, 505] on input "text" at bounding box center [329, 498] width 560 height 23
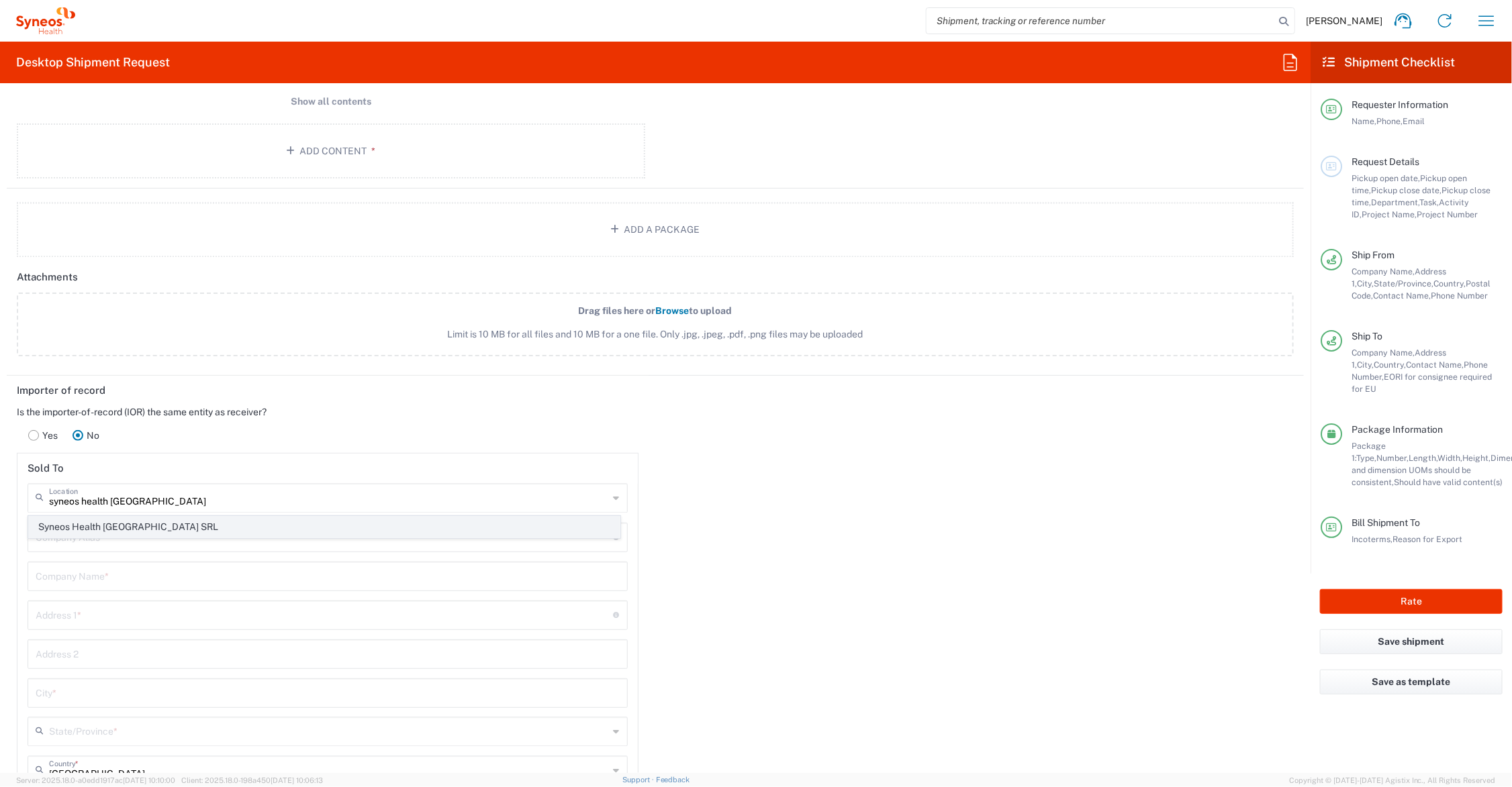
click at [49, 522] on span "Syneos Health Italy SRL" at bounding box center [324, 528] width 591 height 21
type input "Syneos Health Italy SRL"
type input "Via Maurizio Gonzaga 7"
type input "Milan"
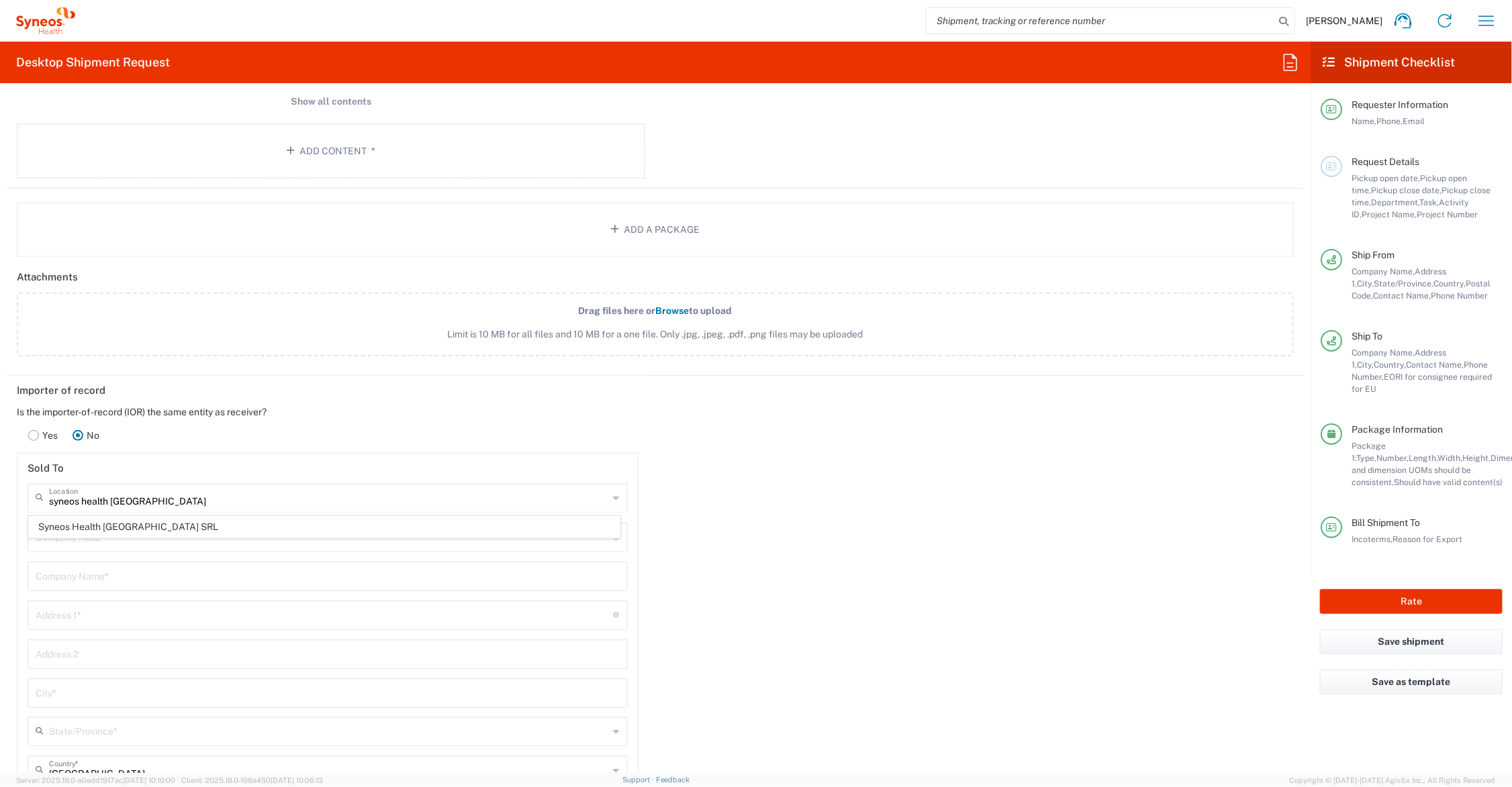
type input "Italy"
type input "20123"
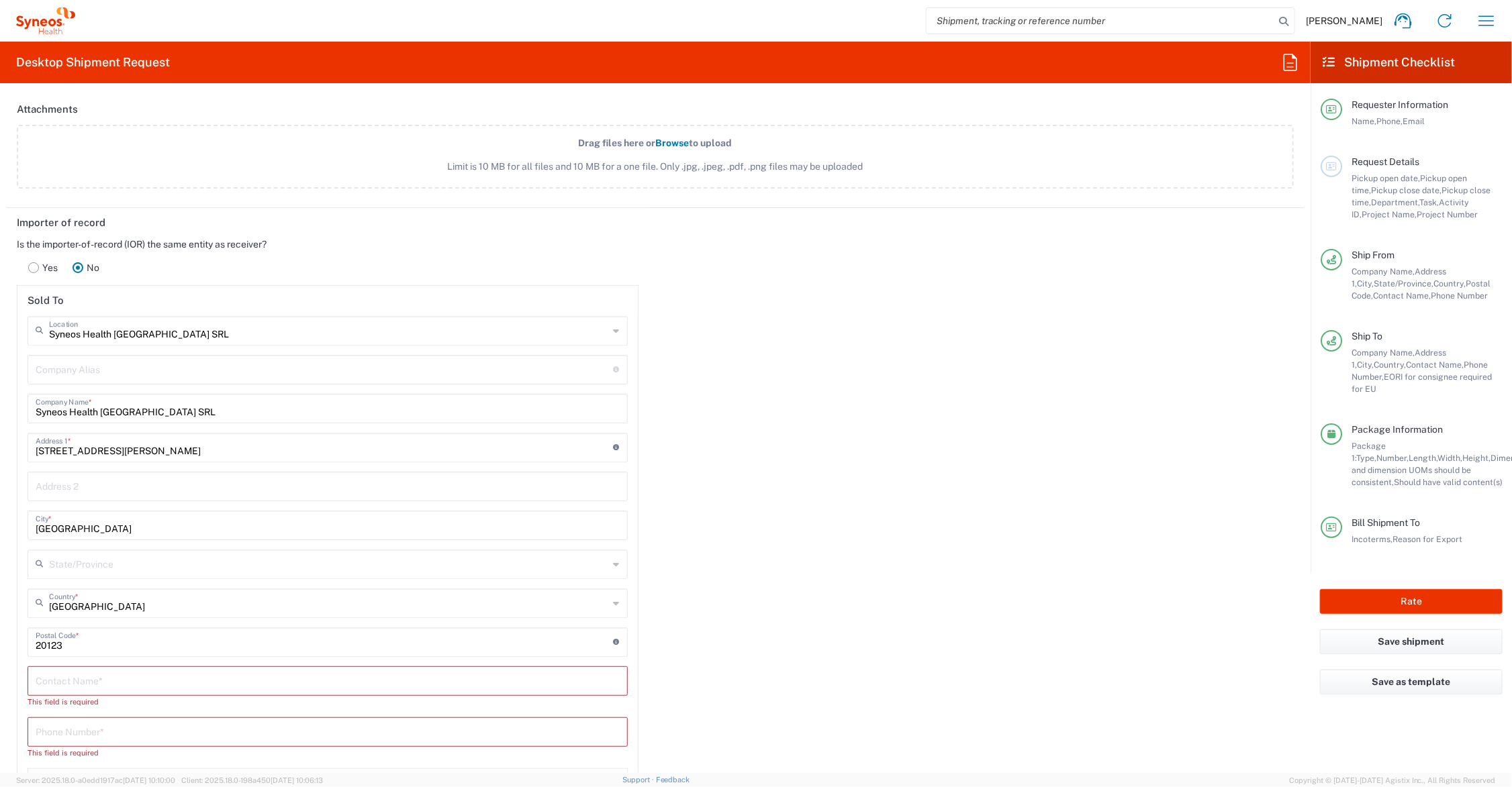
click at [91, 678] on input "text" at bounding box center [327, 680] width 584 height 23
type input "R"
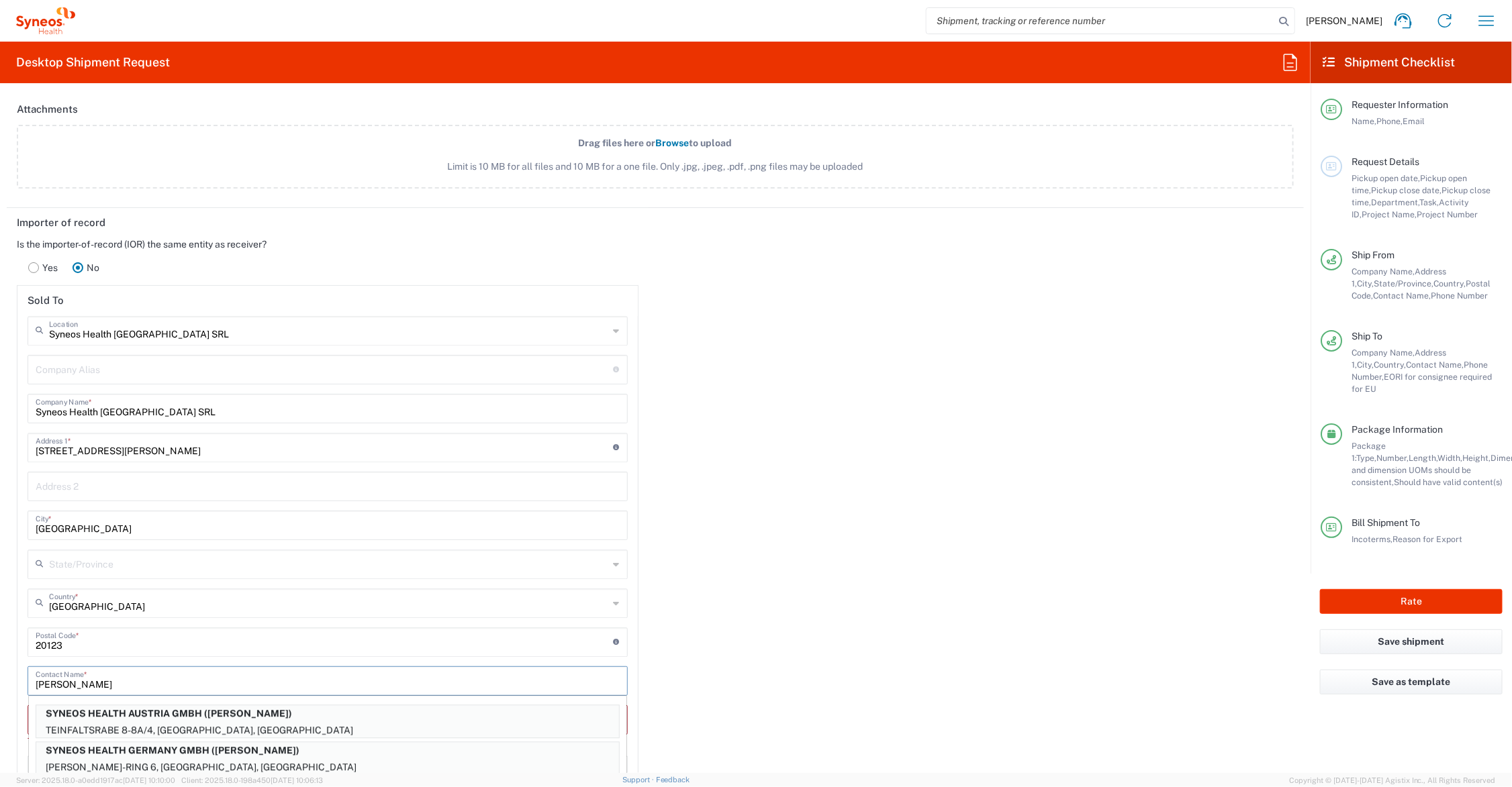
type input "Elena Cappelletti"
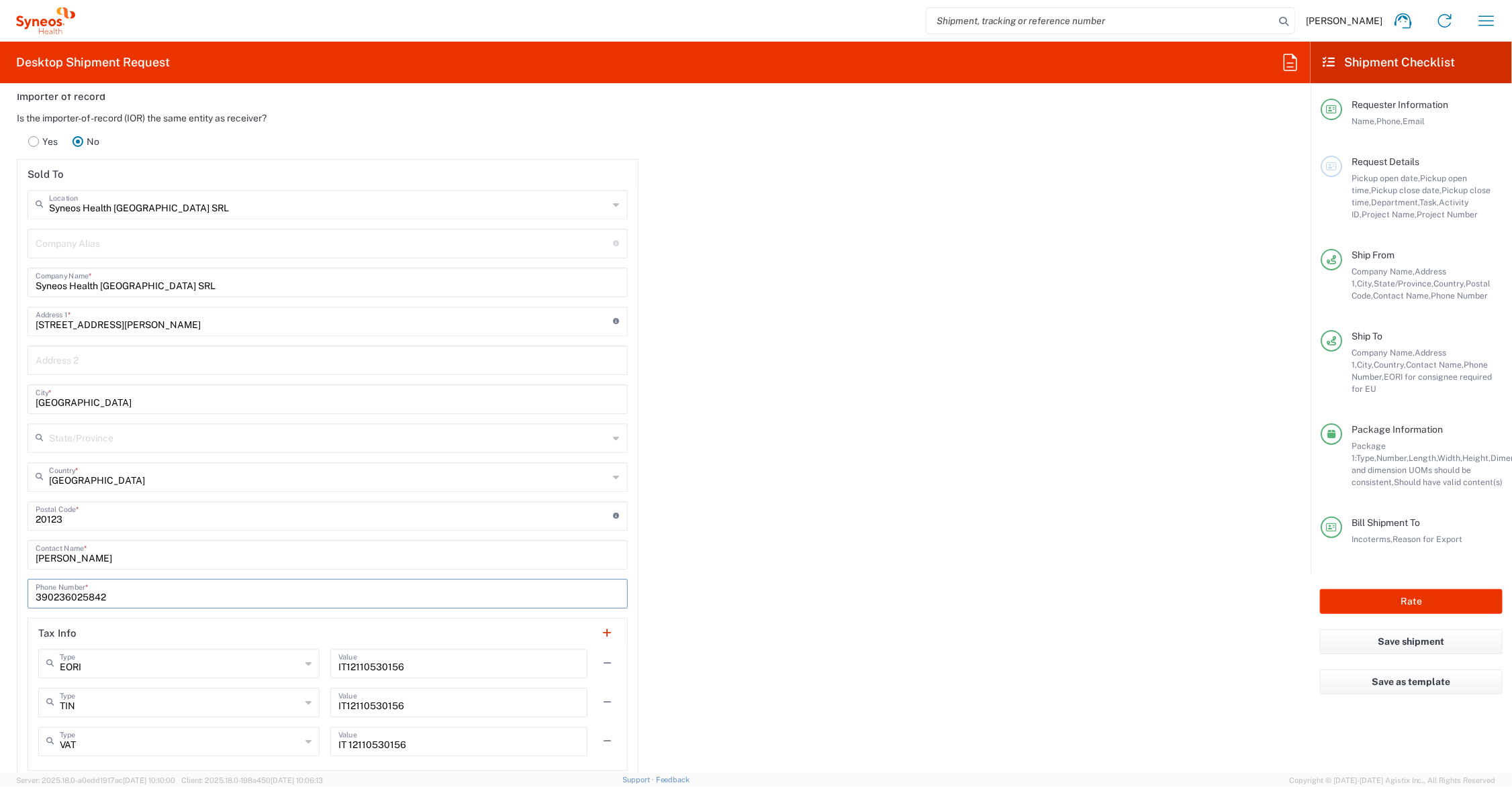
scroll to position [1846, 0]
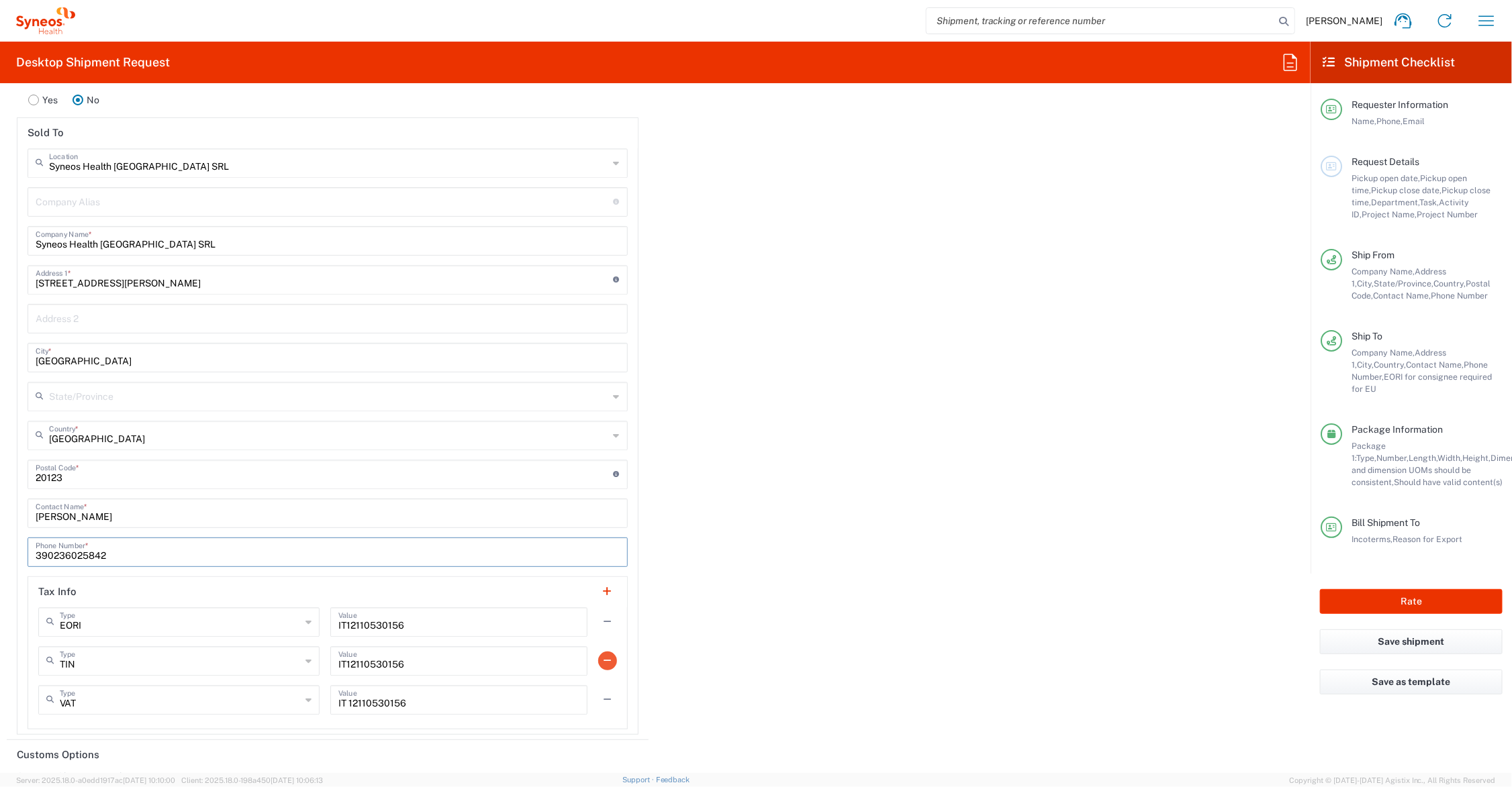
type input "390236025842"
click at [605, 656] on button "button" at bounding box center [608, 661] width 19 height 19
click at [599, 661] on button "button" at bounding box center [608, 661] width 19 height 19
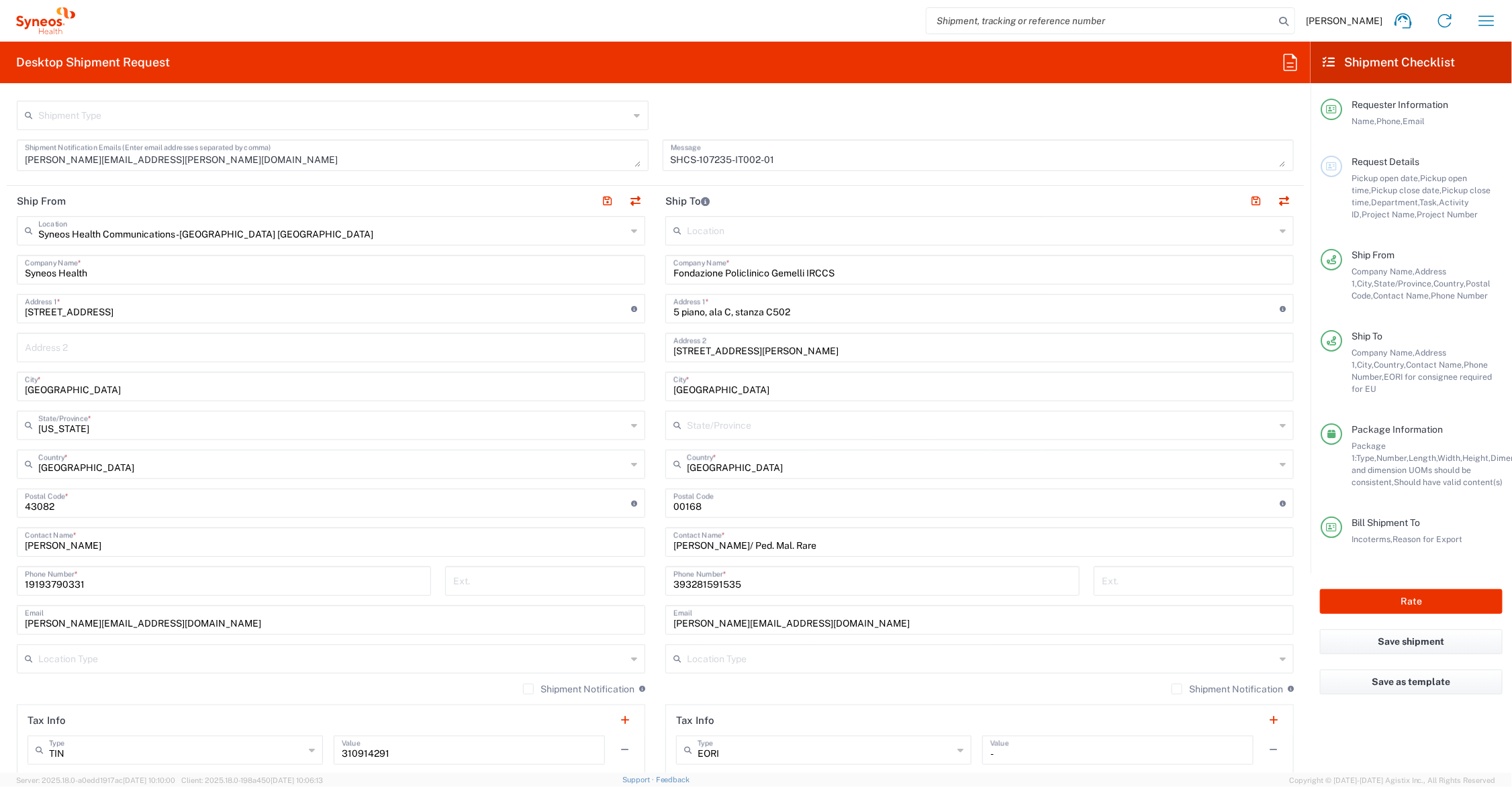
scroll to position [417, 0]
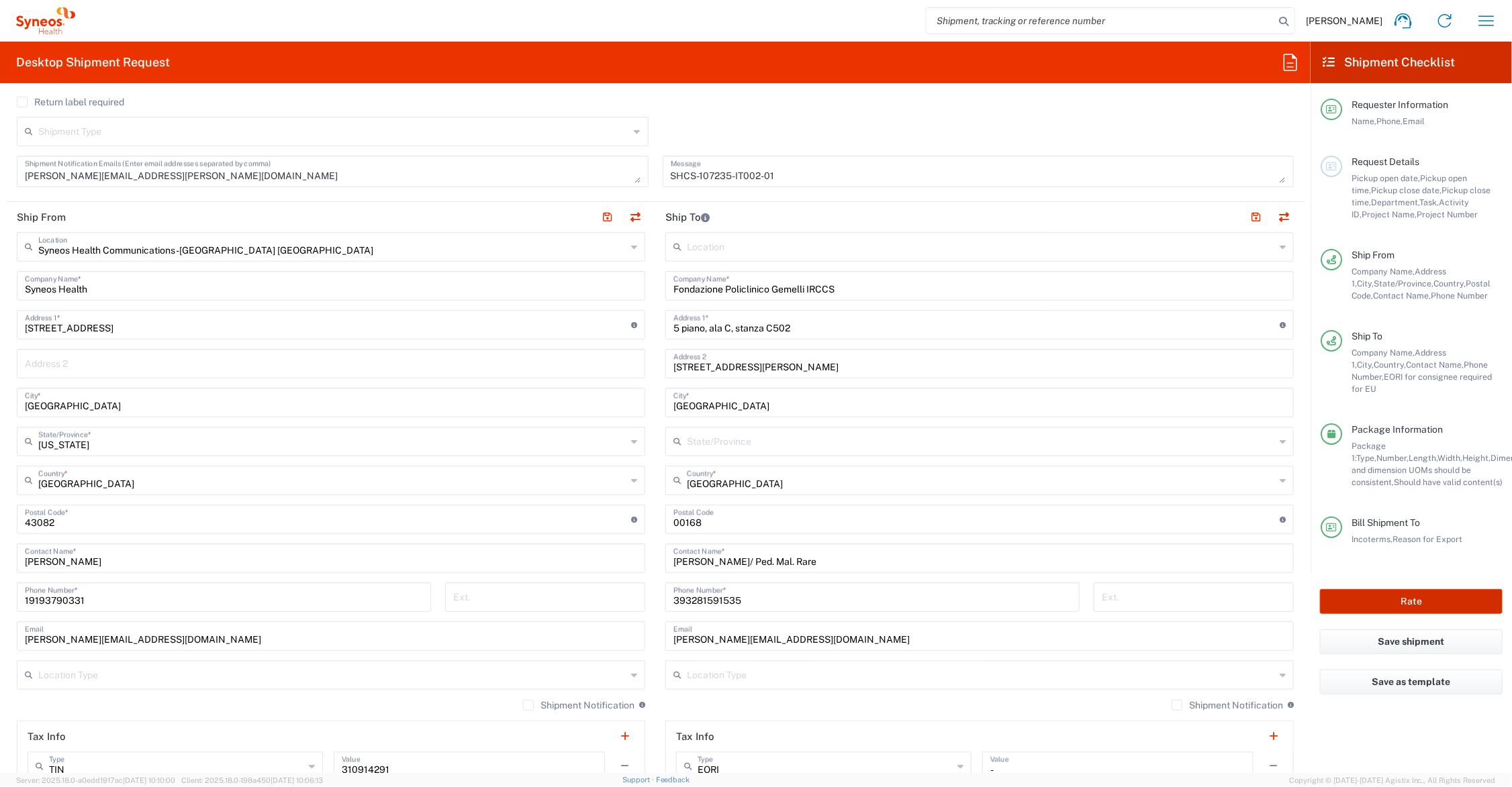
click at [1352, 592] on button "Rate" at bounding box center [1411, 601] width 183 height 25
type input "Syneos.PATENGCL.23.107235"
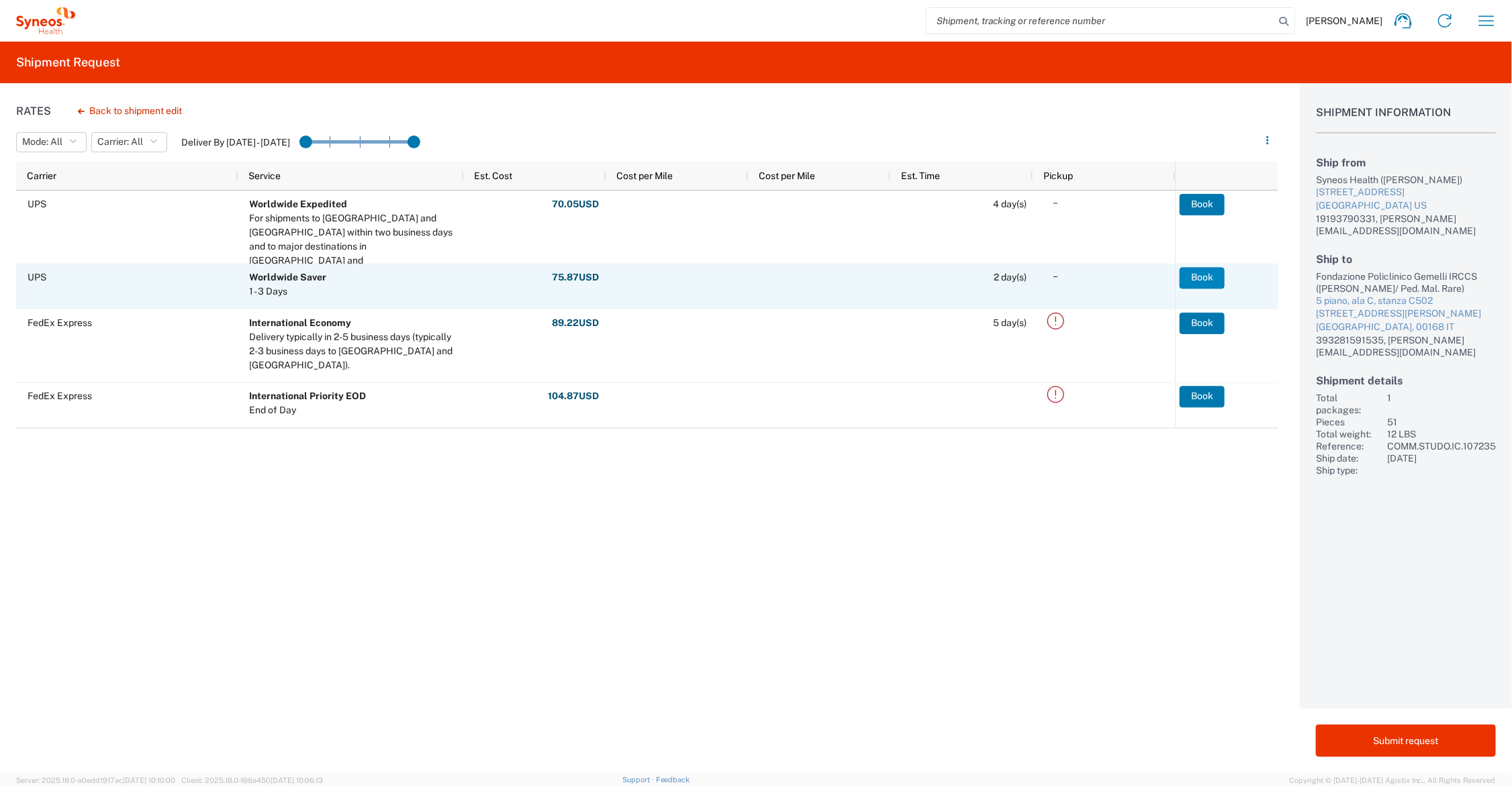
click at [1207, 274] on button "Book" at bounding box center [1202, 277] width 45 height 22
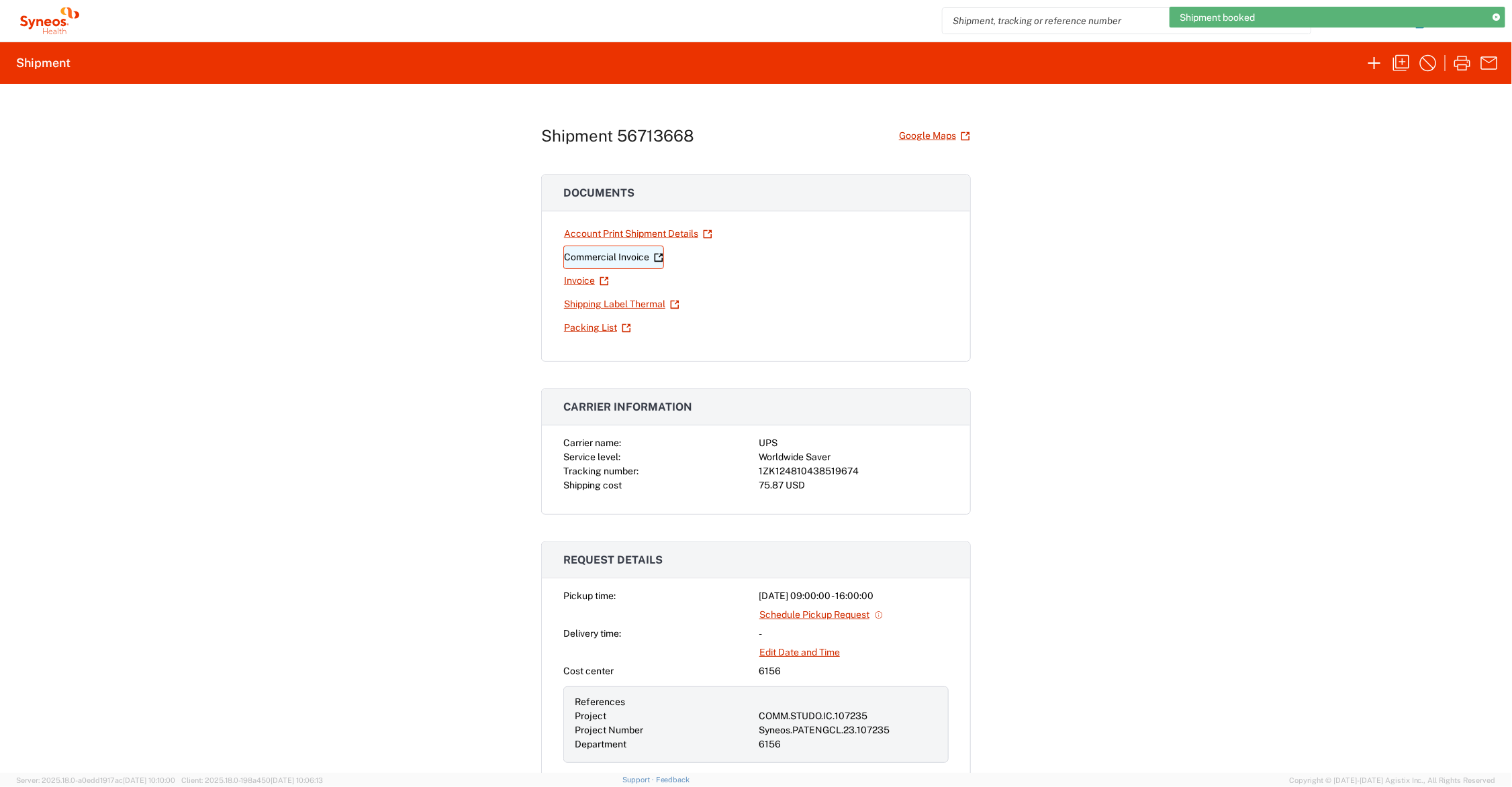
click at [599, 256] on link "Commercial Invoice" at bounding box center [614, 257] width 101 height 23
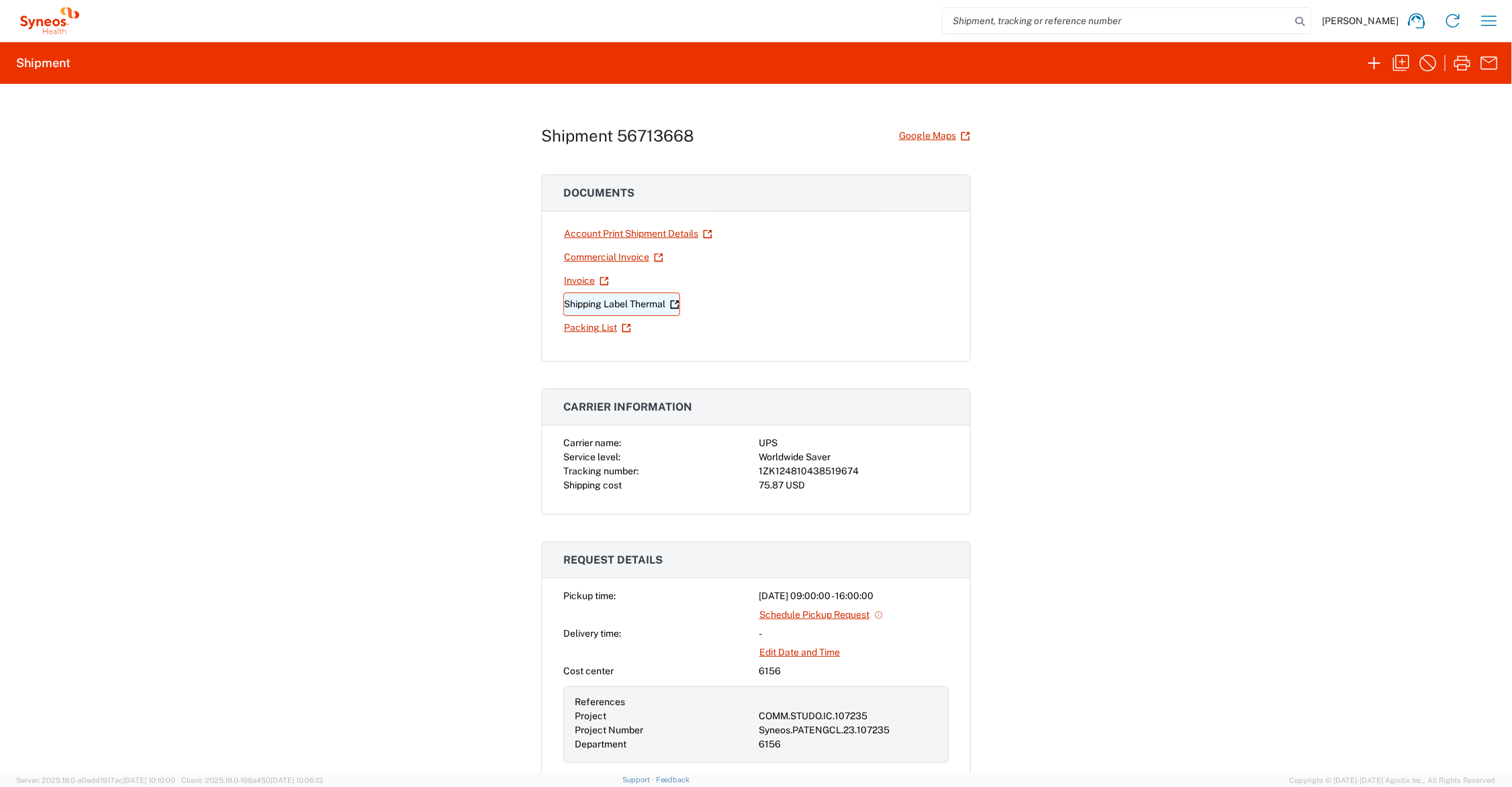
click at [624, 307] on link "Shipping Label Thermal" at bounding box center [621, 304] width 117 height 23
